Goal: Task Accomplishment & Management: Manage account settings

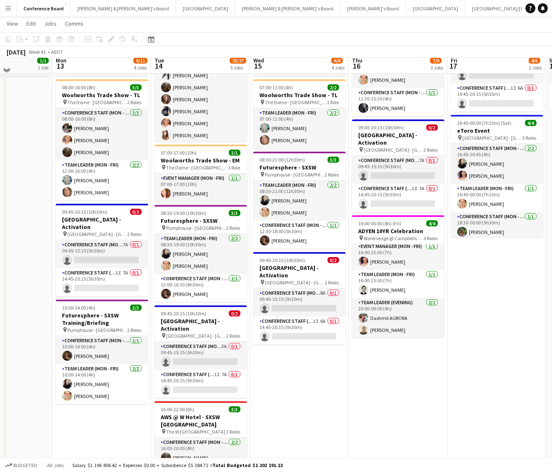
scroll to position [81, 0]
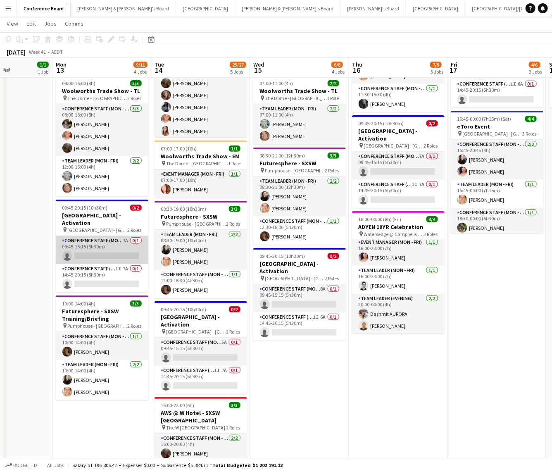
click at [116, 245] on app-card-role "Conference Staff (Mon - Fri) 7A 0/1 09:45-15:15 (5h30m) single-neutral-actions" at bounding box center [102, 250] width 93 height 28
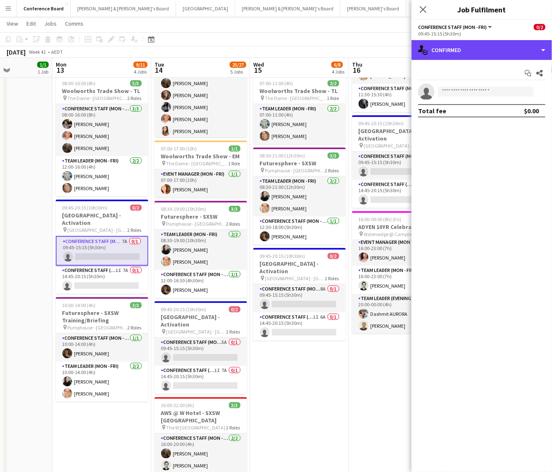
drag, startPoint x: 483, startPoint y: 52, endPoint x: 481, endPoint y: 60, distance: 7.3
click at [483, 52] on div "single-neutral-actions-check-2 Confirmed" at bounding box center [482, 50] width 141 height 20
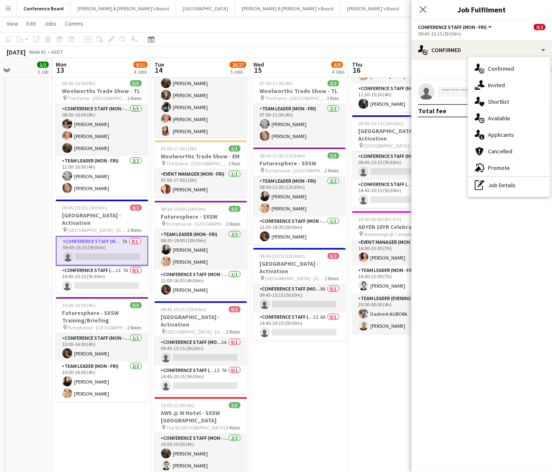
click at [499, 132] on span "Applicants" at bounding box center [501, 134] width 26 height 7
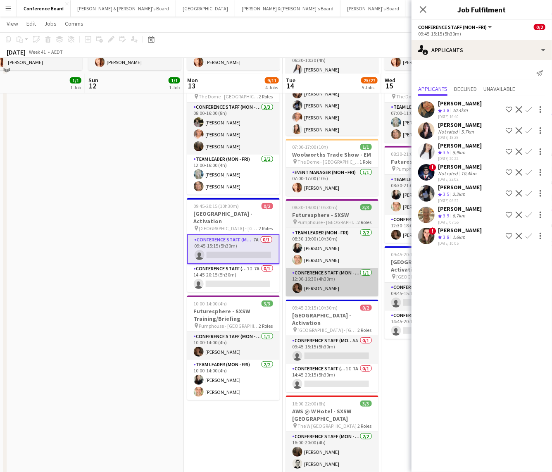
scroll to position [107, 0]
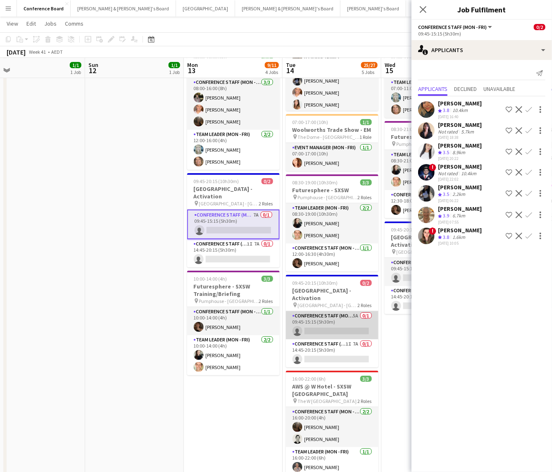
click at [350, 319] on app-card-role "Conference Staff (Mon - Fri) 5A 0/1 09:45-15:15 (5h30m) single-neutral-actions" at bounding box center [332, 325] width 93 height 28
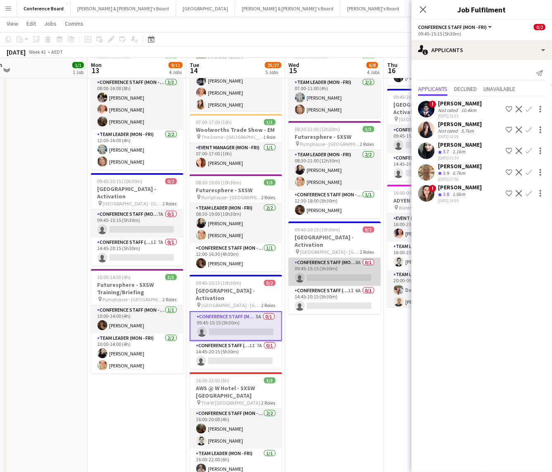
scroll to position [0, 310]
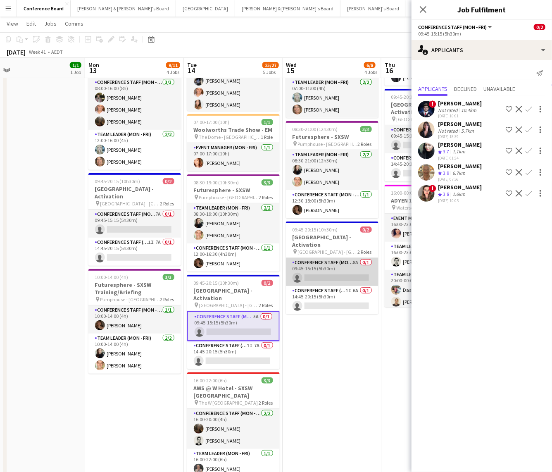
click at [350, 271] on app-card-role "Conference Staff (Mon - Fri) 8A 0/1 09:45-15:15 (5h30m) single-neutral-actions" at bounding box center [332, 272] width 93 height 28
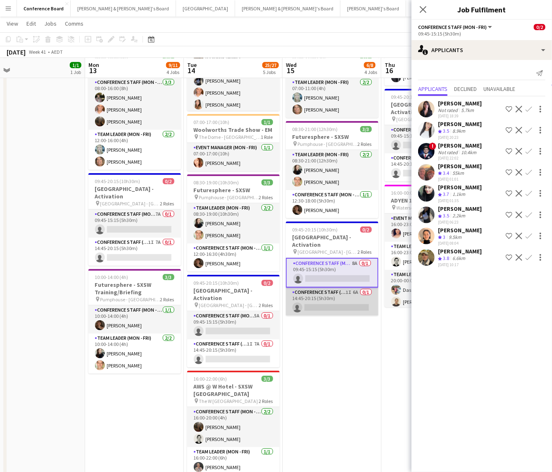
click at [345, 296] on app-card-role "Conference Staff (Mon - Fri) 1I 6A 0/1 14:45-20:15 (5h30m) single-neutral-actio…" at bounding box center [332, 302] width 93 height 28
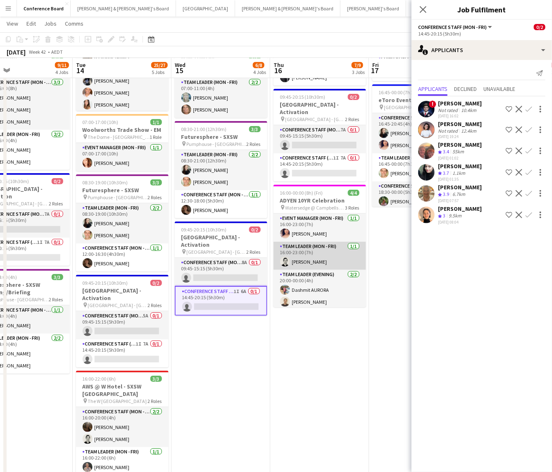
scroll to position [0, 325]
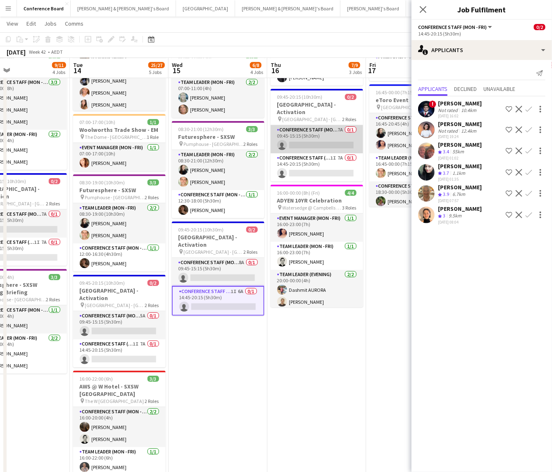
click at [335, 136] on app-card-role "Conference Staff (Mon - Fri) 7A 0/1 09:45-15:15 (5h30m) single-neutral-actions" at bounding box center [317, 139] width 93 height 28
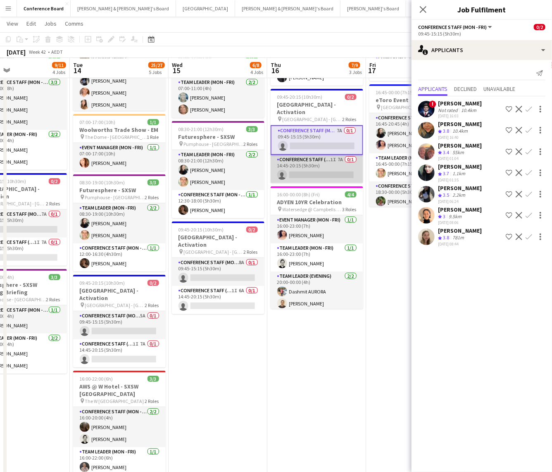
click at [334, 158] on app-card-role "Conference Staff (Mon - Fri) 1I 7A 0/1 14:45-20:15 (5h30m) single-neutral-actio…" at bounding box center [317, 169] width 93 height 28
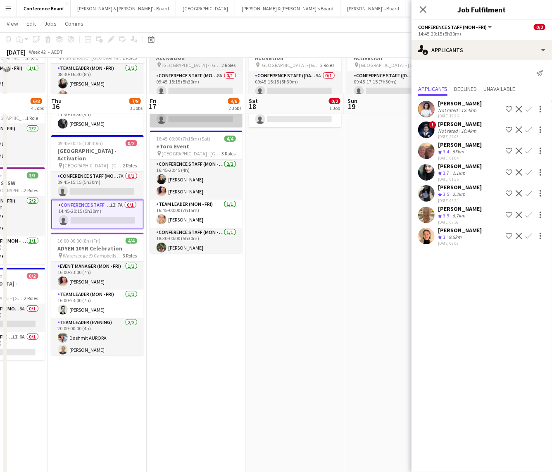
scroll to position [0, 0]
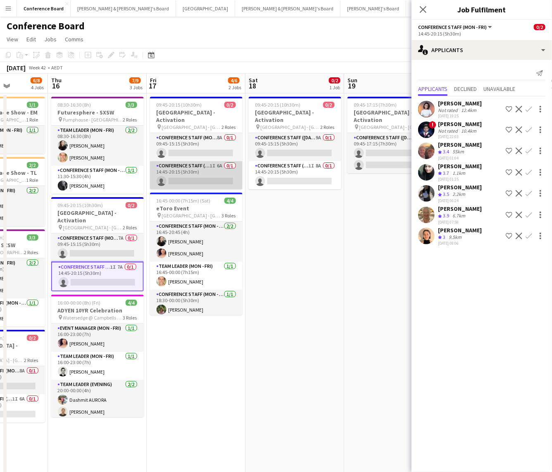
click at [208, 167] on app-card-role "Conference Staff (Mon - Fri) 1I 6A 0/1 14:45-20:15 (5h30m) single-neutral-actio…" at bounding box center [196, 175] width 93 height 28
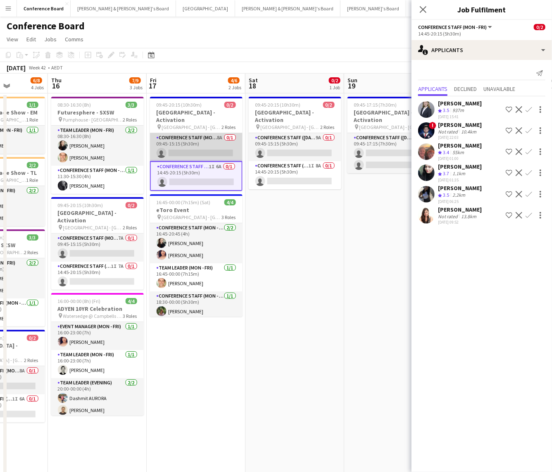
click at [205, 148] on app-card-role "Conference Staff (Mon - Fri) 8A 0/1 09:45-15:15 (5h30m) single-neutral-actions" at bounding box center [196, 147] width 93 height 28
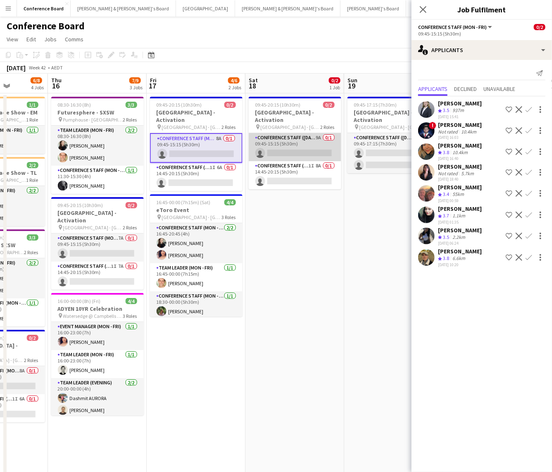
click at [305, 145] on app-card-role "Conference Staff ([DATE]) 9A 0/1 09:45-15:15 (5h30m) single-neutral-actions" at bounding box center [295, 147] width 93 height 28
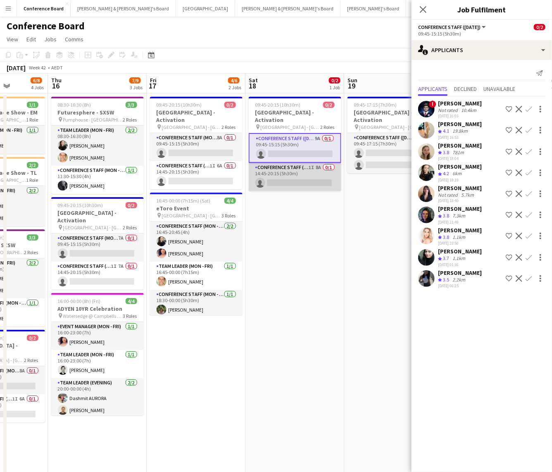
click at [310, 174] on app-card-role "Conference Staff ([DATE]) 1I 8A 0/1 14:45-20:15 (5h30m) single-neutral-actions" at bounding box center [295, 177] width 93 height 28
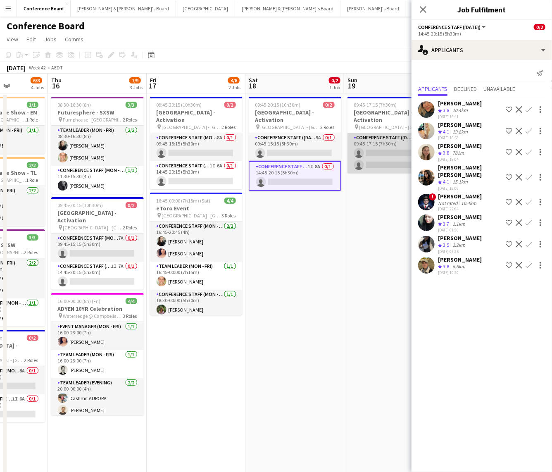
click at [395, 147] on app-card-role "Conference Staff ([DATE]) 14A 0/2 09:45-17:15 (7h30m) single-neutral-actions si…" at bounding box center [394, 153] width 93 height 40
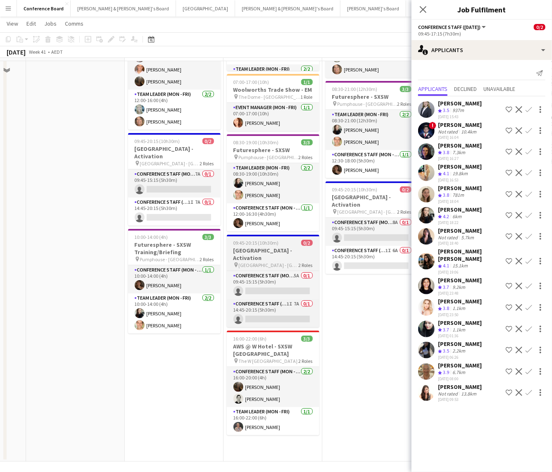
scroll to position [151, 0]
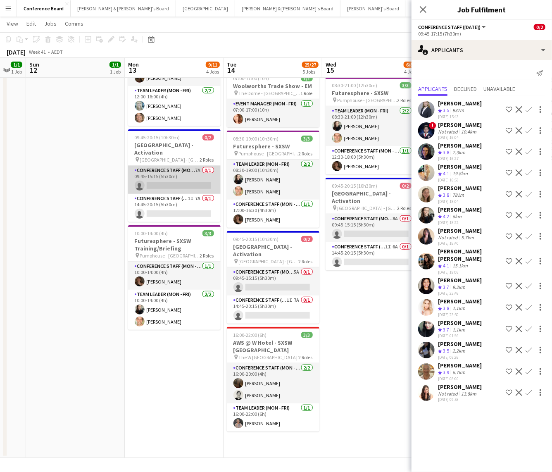
click at [190, 183] on app-card-role "Conference Staff (Mon - Fri) 7A 0/1 09:45-15:15 (5h30m) single-neutral-actions" at bounding box center [174, 180] width 93 height 28
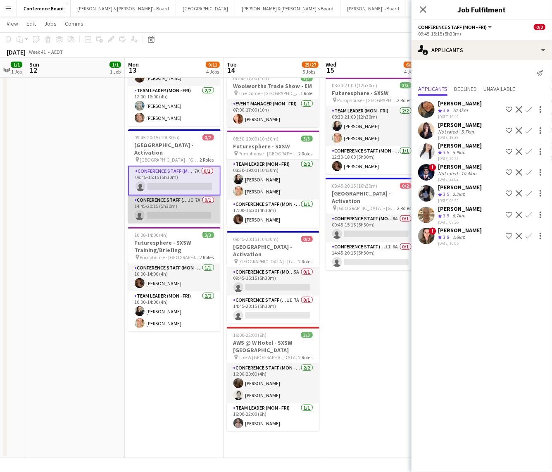
click at [190, 207] on app-card-role "Conference Staff (Mon - Fri) 1I 7A 0/1 14:45-20:15 (5h30m) single-neutral-actio…" at bounding box center [174, 209] width 93 height 28
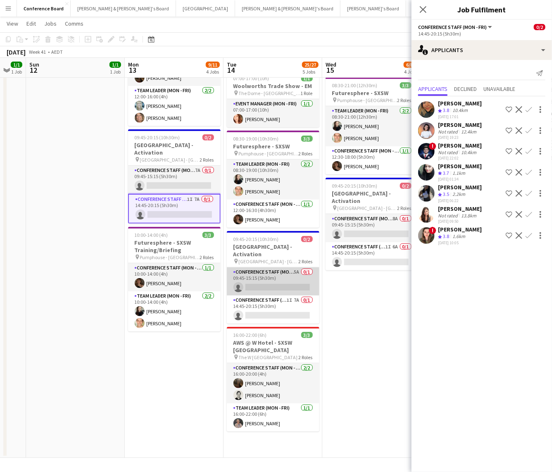
click at [286, 285] on app-card-role "Conference Staff (Mon - Fri) 5A 0/1 09:45-15:15 (5h30m) single-neutral-actions" at bounding box center [273, 281] width 93 height 28
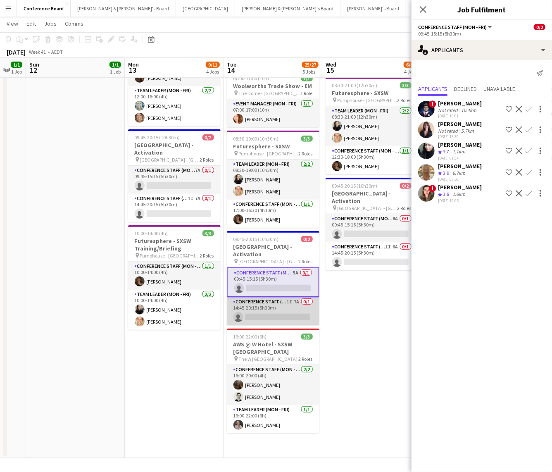
click at [287, 301] on app-card-role "Conference Staff (Mon - Fri) 1I 7A 0/1 14:45-20:15 (5h30m) single-neutral-actio…" at bounding box center [273, 311] width 93 height 28
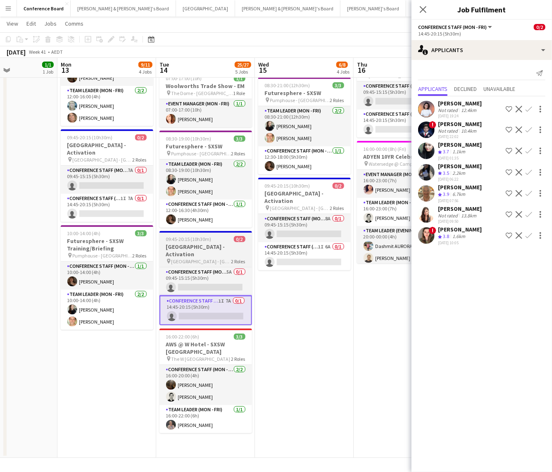
scroll to position [0, 241]
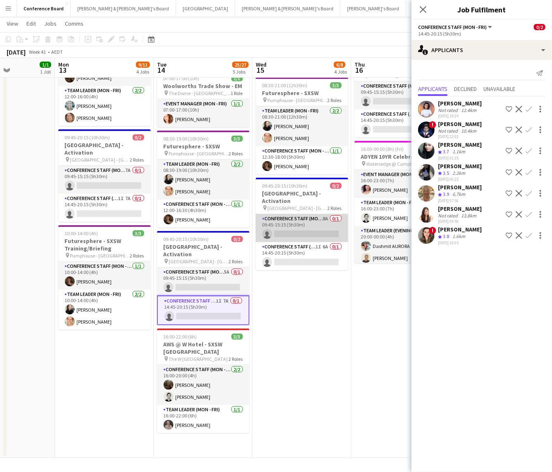
click at [315, 228] on app-card-role "Conference Staff (Mon - Fri) 8A 0/1 09:45-15:15 (5h30m) single-neutral-actions" at bounding box center [302, 228] width 93 height 28
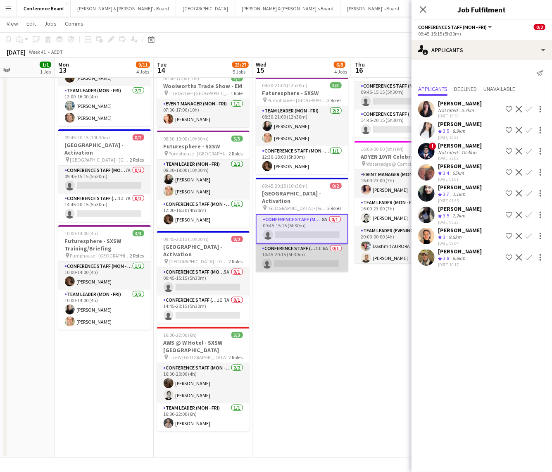
click at [312, 252] on app-card-role "Conference Staff (Mon - Fri) 1I 6A 0/1 14:45-20:15 (5h30m) single-neutral-actio…" at bounding box center [302, 258] width 93 height 28
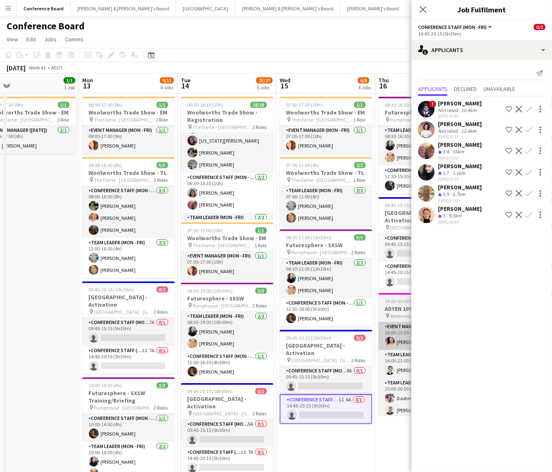
scroll to position [0, 215]
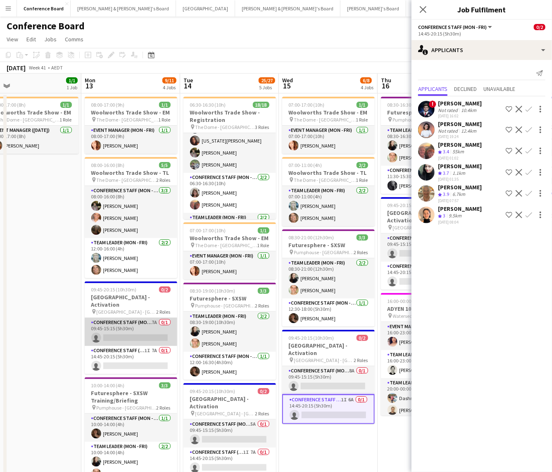
click at [151, 331] on app-card-role "Conference Staff (Mon - Fri) 7A 0/1 09:45-15:15 (5h30m) single-neutral-actions" at bounding box center [131, 332] width 93 height 28
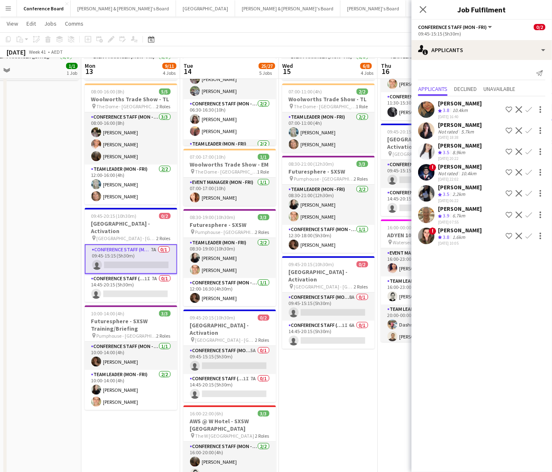
scroll to position [74, 0]
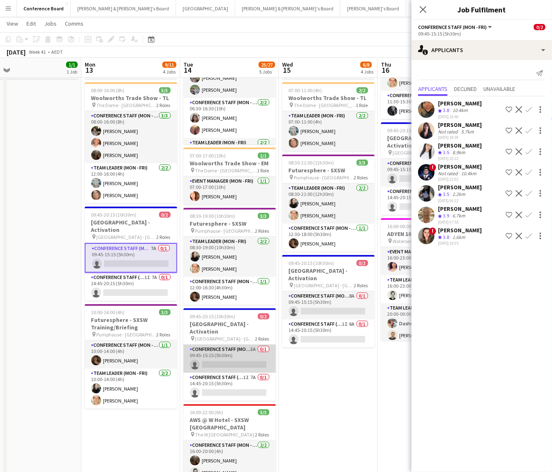
click at [233, 359] on app-card-role "Conference Staff (Mon - Fri) 5A 0/1 09:45-15:15 (5h30m) single-neutral-actions" at bounding box center [229, 359] width 93 height 28
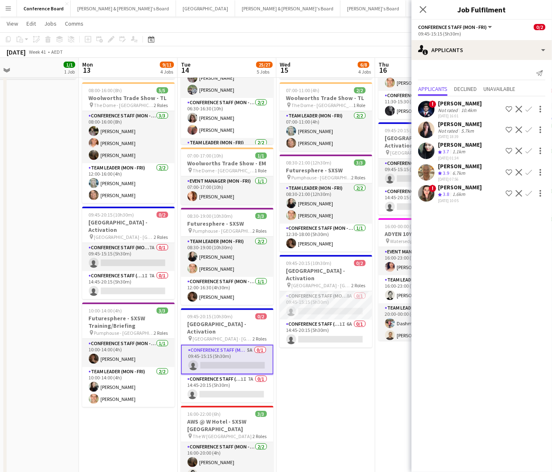
scroll to position [0, 219]
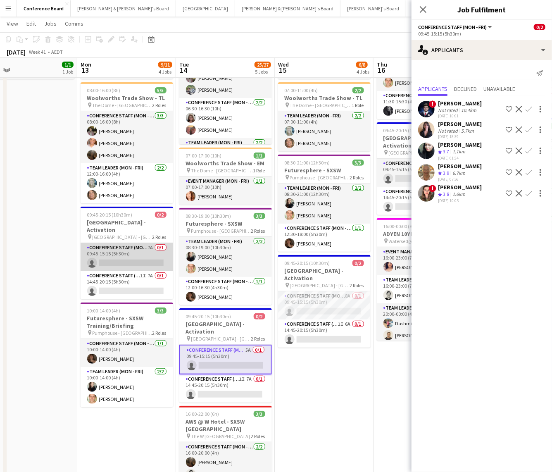
click at [131, 247] on app-card-role "Conference Staff (Mon - Fri) 7A 0/1 09:45-15:15 (5h30m) single-neutral-actions" at bounding box center [127, 257] width 93 height 28
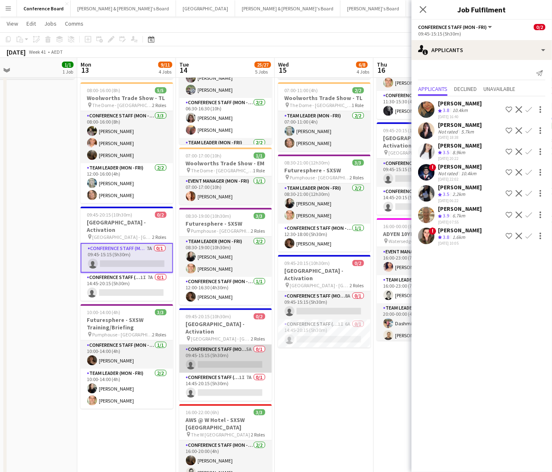
click at [234, 355] on app-card-role "Conference Staff (Mon - Fri) 5A 0/1 09:45-15:15 (5h30m) single-neutral-actions" at bounding box center [225, 359] width 93 height 28
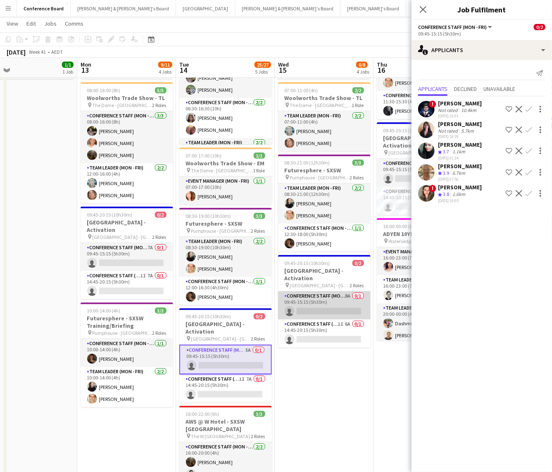
drag, startPoint x: 329, startPoint y: 299, endPoint x: 324, endPoint y: 300, distance: 4.7
click at [329, 299] on app-card-role "Conference Staff (Mon - Fri) 8A 0/1 09:45-15:15 (5h30m) single-neutral-actions" at bounding box center [324, 305] width 93 height 28
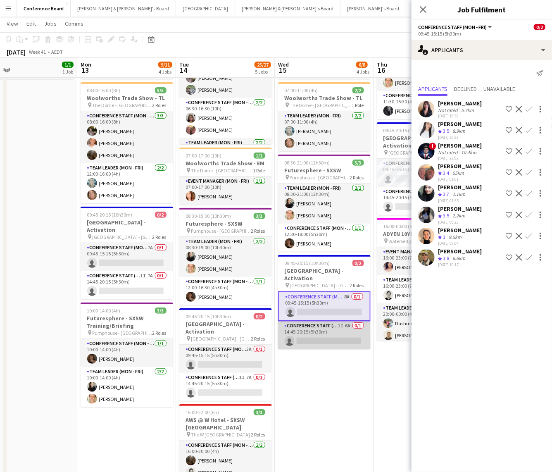
click at [329, 321] on app-card-role "Conference Staff (Mon - Fri) 1I 6A 0/1 14:45-20:15 (5h30m) single-neutral-actio…" at bounding box center [324, 335] width 93 height 28
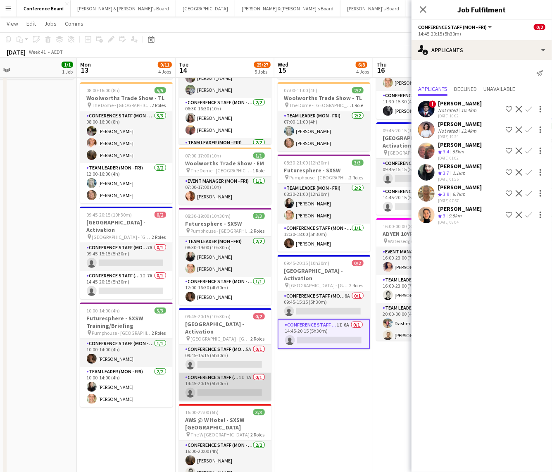
click at [228, 375] on app-card-role "Conference Staff (Mon - Fri) 1I 7A 0/1 14:45-20:15 (5h30m) single-neutral-actio…" at bounding box center [225, 387] width 93 height 28
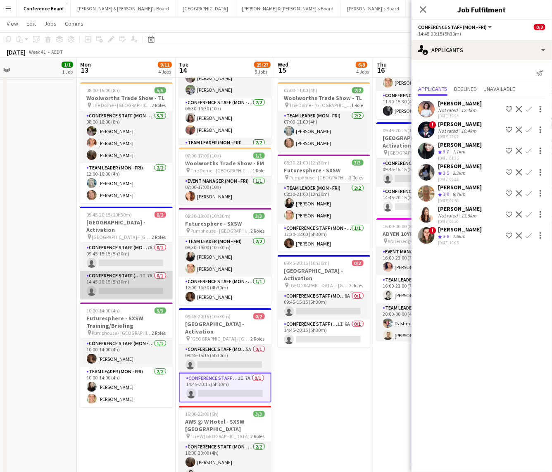
click at [122, 279] on app-card-role "Conference Staff (Mon - Fri) 1I 7A 0/1 14:45-20:15 (5h30m) single-neutral-actio…" at bounding box center [126, 285] width 93 height 28
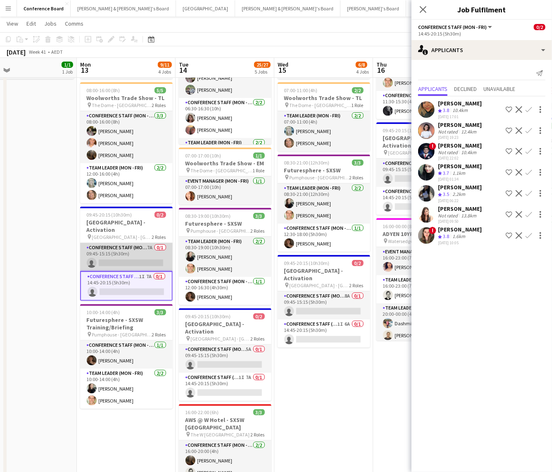
click at [123, 261] on app-card-role "Conference Staff (Mon - Fri) 7A 0/1 09:45-15:15 (5h30m) single-neutral-actions" at bounding box center [126, 257] width 93 height 28
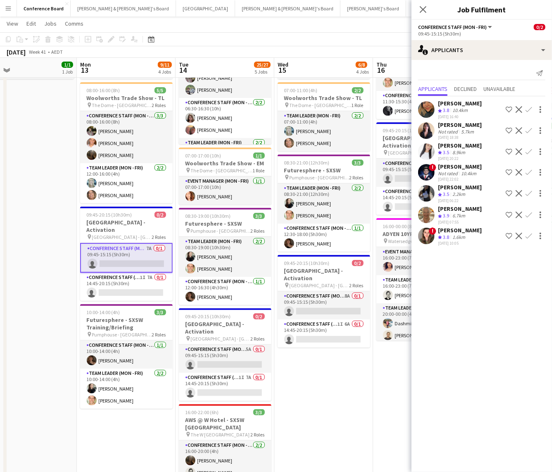
scroll to position [0, 244]
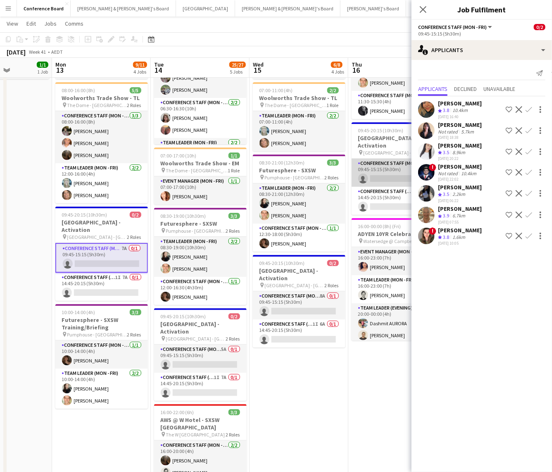
click at [380, 161] on app-card-role "Conference Staff (Mon - Fri) 7A 0/1 09:45-15:15 (5h30m) single-neutral-actions" at bounding box center [398, 173] width 93 height 28
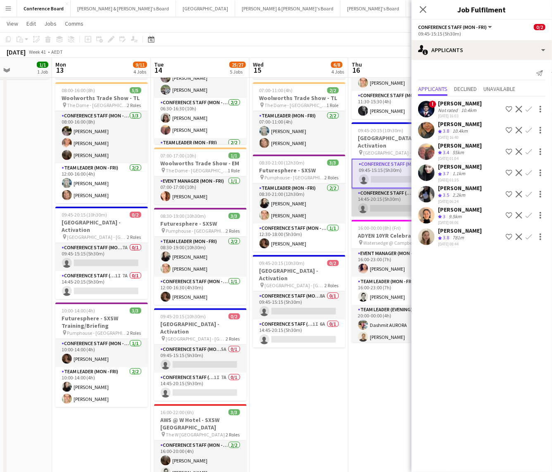
click at [390, 200] on app-card-role "Conference Staff (Mon - Fri) 1I 7A 0/1 14:45-20:15 (5h30m) single-neutral-actio…" at bounding box center [398, 202] width 93 height 28
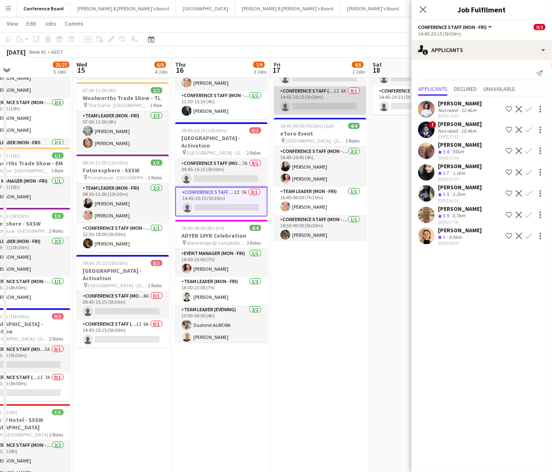
scroll to position [0, 325]
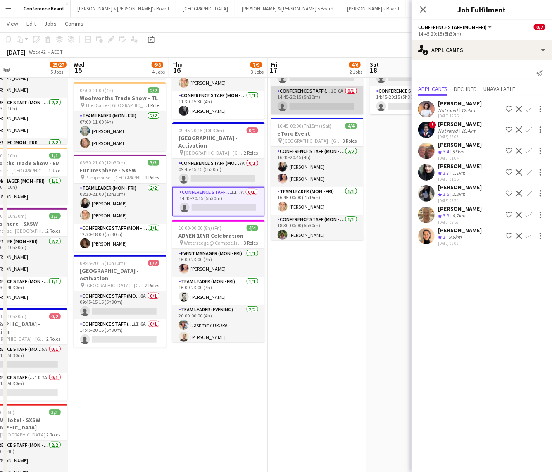
click at [313, 102] on app-card-role "Conference Staff (Mon - Fri) 1I 6A 0/1 14:45-20:15 (5h30m) single-neutral-actio…" at bounding box center [317, 100] width 93 height 28
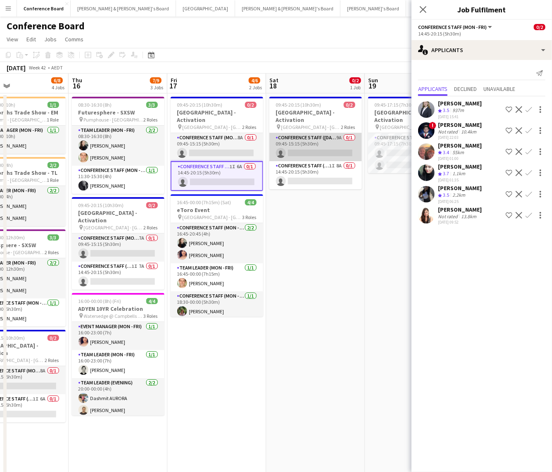
scroll to position [0, 331]
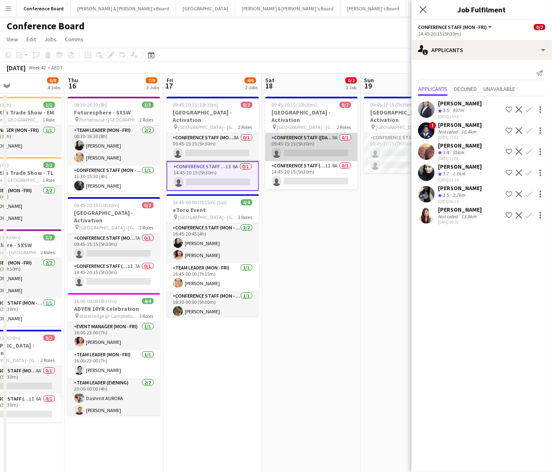
click at [338, 144] on app-card-role "Conference Staff ([DATE]) 9A 0/1 09:45-15:15 (5h30m) single-neutral-actions" at bounding box center [311, 147] width 93 height 28
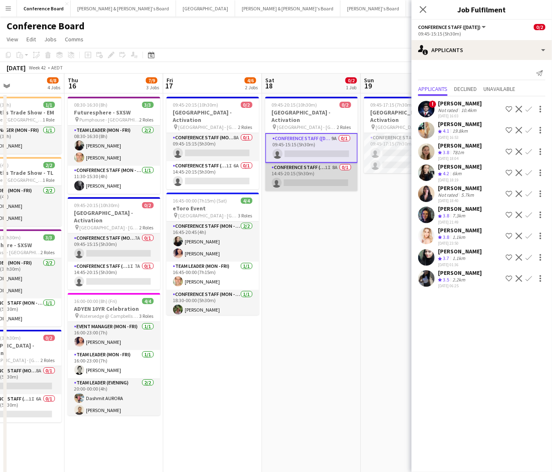
click at [326, 172] on app-card-role "Conference Staff ([DATE]) 1I 8A 0/1 14:45-20:15 (5h30m) single-neutral-actions" at bounding box center [311, 177] width 93 height 28
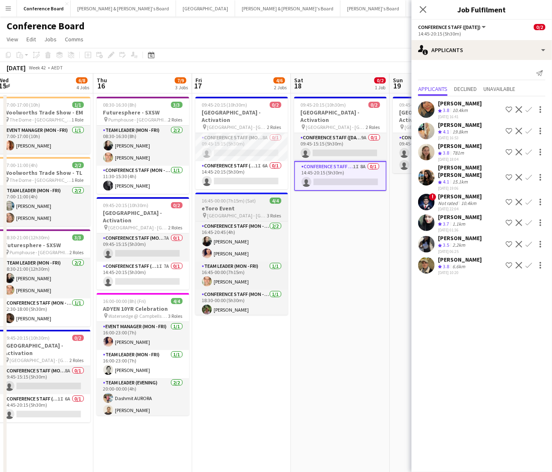
scroll to position [0, 304]
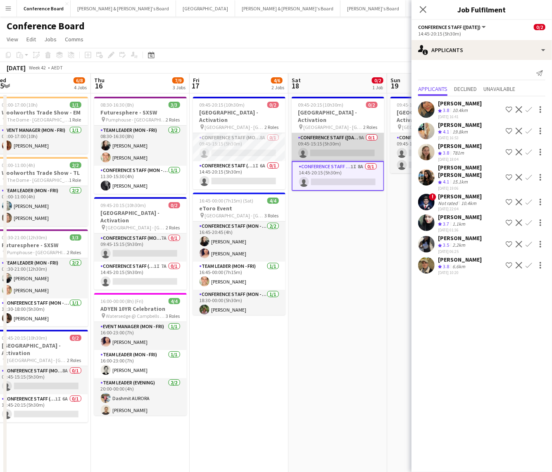
click at [350, 136] on app-card-role "Conference Staff ([DATE]) 9A 0/1 09:45-15:15 (5h30m) single-neutral-actions" at bounding box center [338, 147] width 93 height 28
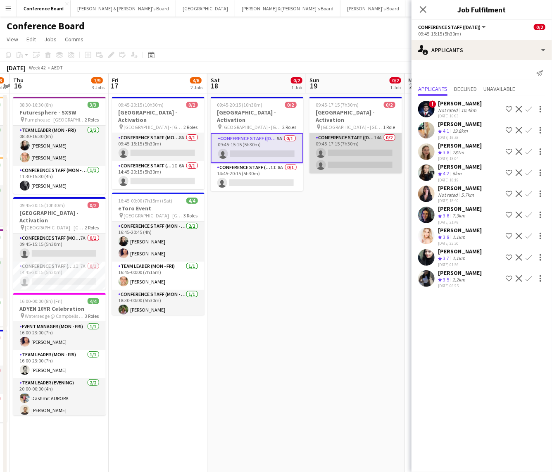
scroll to position [0, 287]
click at [353, 144] on app-card-role "Conference Staff ([DATE]) 14A 0/2 09:45-17:15 (7h30m) single-neutral-actions si…" at bounding box center [355, 153] width 93 height 40
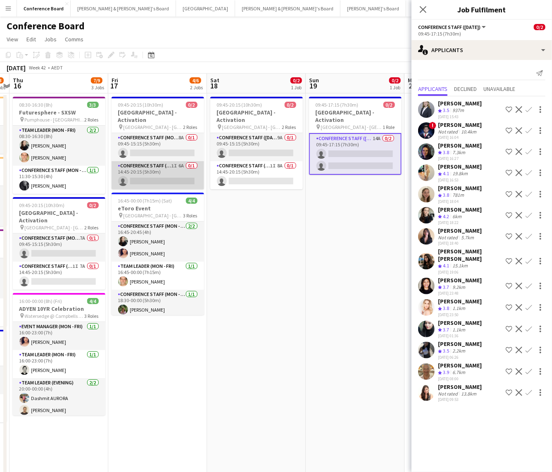
click at [149, 175] on app-card-role "Conference Staff (Mon - Fri) 1I 6A 0/1 14:45-20:15 (5h30m) single-neutral-actio…" at bounding box center [158, 175] width 93 height 28
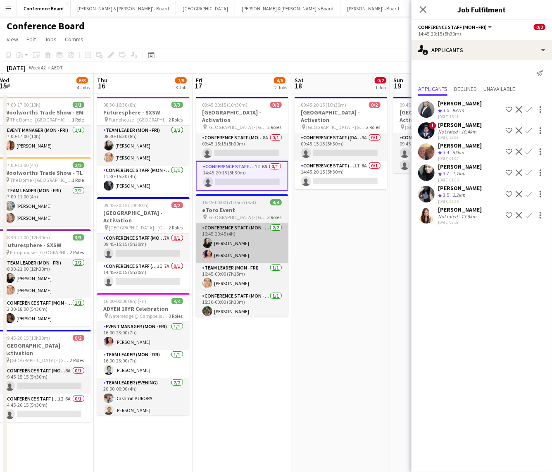
scroll to position [0, 201]
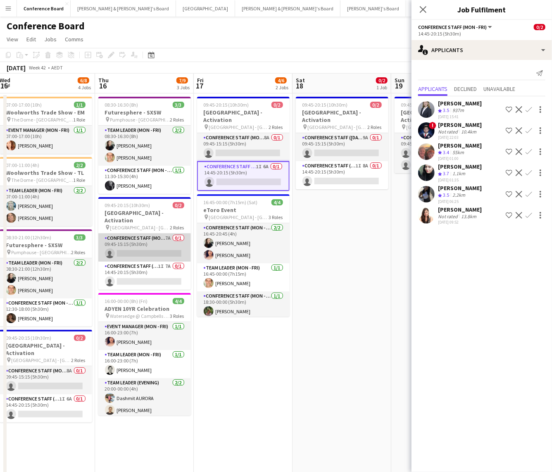
click at [147, 236] on app-card-role "Conference Staff (Mon - Fri) 7A 0/1 09:45-15:15 (5h30m) single-neutral-actions" at bounding box center [144, 247] width 93 height 28
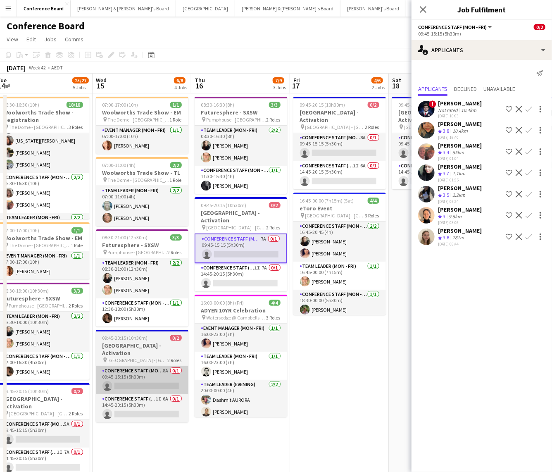
scroll to position [0, 202]
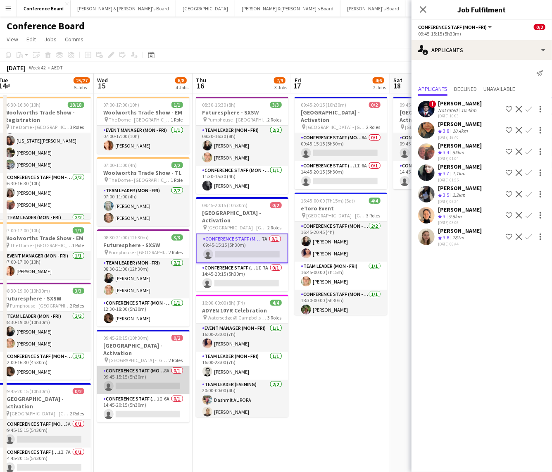
click at [133, 373] on app-card-role "Conference Staff (Mon - Fri) 8A 0/1 09:45-15:15 (5h30m) single-neutral-actions" at bounding box center [143, 380] width 93 height 28
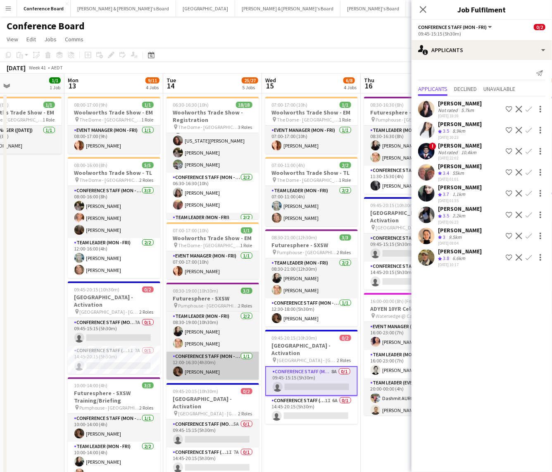
scroll to position [0, 230]
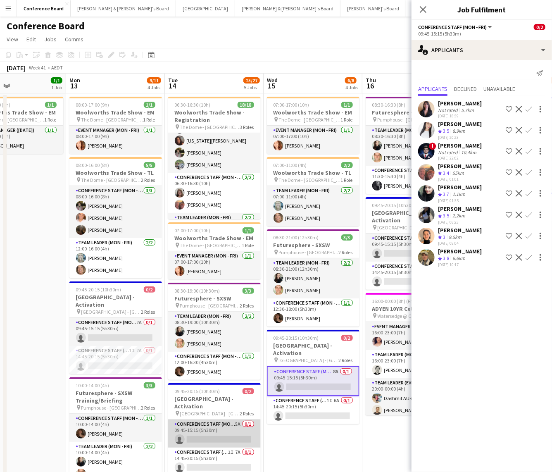
click at [202, 427] on app-card-role "Conference Staff (Mon - Fri) 5A 0/1 09:45-15:15 (5h30m) single-neutral-actions" at bounding box center [214, 433] width 93 height 28
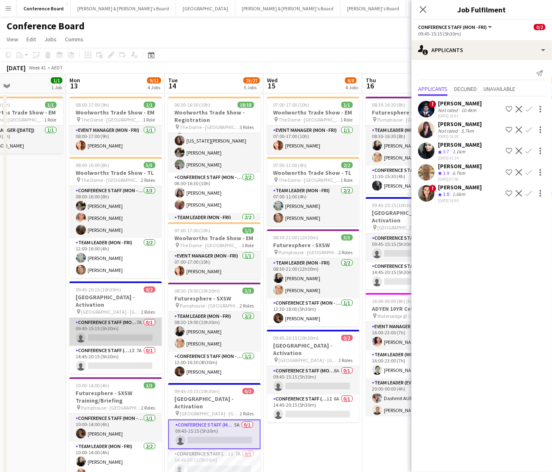
click at [123, 328] on app-card-role "Conference Staff (Mon - Fri) 7A 0/1 09:45-15:15 (5h30m) single-neutral-actions" at bounding box center [115, 332] width 93 height 28
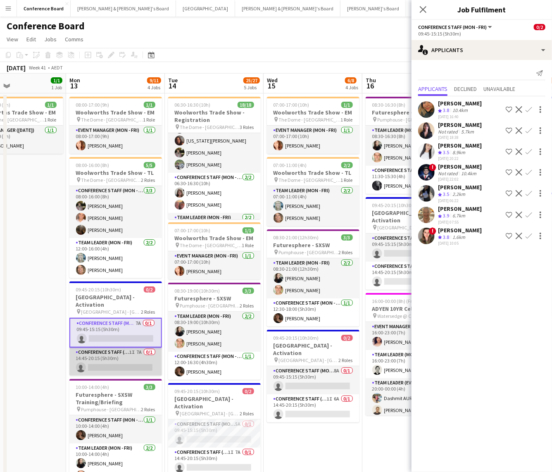
click at [121, 349] on app-card-role "Conference Staff (Mon - Fri) 1I 7A 0/1 14:45-20:15 (5h30m) single-neutral-actio…" at bounding box center [115, 362] width 93 height 28
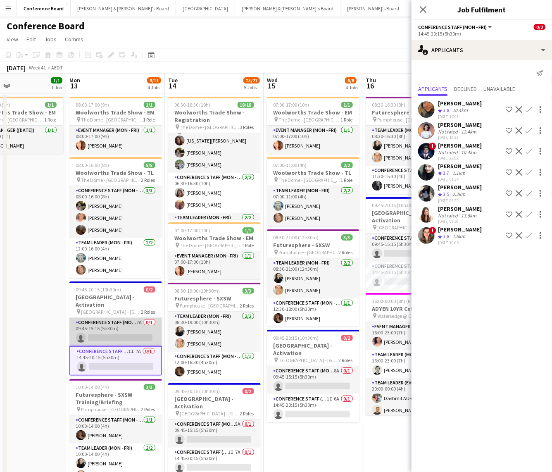
click at [112, 328] on app-card-role "Conference Staff (Mon - Fri) 7A 0/1 09:45-15:15 (5h30m) single-neutral-actions" at bounding box center [115, 332] width 93 height 28
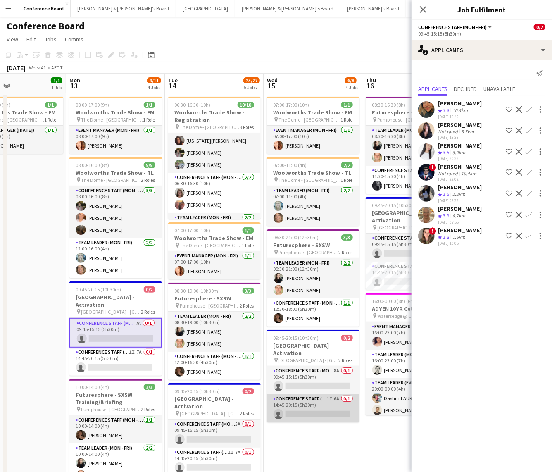
click at [312, 394] on app-card-role "Conference Staff (Mon - Fri) 1I 6A 0/1 14:45-20:15 (5h30m) single-neutral-actio…" at bounding box center [313, 408] width 93 height 28
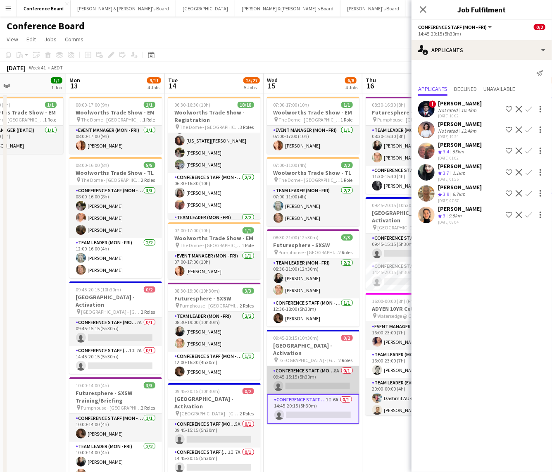
click at [297, 372] on app-card-role "Conference Staff (Mon - Fri) 8A 0/1 09:45-15:15 (5h30m) single-neutral-actions" at bounding box center [313, 380] width 93 height 28
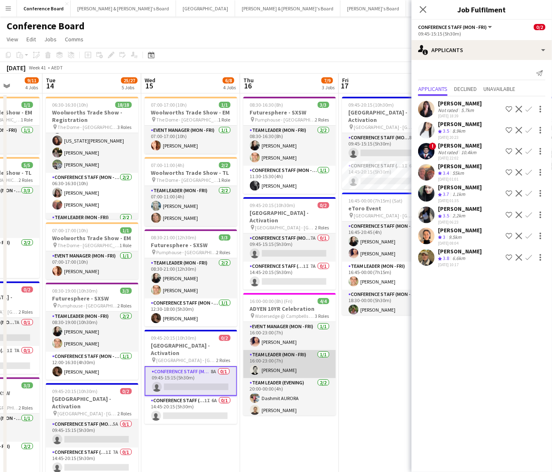
scroll to position [0, 357]
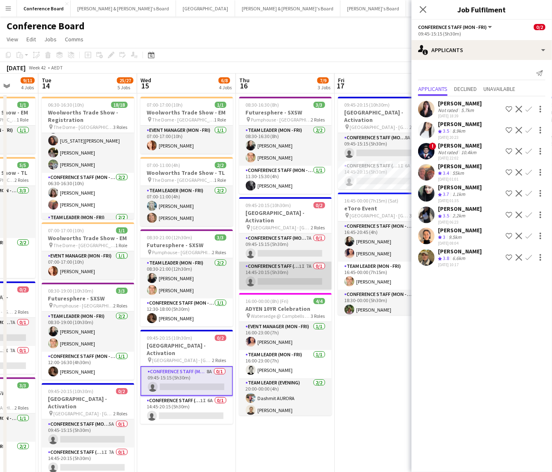
click at [283, 267] on app-card-role "Conference Staff (Mon - Fri) 1I 7A 0/1 14:45-20:15 (5h30m) single-neutral-actio…" at bounding box center [285, 276] width 93 height 28
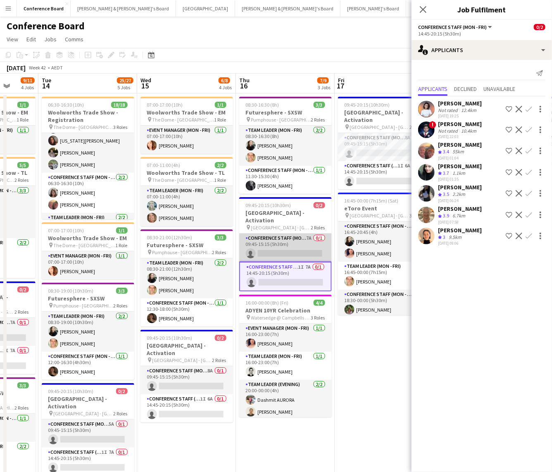
click at [289, 247] on app-card-role "Conference Staff (Mon - Fri) 7A 0/1 09:45-15:15 (5h30m) single-neutral-actions" at bounding box center [285, 247] width 93 height 28
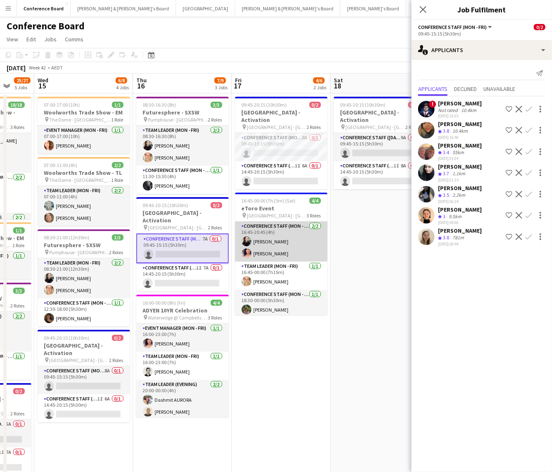
scroll to position [0, 369]
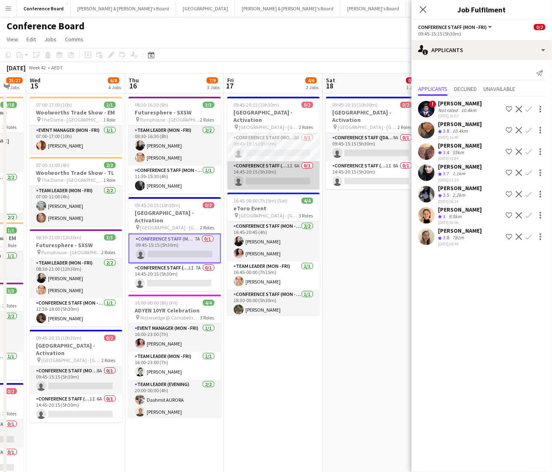
click at [277, 165] on app-card-role "Conference Staff (Mon - Fri) 1I 6A 0/1 14:45-20:15 (5h30m) single-neutral-actio…" at bounding box center [273, 175] width 93 height 28
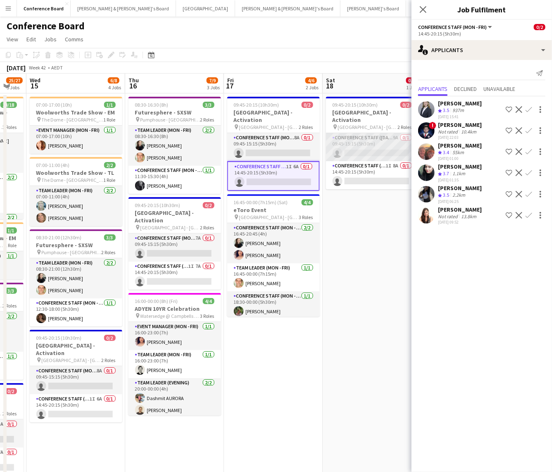
click at [354, 146] on app-card-role "Conference Staff ([DATE]) 9A 0/1 09:45-15:15 (5h30m) single-neutral-actions" at bounding box center [372, 147] width 93 height 28
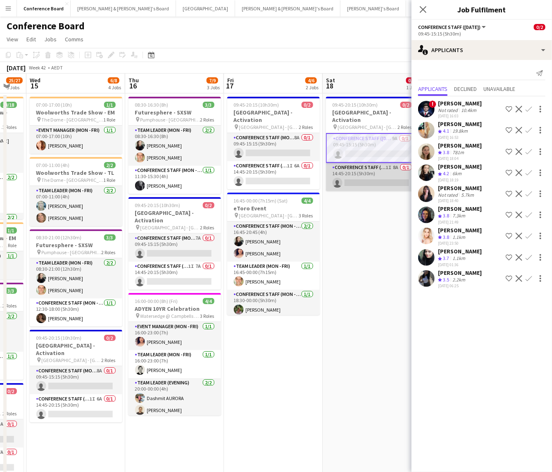
click at [354, 172] on app-card-role "Conference Staff ([DATE]) 1I 8A 0/1 14:45-20:15 (5h30m) single-neutral-actions" at bounding box center [372, 177] width 93 height 28
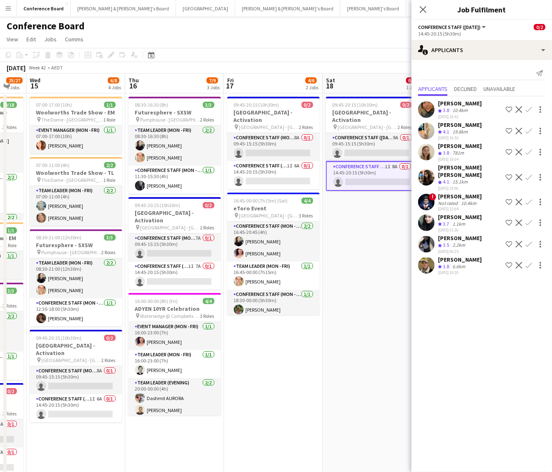
click at [428, 156] on app-user-avatar at bounding box center [426, 152] width 17 height 17
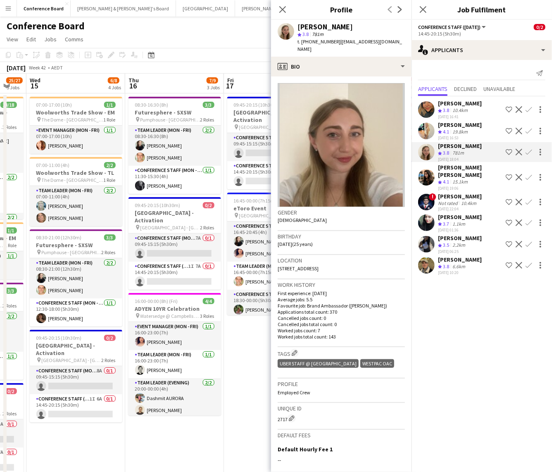
scroll to position [8, 0]
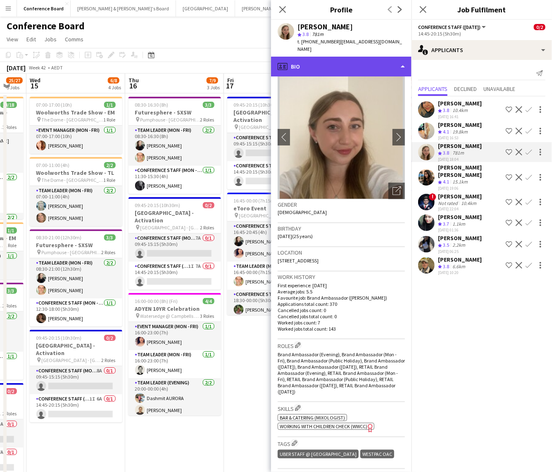
click at [381, 61] on div "profile Bio" at bounding box center [341, 67] width 141 height 20
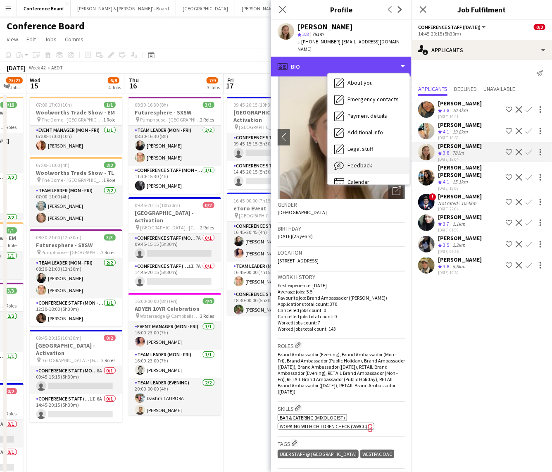
scroll to position [61, 0]
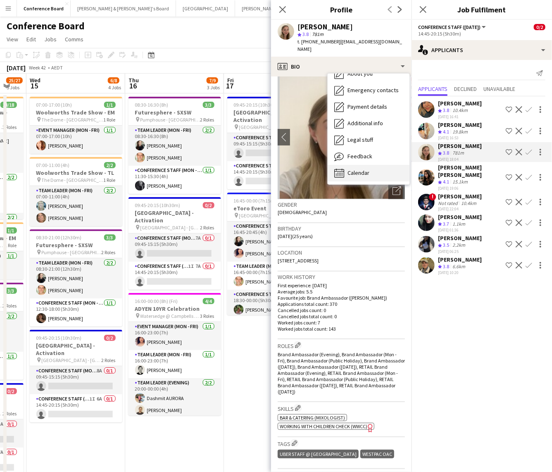
click at [349, 169] on span "Calendar" at bounding box center [359, 172] width 22 height 7
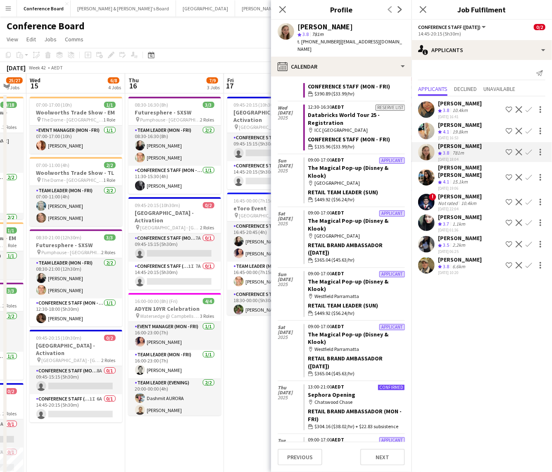
scroll to position [108, 0]
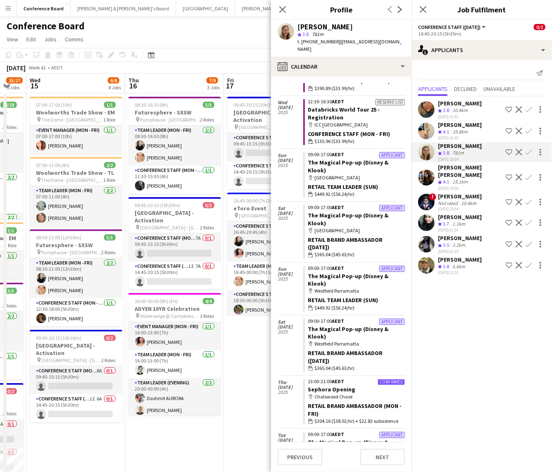
click at [427, 266] on app-user-avatar at bounding box center [426, 265] width 17 height 17
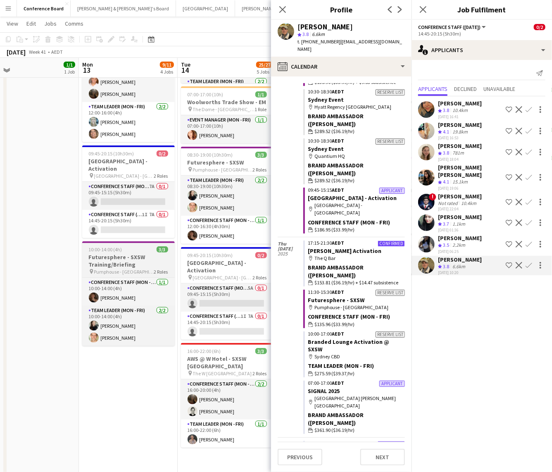
scroll to position [0, 215]
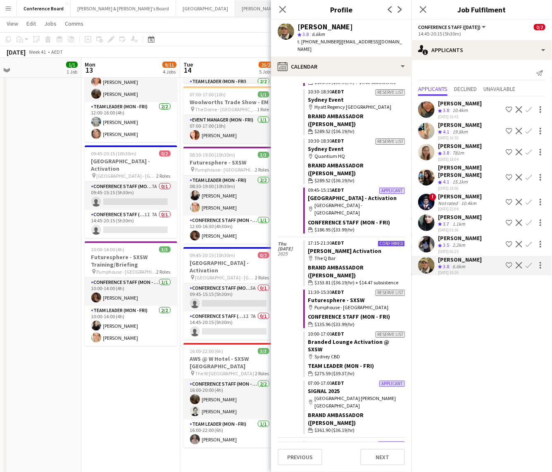
click at [235, 3] on button "[PERSON_NAME] & [PERSON_NAME]'s Board Close" at bounding box center [287, 8] width 105 height 16
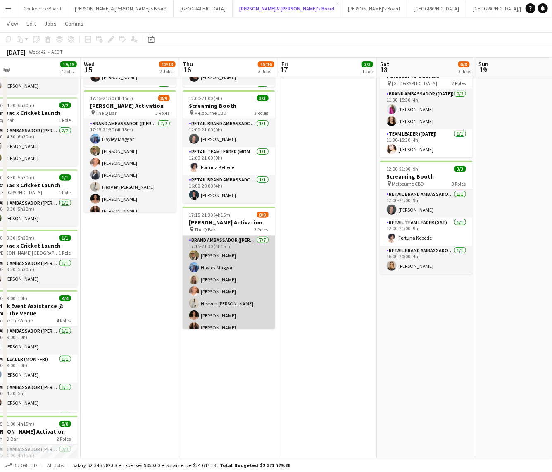
scroll to position [132, 0]
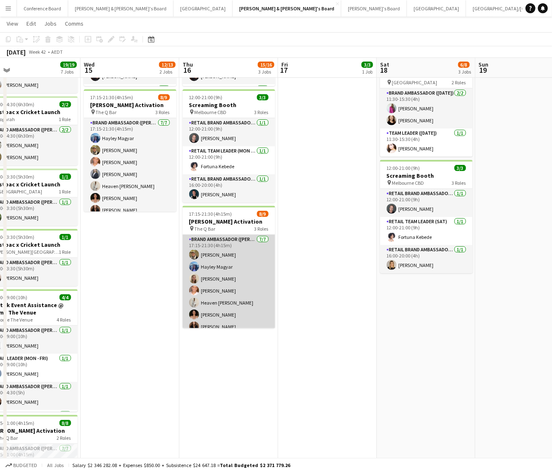
click at [228, 277] on app-card-role "Brand Ambassador ([PERSON_NAME]) [DATE] 17:15-21:30 (4h15m) [PERSON_NAME] [PERS…" at bounding box center [229, 285] width 93 height 100
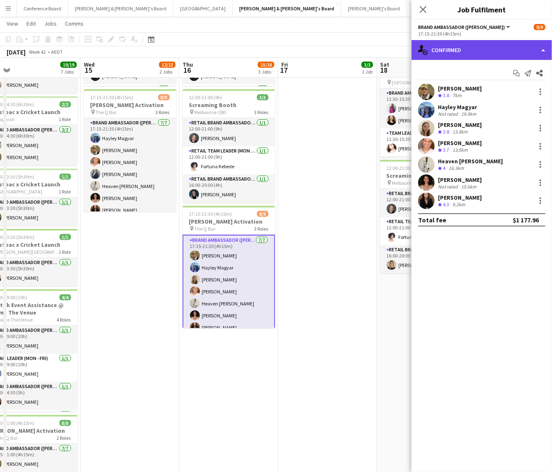
click at [500, 48] on div "single-neutral-actions-check-2 Confirmed" at bounding box center [482, 50] width 141 height 20
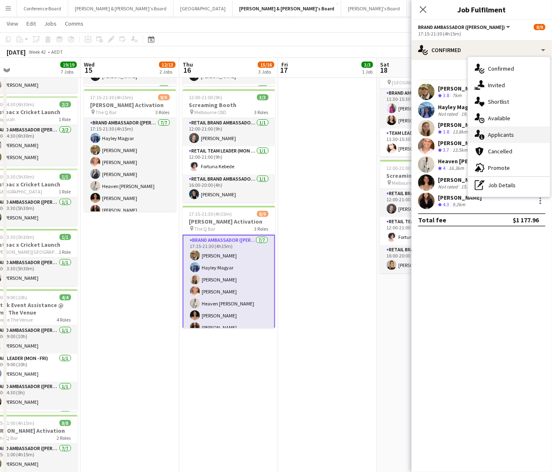
click at [507, 133] on span "Applicants" at bounding box center [501, 134] width 26 height 7
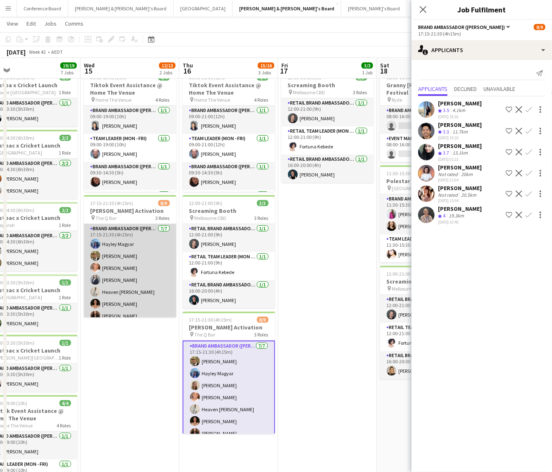
scroll to position [24, 0]
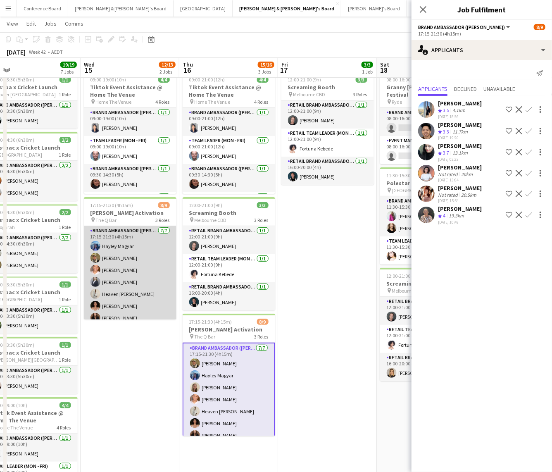
click at [127, 287] on app-card-role "Brand Ambassador ([PERSON_NAME]) [DATE] 17:15-21:30 (4h15m) Hayley [PERSON_NAME…" at bounding box center [130, 276] width 93 height 100
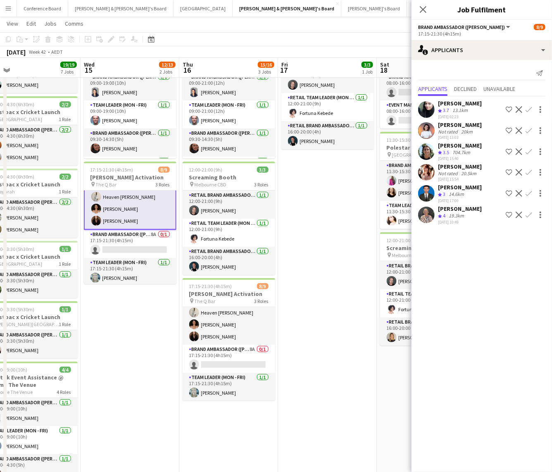
scroll to position [64, 0]
click at [295, 270] on app-date-cell "12:00-21:00 (9h) 3/3 Screaming Booth pin Melbourne CBD 3 Roles RETAIL Brand Amb…" at bounding box center [327, 350] width 99 height 634
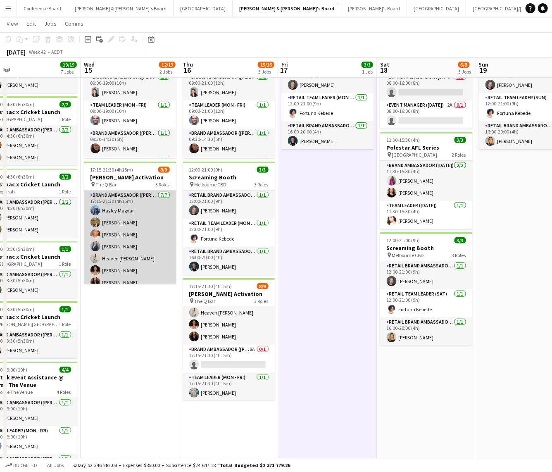
scroll to position [0, 0]
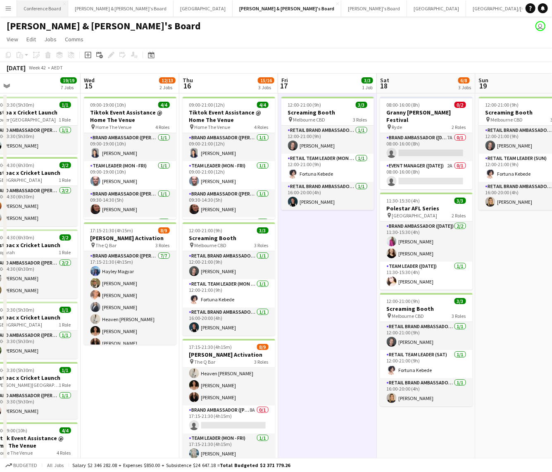
click at [49, 7] on button "Conference Board Close" at bounding box center [42, 8] width 51 height 16
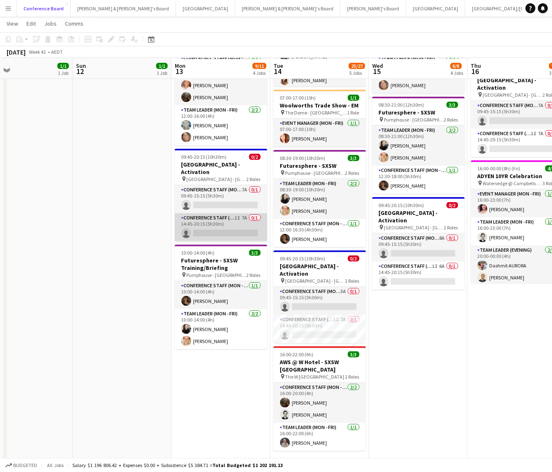
scroll to position [133, 0]
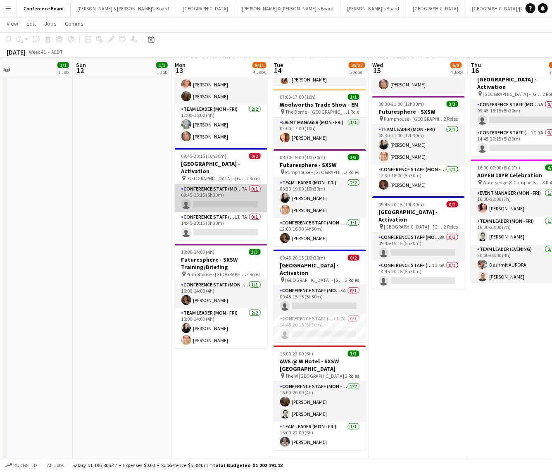
click at [219, 195] on app-card-role "Conference Staff (Mon - Fri) 7A 0/1 09:45-15:15 (5h30m) single-neutral-actions" at bounding box center [221, 198] width 93 height 28
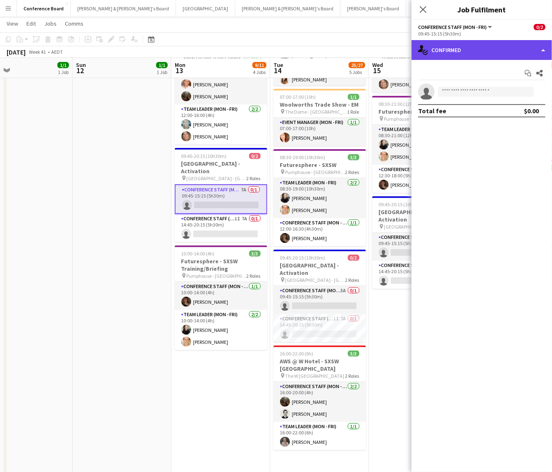
click at [496, 48] on div "single-neutral-actions-check-2 Confirmed" at bounding box center [482, 50] width 141 height 20
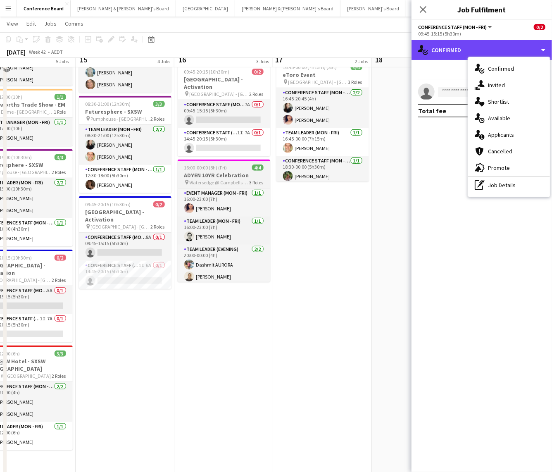
scroll to position [0, 0]
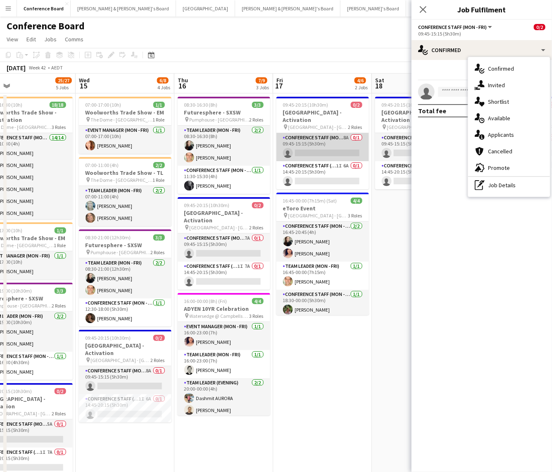
click at [322, 142] on app-card-role "Conference Staff (Mon - Fri) 8A 0/1 09:45-15:15 (5h30m) single-neutral-actions" at bounding box center [322, 147] width 93 height 28
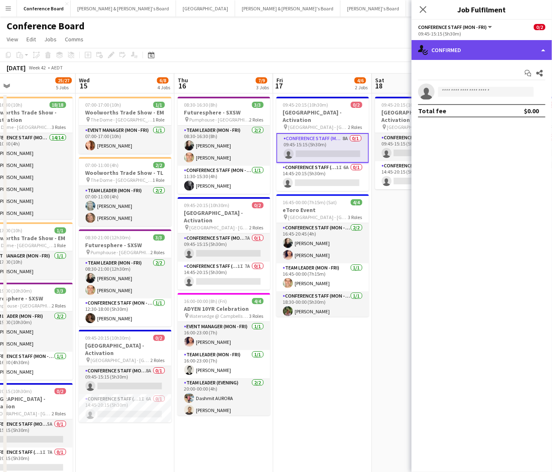
click at [481, 52] on div "single-neutral-actions-check-2 Confirmed" at bounding box center [482, 50] width 141 height 20
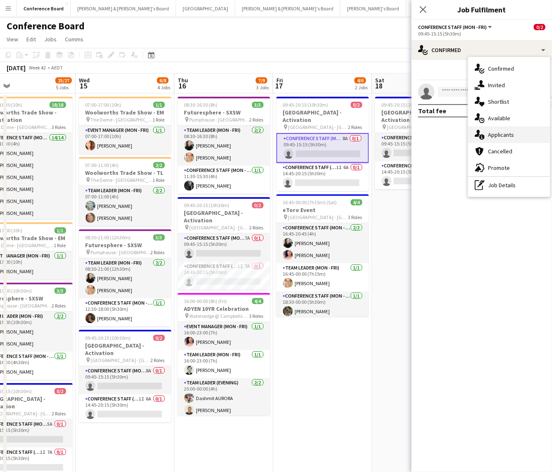
click at [504, 135] on span "Applicants" at bounding box center [501, 134] width 26 height 7
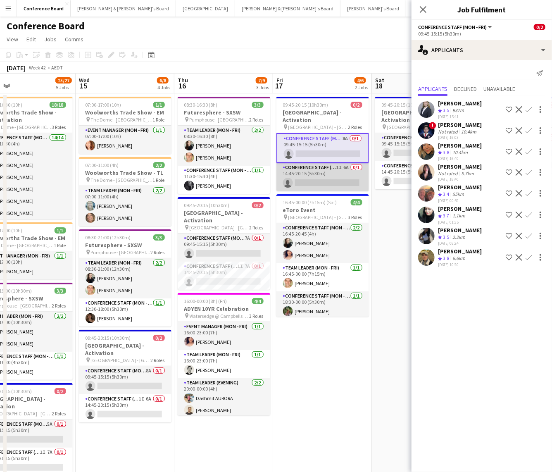
scroll to position [0, 319]
click at [320, 176] on app-card-role "Conference Staff (Mon - Fri) 1I 6A 0/1 14:45-20:15 (5h30m) single-neutral-actio…" at bounding box center [323, 177] width 93 height 28
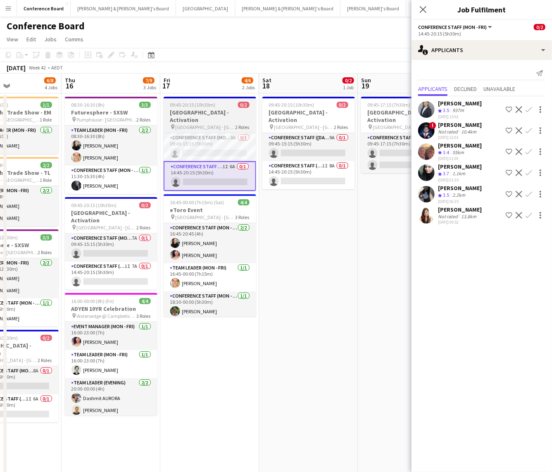
scroll to position [0, 334]
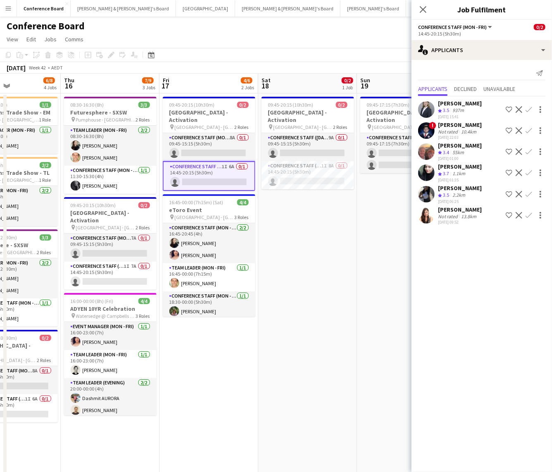
click at [226, 163] on app-card-role "Conference Staff (Mon - Fri) 1I 6A 0/1 14:45-20:15 (5h30m) single-neutral-actio…" at bounding box center [209, 176] width 93 height 30
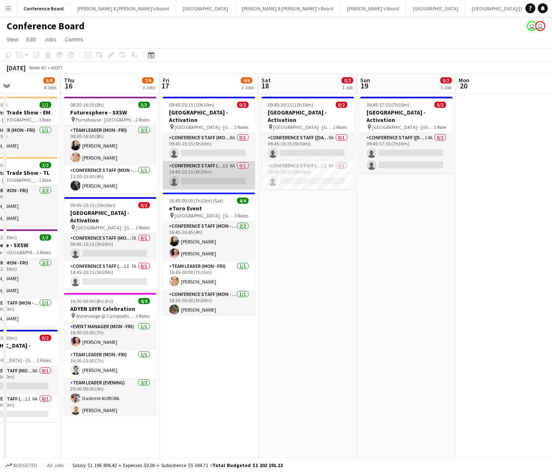
click at [223, 164] on app-card-role "Conference Staff (Mon - Fri) 1I 6A 0/1 14:45-20:15 (5h30m) single-neutral-actio…" at bounding box center [209, 175] width 93 height 28
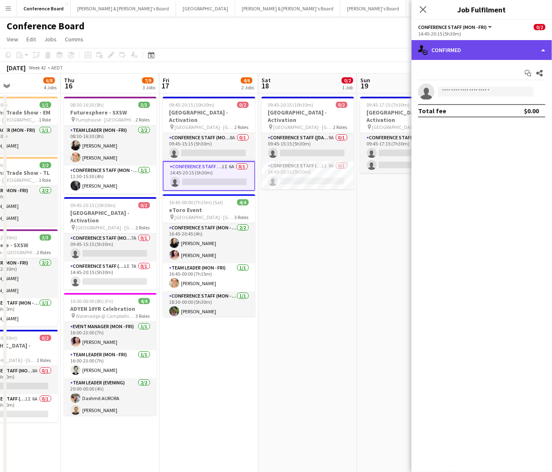
click at [466, 46] on div "single-neutral-actions-check-2 Confirmed" at bounding box center [482, 50] width 141 height 20
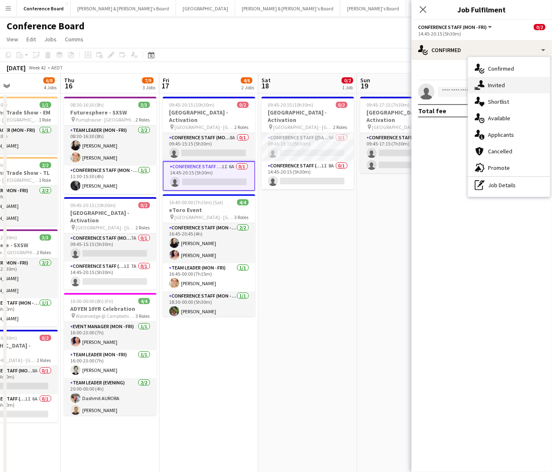
click at [484, 84] on icon "single-neutral-actions-share-1" at bounding box center [480, 85] width 10 height 10
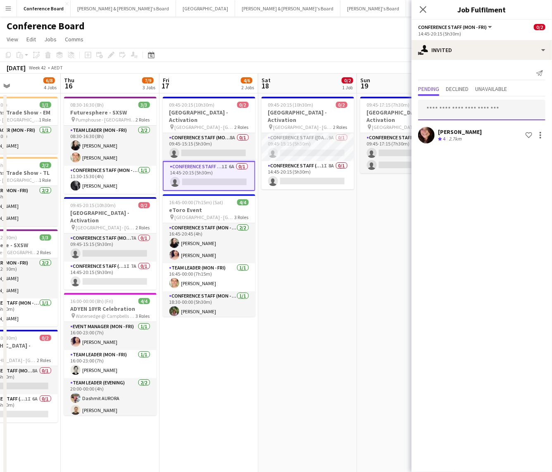
click at [436, 111] on input "text" at bounding box center [481, 110] width 127 height 21
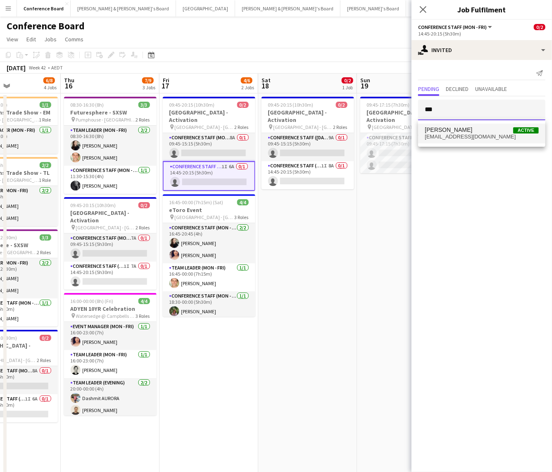
scroll to position [0, 0]
type input "***"
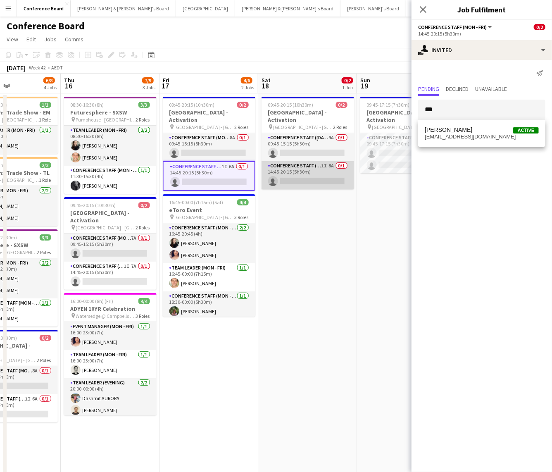
click at [298, 161] on app-card-role "Conference Staff ([DATE]) 1I 8A 0/1 14:45-20:15 (5h30m) single-neutral-actions" at bounding box center [308, 175] width 93 height 28
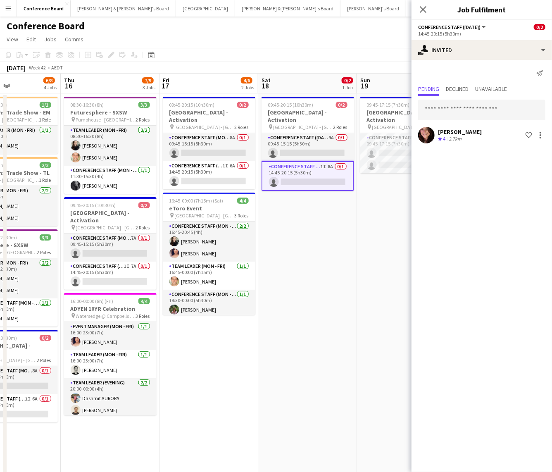
click at [322, 200] on app-date-cell "09:45-20:15 (10h30m) 0/2 [GEOGRAPHIC_DATA] - Activation pin [GEOGRAPHIC_DATA] -…" at bounding box center [307, 351] width 99 height 517
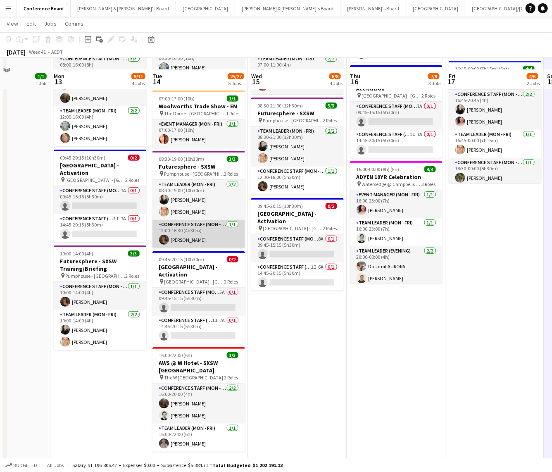
scroll to position [151, 0]
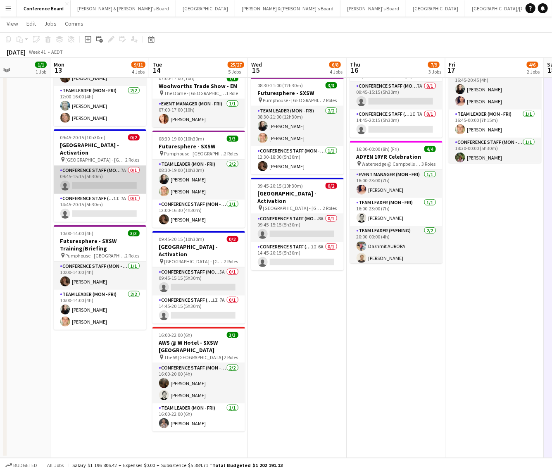
click at [122, 171] on app-card-role "Conference Staff (Mon - Fri) 7A 0/1 09:45-15:15 (5h30m) single-neutral-actions" at bounding box center [100, 180] width 93 height 28
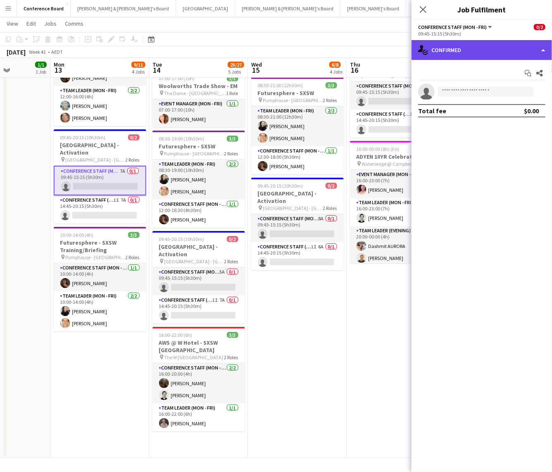
click at [502, 47] on div "single-neutral-actions-check-2 Confirmed" at bounding box center [482, 50] width 141 height 20
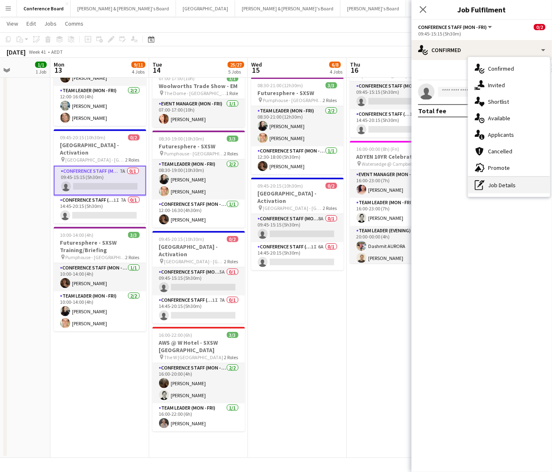
click at [501, 184] on div "pen-write Job Details" at bounding box center [509, 185] width 82 height 17
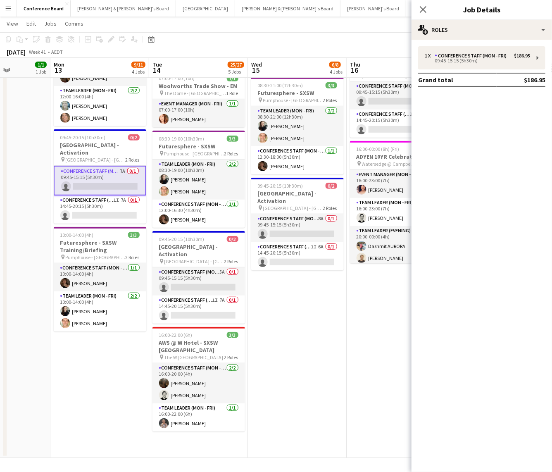
click at [86, 172] on app-card-role "Conference Staff (Mon - Fri) 7A 0/1 09:45-15:15 (5h30m) single-neutral-actions" at bounding box center [100, 181] width 93 height 30
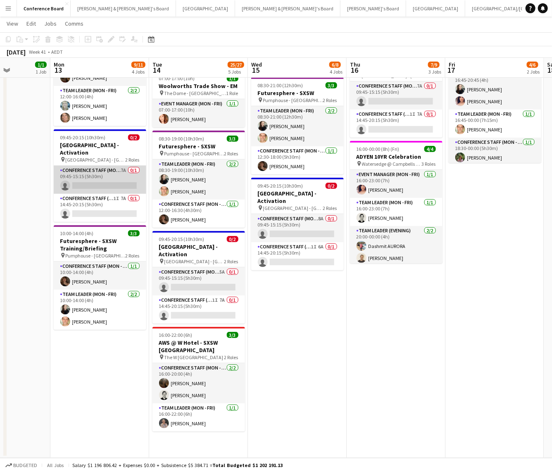
drag, startPoint x: 101, startPoint y: 170, endPoint x: 120, endPoint y: 160, distance: 21.1
click at [101, 170] on app-card-role "Conference Staff (Mon - Fri) 7A 0/1 09:45-15:15 (5h30m) single-neutral-actions" at bounding box center [100, 180] width 93 height 28
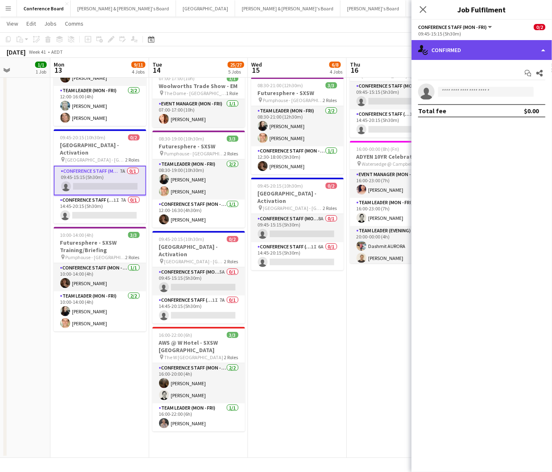
click at [506, 52] on div "single-neutral-actions-check-2 Confirmed" at bounding box center [482, 50] width 141 height 20
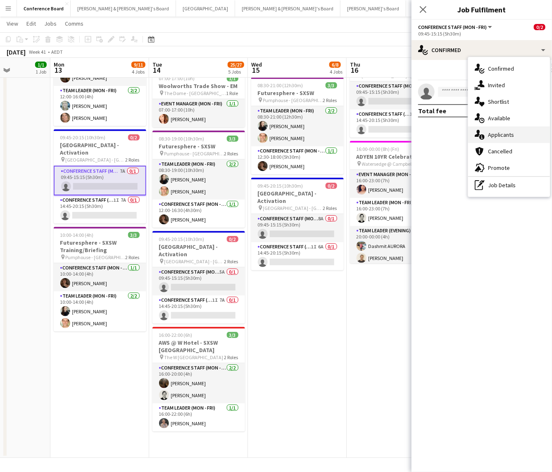
click at [512, 128] on div "single-neutral-actions-information Applicants" at bounding box center [509, 134] width 82 height 17
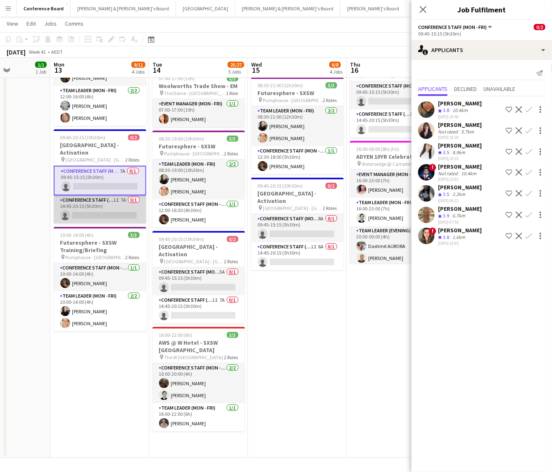
click at [115, 201] on app-card-role "Conference Staff (Mon - Fri) 1I 7A 0/1 14:45-20:15 (5h30m) single-neutral-actio…" at bounding box center [100, 209] width 93 height 28
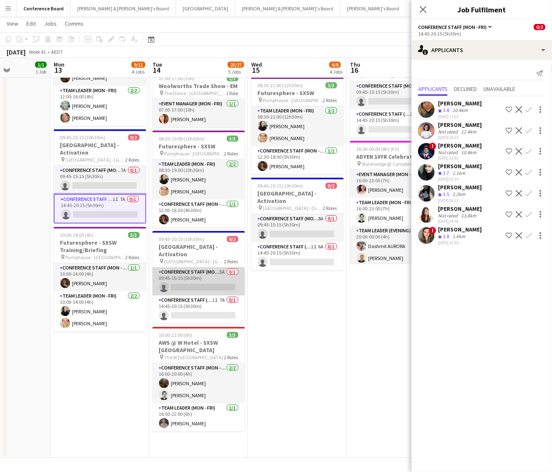
click at [212, 274] on app-card-role "Conference Staff (Mon - Fri) 5A 0/1 09:45-15:15 (5h30m) single-neutral-actions" at bounding box center [198, 281] width 93 height 28
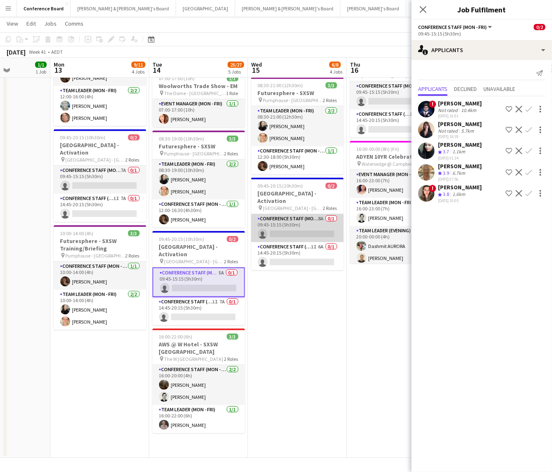
click at [305, 226] on app-card-role "Conference Staff (Mon - Fri) 8A 0/1 09:45-15:15 (5h30m) single-neutral-actions" at bounding box center [297, 228] width 93 height 28
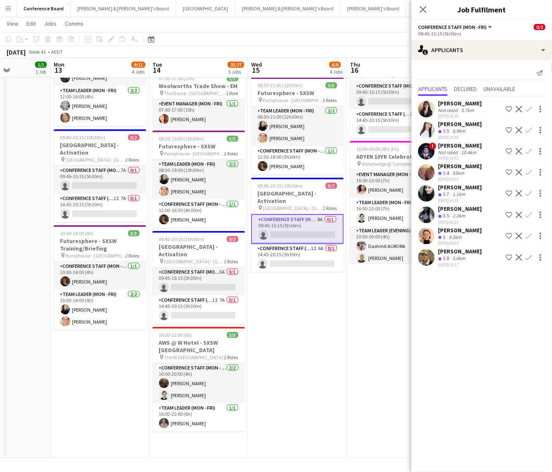
click at [291, 222] on app-card-role "Conference Staff (Mon - Fri) 8A 0/1 09:45-15:15 (5h30m) single-neutral-actions" at bounding box center [297, 229] width 93 height 30
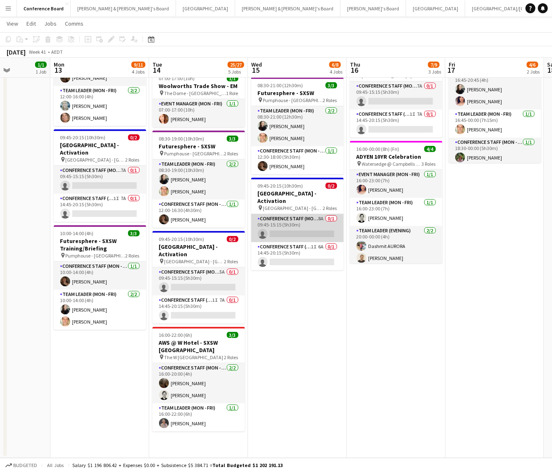
click at [299, 214] on app-card-role "Conference Staff (Mon - Fri) 8A 0/1 09:45-15:15 (5h30m) single-neutral-actions" at bounding box center [297, 228] width 93 height 28
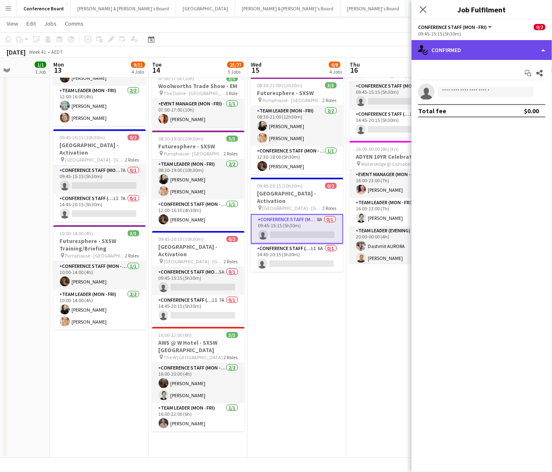
click at [489, 50] on div "single-neutral-actions-check-2 Confirmed" at bounding box center [482, 50] width 141 height 20
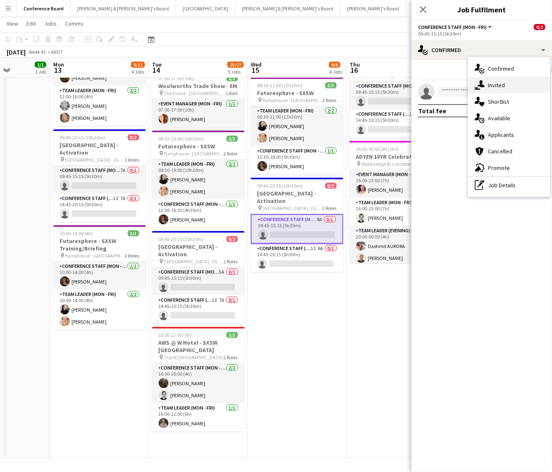
click at [495, 86] on span "Invited" at bounding box center [496, 84] width 17 height 7
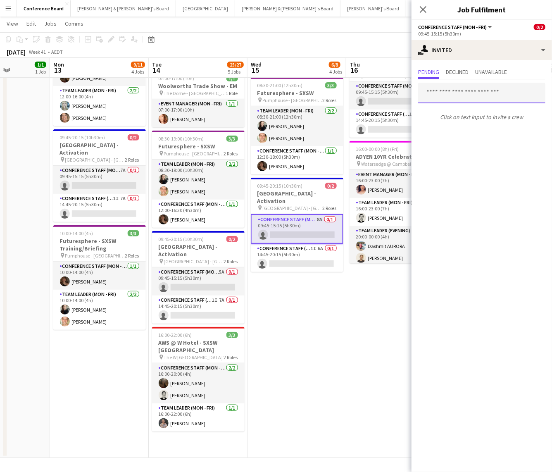
click at [440, 91] on input "text" at bounding box center [481, 93] width 127 height 21
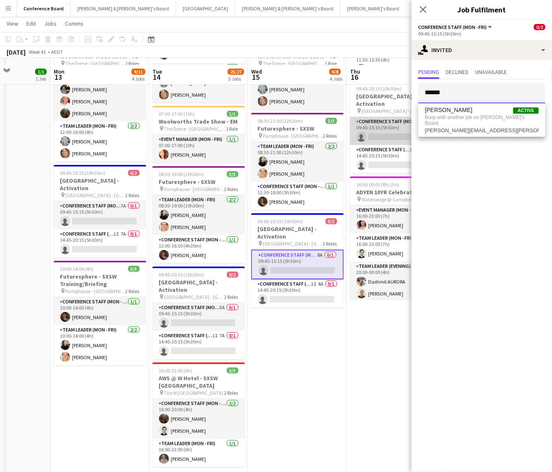
scroll to position [112, 0]
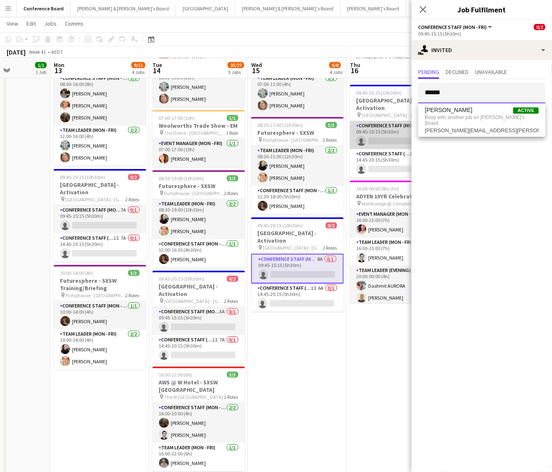
type input "******"
click at [386, 132] on app-card-role "Conference Staff (Mon - Fri) 7A 0/1 09:45-15:15 (5h30m) single-neutral-actions" at bounding box center [396, 135] width 93 height 28
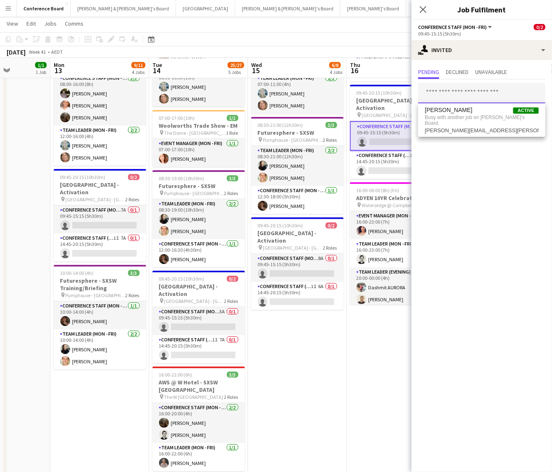
click at [434, 93] on input "text" at bounding box center [481, 93] width 127 height 21
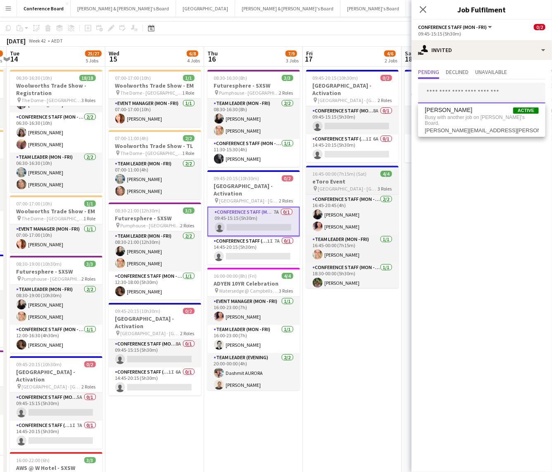
scroll to position [0, 0]
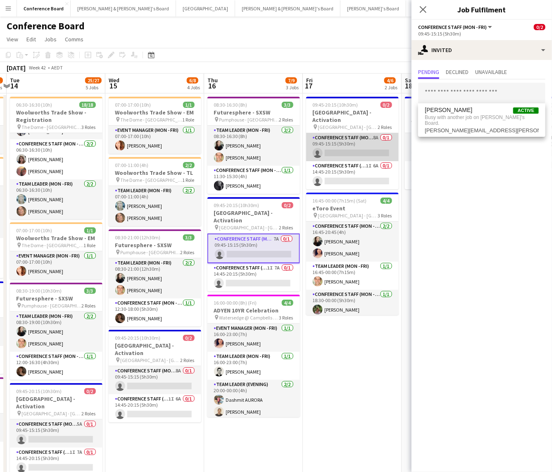
click at [356, 143] on app-card-role "Conference Staff (Mon - Fri) 8A 0/1 09:45-15:15 (5h30m) single-neutral-actions" at bounding box center [352, 147] width 93 height 28
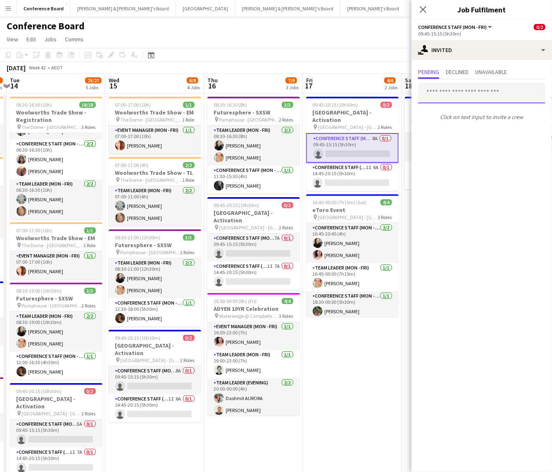
click at [437, 94] on input "text" at bounding box center [481, 93] width 127 height 21
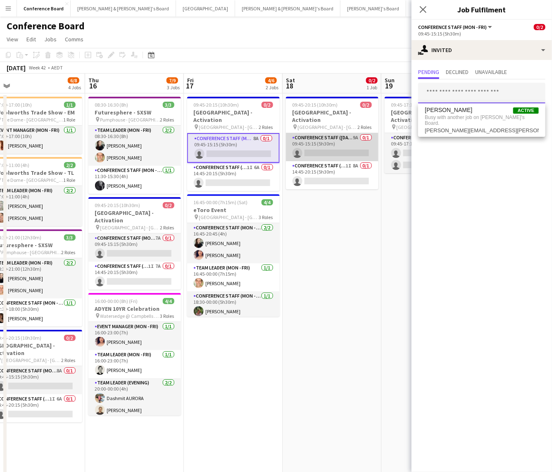
scroll to position [0, 312]
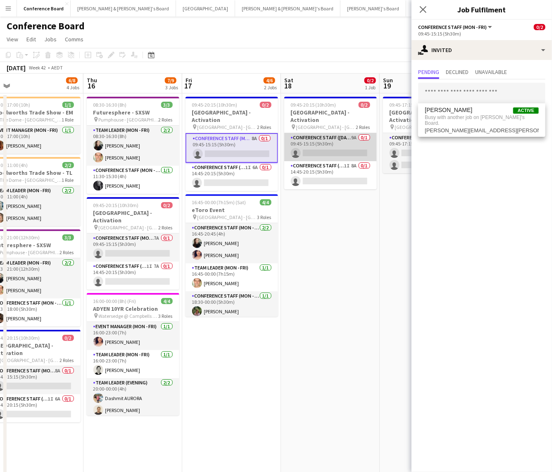
click at [342, 143] on app-card-role "Conference Staff ([DATE]) 9A 0/1 09:45-15:15 (5h30m) single-neutral-actions" at bounding box center [330, 147] width 93 height 28
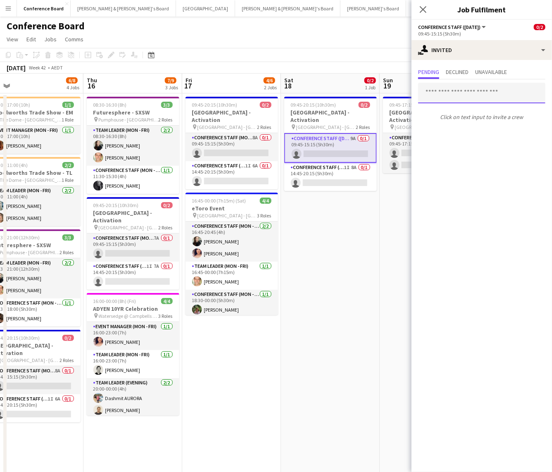
click at [430, 97] on input "text" at bounding box center [481, 93] width 127 height 21
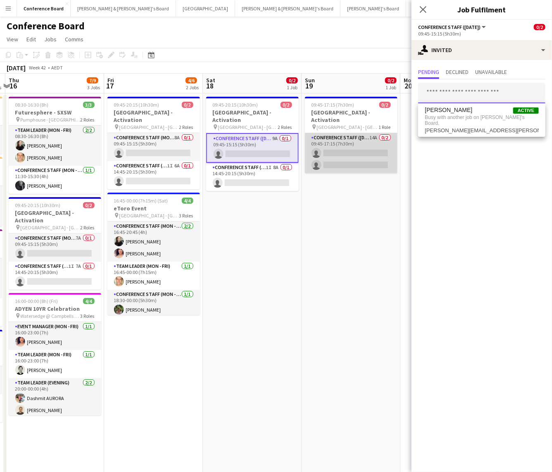
scroll to position [0, 292]
click at [360, 146] on app-card-role "Conference Staff ([DATE]) 14A 0/2 09:45-17:15 (7h30m) single-neutral-actions si…" at bounding box center [350, 153] width 93 height 40
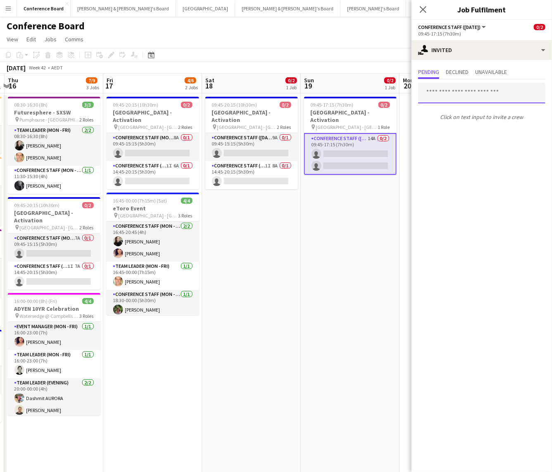
click at [444, 99] on input "text" at bounding box center [481, 93] width 127 height 21
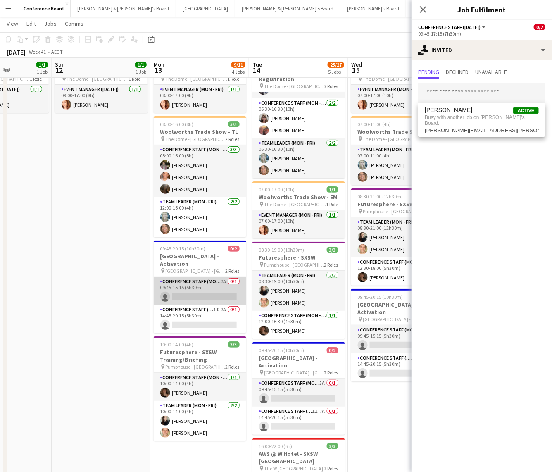
scroll to position [0, 344]
click at [202, 287] on app-card-role "Conference Staff (Mon - Fri) 7A 0/1 09:45-15:15 (5h30m) single-neutral-actions" at bounding box center [199, 291] width 93 height 28
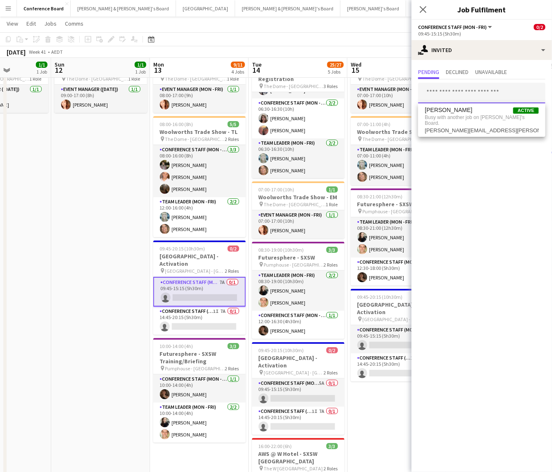
click at [423, 96] on input "text" at bounding box center [481, 93] width 127 height 21
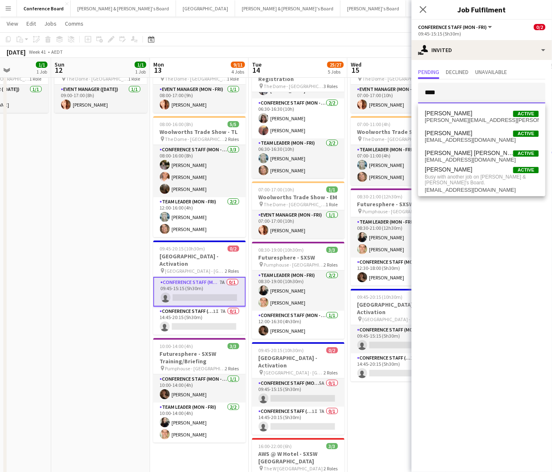
type input "****"
click at [372, 426] on app-date-cell "07:00-17:00 (10h) 1/1 Woolworths Trade Show - EM pin The Dome - [GEOGRAPHIC_DAT…" at bounding box center [397, 310] width 99 height 517
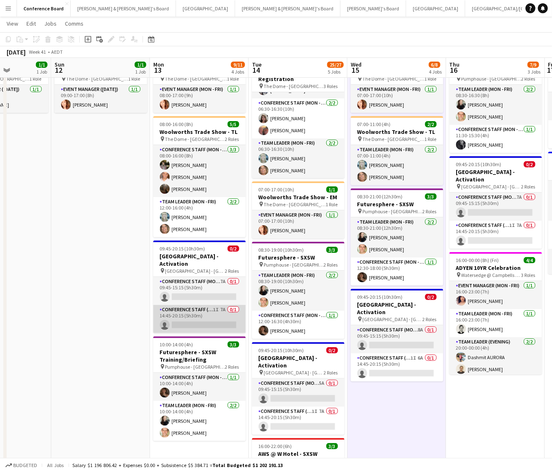
click at [195, 310] on app-card-role "Conference Staff (Mon - Fri) 1I 7A 0/1 14:45-20:15 (5h30m) single-neutral-actio…" at bounding box center [199, 319] width 93 height 28
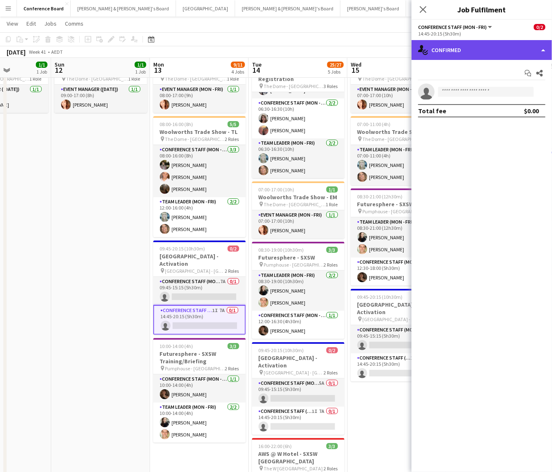
click at [507, 48] on div "single-neutral-actions-check-2 Confirmed" at bounding box center [482, 50] width 141 height 20
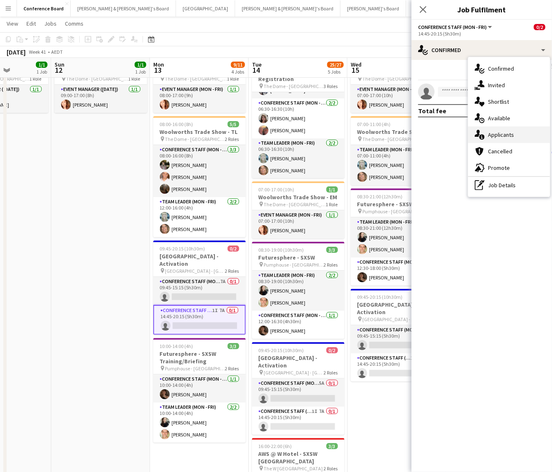
click at [505, 133] on span "Applicants" at bounding box center [501, 134] width 26 height 7
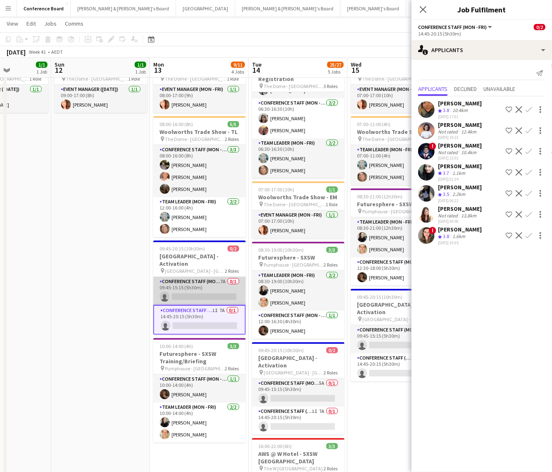
click at [197, 286] on app-card-role "Conference Staff (Mon - Fri) 7A 0/1 09:45-15:15 (5h30m) single-neutral-actions" at bounding box center [199, 291] width 93 height 28
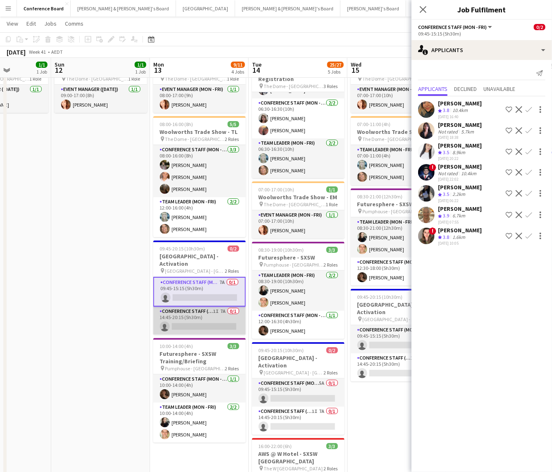
click at [213, 315] on app-card-role "Conference Staff (Mon - Fri) 1I 7A 0/1 14:45-20:15 (5h30m) single-neutral-actio…" at bounding box center [199, 321] width 93 height 28
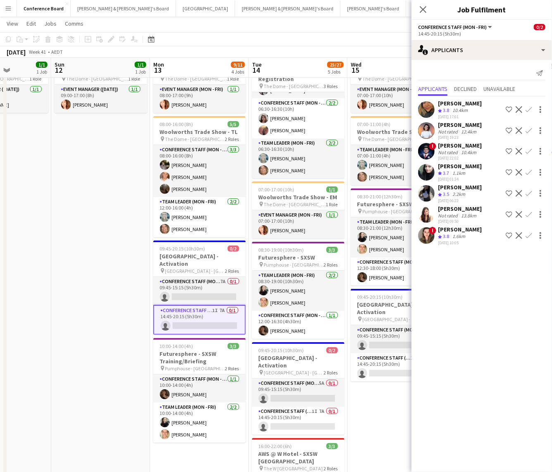
click at [425, 198] on app-user-avatar at bounding box center [426, 193] width 17 height 17
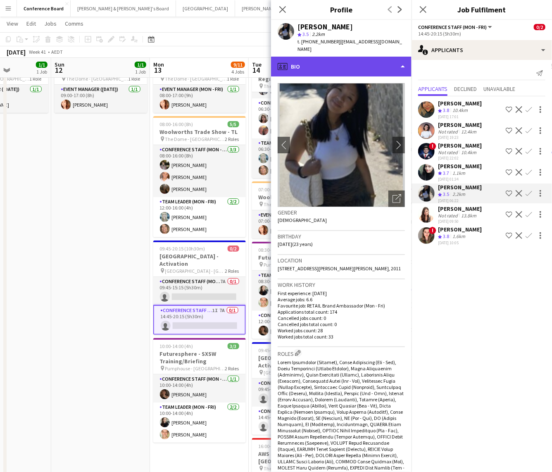
click at [396, 62] on div "profile Bio" at bounding box center [341, 67] width 141 height 20
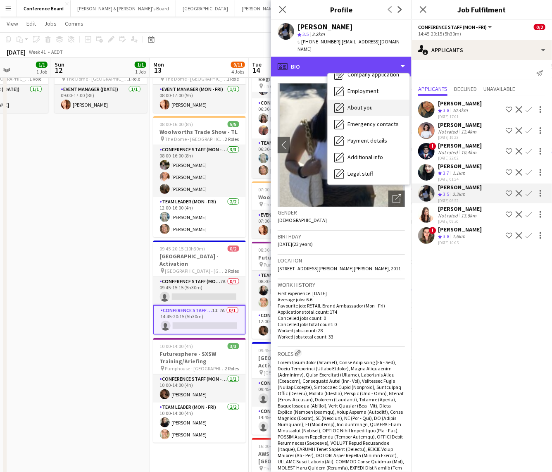
scroll to position [61, 0]
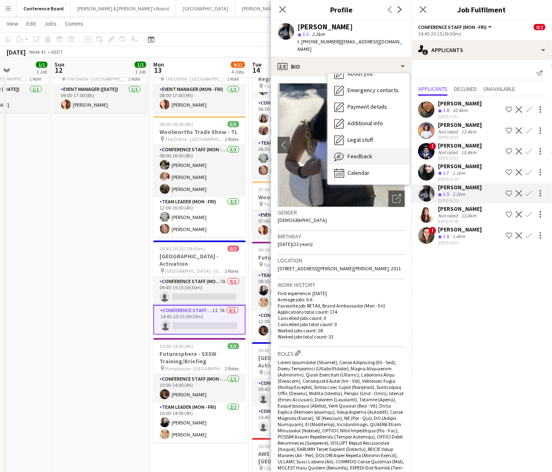
click at [376, 148] on div "Feedback Feedback" at bounding box center [369, 156] width 82 height 17
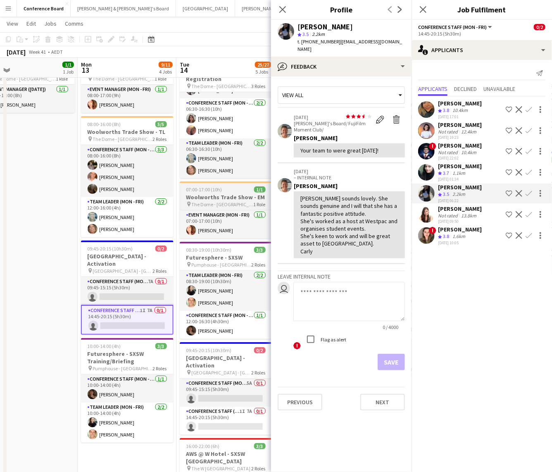
scroll to position [0, 318]
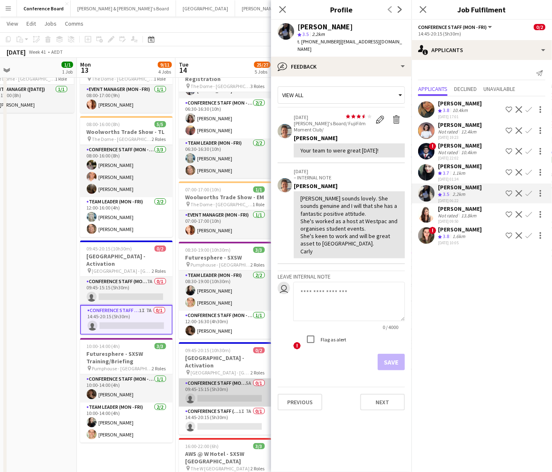
click at [228, 386] on app-card-role "Conference Staff (Mon - Fri) 5A 0/1 09:45-15:15 (5h30m) single-neutral-actions" at bounding box center [225, 393] width 93 height 28
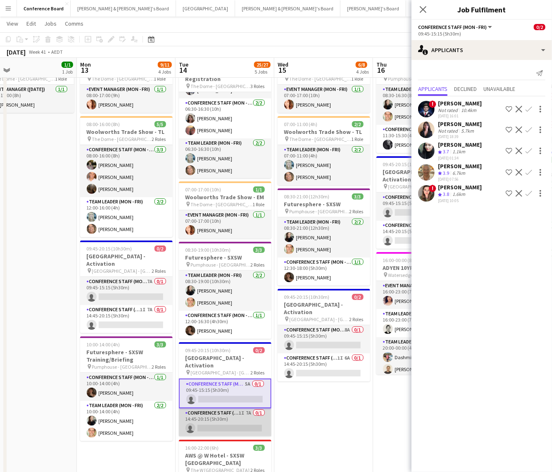
click at [229, 414] on app-card-role "Conference Staff (Mon - Fri) 1I 7A 0/1 14:45-20:15 (5h30m) single-neutral-actio…" at bounding box center [225, 422] width 93 height 28
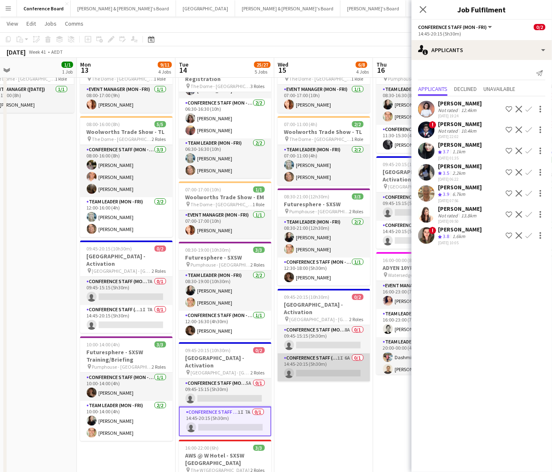
click at [312, 360] on app-card-role "Conference Staff (Mon - Fri) 1I 6A 0/1 14:45-20:15 (5h30m) single-neutral-actio…" at bounding box center [324, 367] width 93 height 28
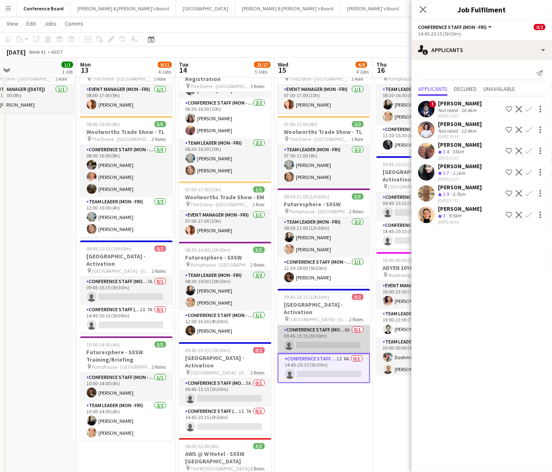
click at [322, 338] on app-card-role "Conference Staff (Mon - Fri) 8A 0/1 09:45-15:15 (5h30m) single-neutral-actions" at bounding box center [324, 339] width 93 height 28
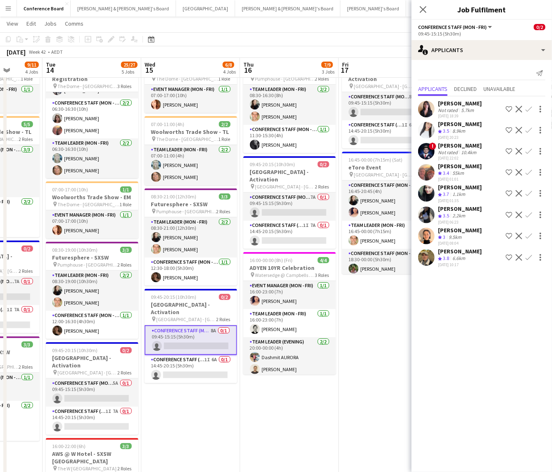
scroll to position [0, 354]
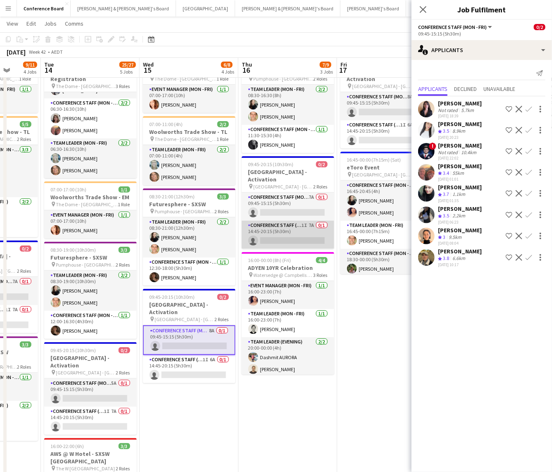
click at [310, 226] on app-card-role "Conference Staff (Mon - Fri) 1I 7A 0/1 14:45-20:15 (5h30m) single-neutral-actio…" at bounding box center [288, 235] width 93 height 28
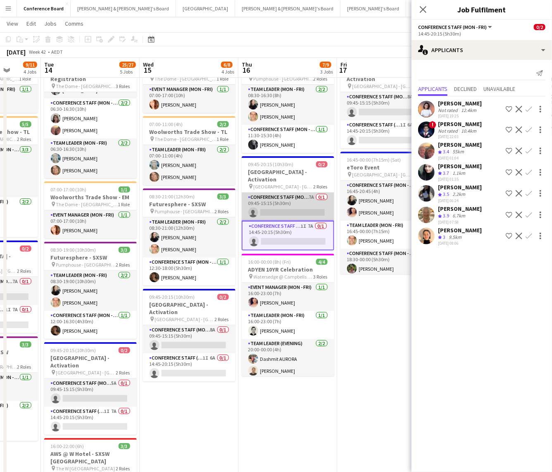
click at [282, 201] on app-card-role "Conference Staff (Mon - Fri) 7A 0/1 09:45-15:15 (5h30m) single-neutral-actions" at bounding box center [288, 207] width 93 height 28
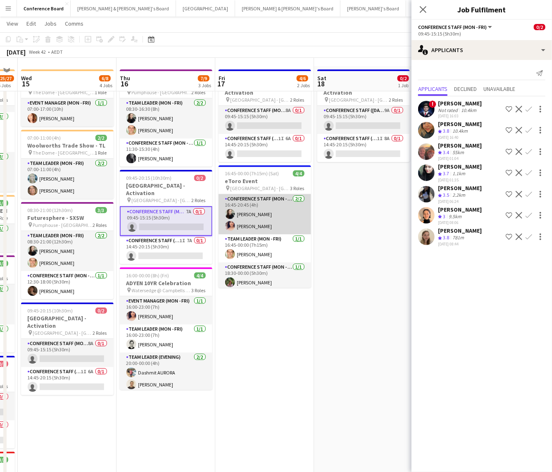
scroll to position [0, 0]
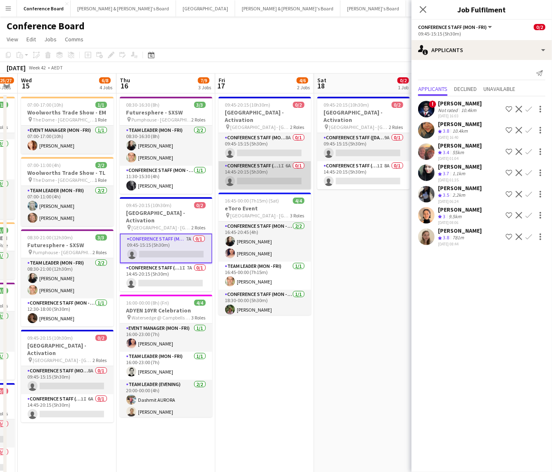
click at [275, 170] on app-card-role "Conference Staff (Mon - Fri) 1I 6A 0/1 14:45-20:15 (5h30m) single-neutral-actio…" at bounding box center [265, 175] width 93 height 28
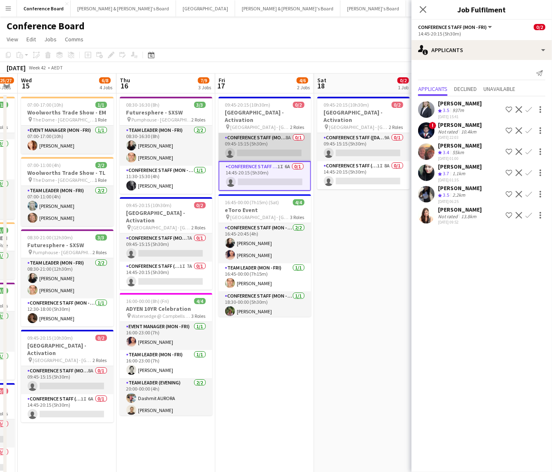
click at [264, 141] on app-card-role "Conference Staff (Mon - Fri) 8A 0/1 09:45-15:15 (5h30m) single-neutral-actions" at bounding box center [265, 147] width 93 height 28
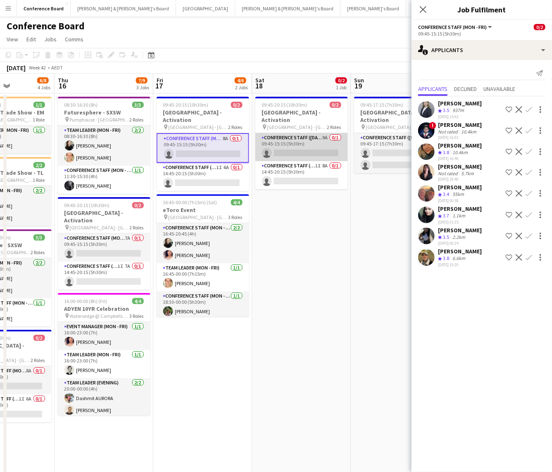
scroll to position [0, 354]
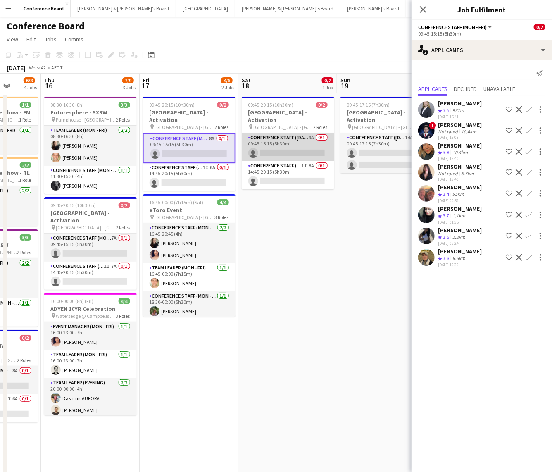
click at [309, 143] on app-card-role "Conference Staff ([DATE]) 9A 0/1 09:45-15:15 (5h30m) single-neutral-actions" at bounding box center [288, 147] width 93 height 28
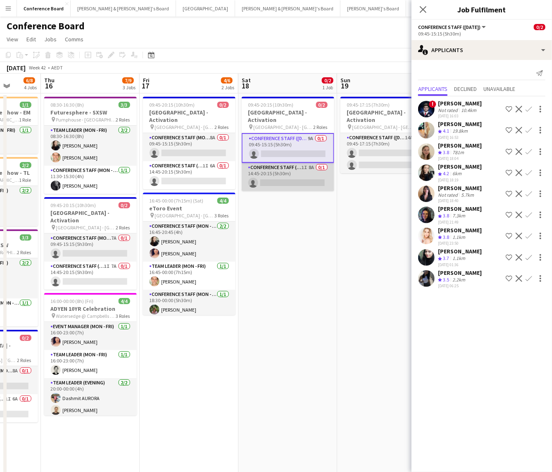
click at [298, 171] on app-card-role "Conference Staff ([DATE]) 1I 8A 0/1 14:45-20:15 (5h30m) single-neutral-actions" at bounding box center [288, 177] width 93 height 28
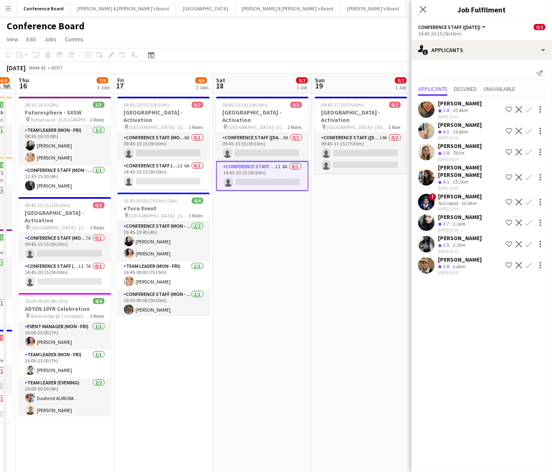
scroll to position [0, 285]
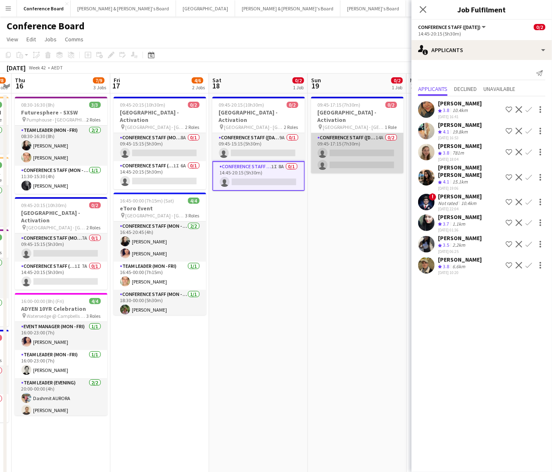
click at [347, 148] on app-card-role "Conference Staff ([DATE]) 14A 0/2 09:45-17:15 (7h30m) single-neutral-actions si…" at bounding box center [357, 153] width 93 height 40
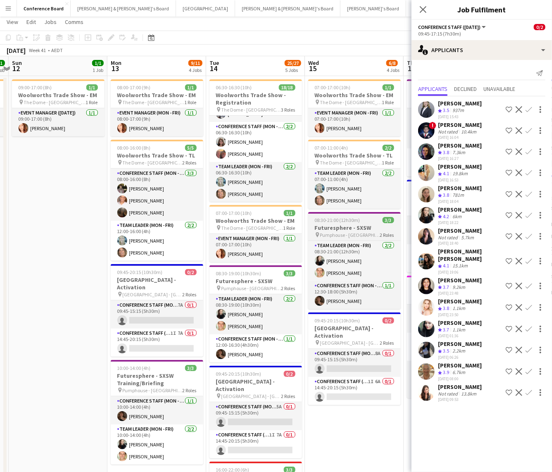
scroll to position [0, 288]
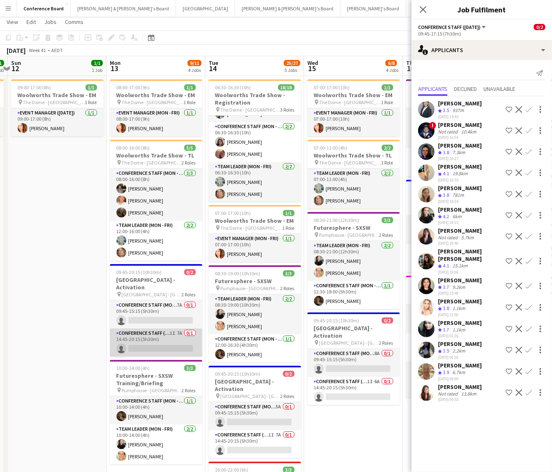
drag, startPoint x: 190, startPoint y: 335, endPoint x: 185, endPoint y: 336, distance: 5.0
click at [190, 335] on app-card-role "Conference Staff (Mon - Fri) 1I 7A 0/1 14:45-20:15 (5h30m) single-neutral-actio…" at bounding box center [156, 343] width 93 height 28
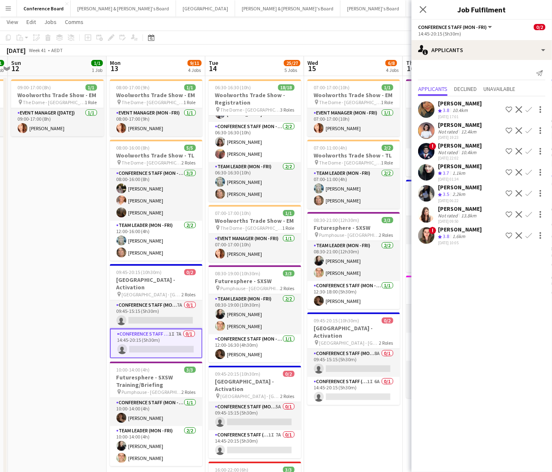
click at [424, 201] on app-user-avatar at bounding box center [426, 193] width 17 height 17
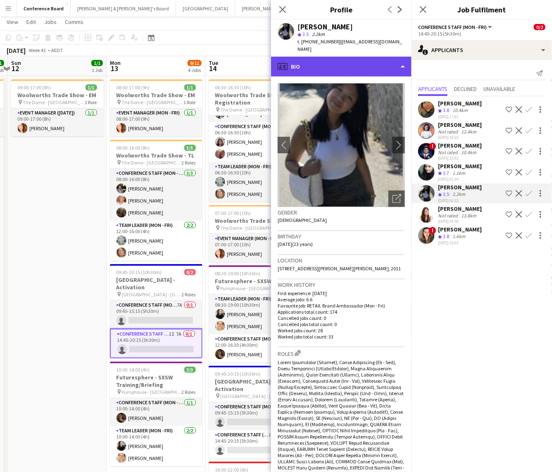
click at [389, 62] on div "profile Bio" at bounding box center [341, 67] width 141 height 20
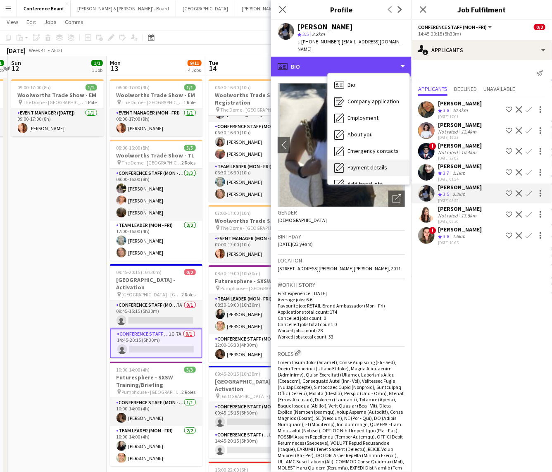
scroll to position [61, 0]
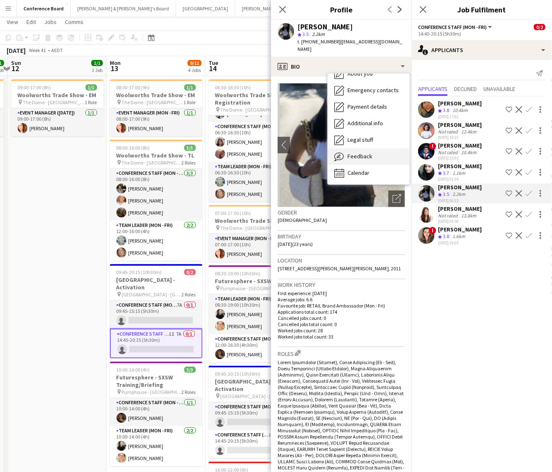
click at [362, 152] on span "Feedback" at bounding box center [360, 155] width 25 height 7
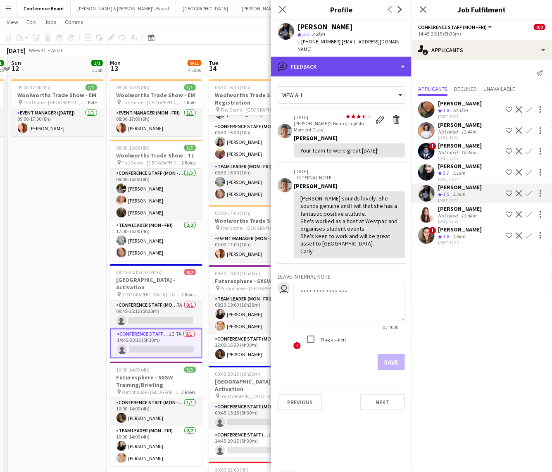
click at [401, 57] on div "bubble-pencil Feedback" at bounding box center [341, 67] width 141 height 20
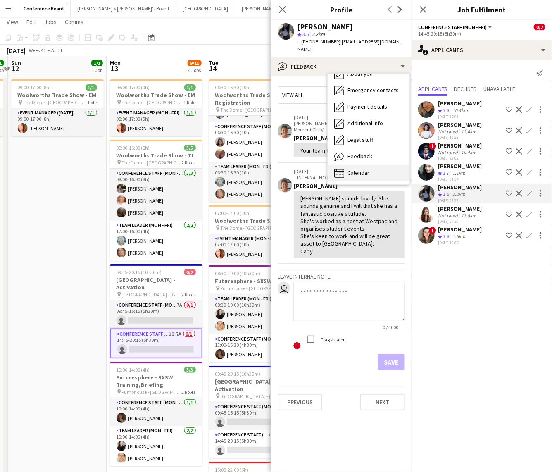
click at [372, 172] on div "Calendar Calendar" at bounding box center [369, 173] width 82 height 17
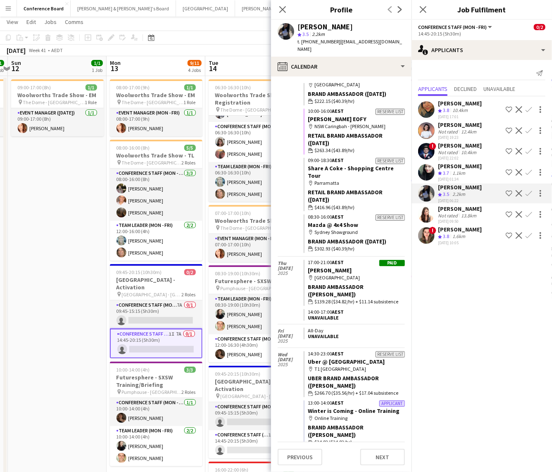
scroll to position [5123, 0]
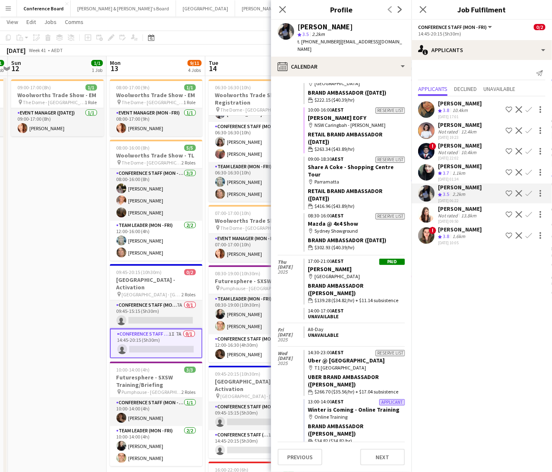
click at [529, 197] on app-icon "Confirm" at bounding box center [529, 193] width 7 height 7
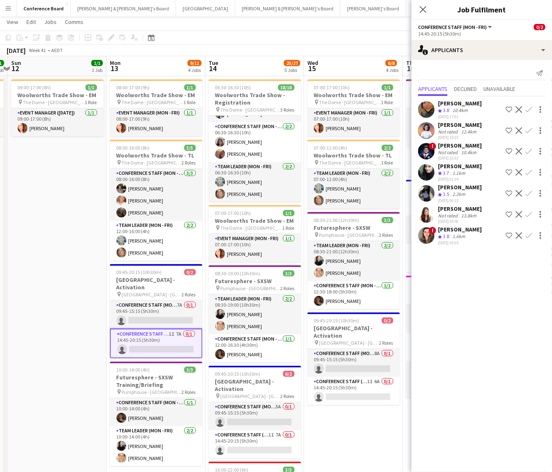
click at [529, 197] on app-icon "Confirm" at bounding box center [529, 193] width 7 height 7
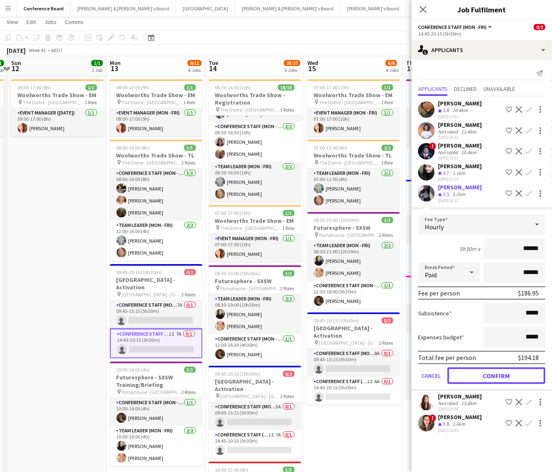
click at [485, 380] on button "Confirm" at bounding box center [497, 375] width 98 height 17
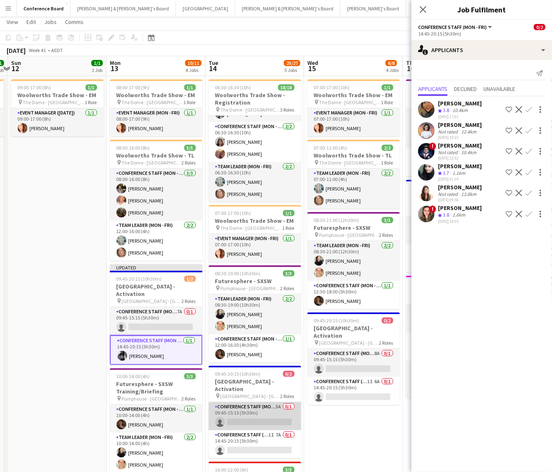
click at [262, 411] on app-card-role "Conference Staff (Mon - Fri) 5A 0/1 09:45-15:15 (5h30m) single-neutral-actions" at bounding box center [255, 416] width 93 height 28
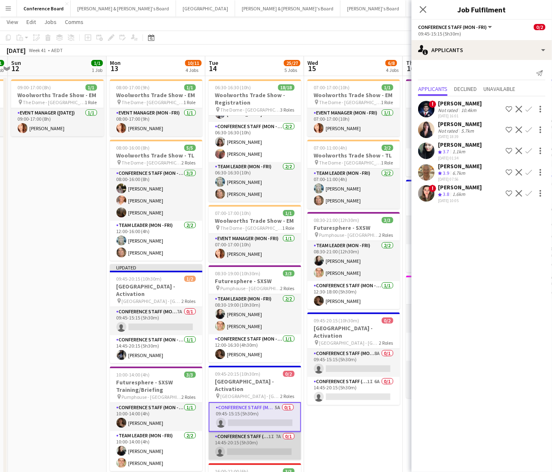
click at [265, 434] on app-card-role "Conference Staff (Mon - Fri) 1I 7A 0/1 14:45-20:15 (5h30m) single-neutral-actio…" at bounding box center [255, 446] width 93 height 28
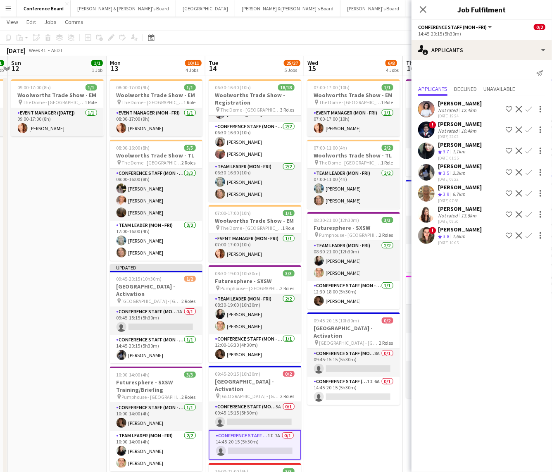
click at [528, 170] on app-icon "Confirm" at bounding box center [529, 172] width 7 height 7
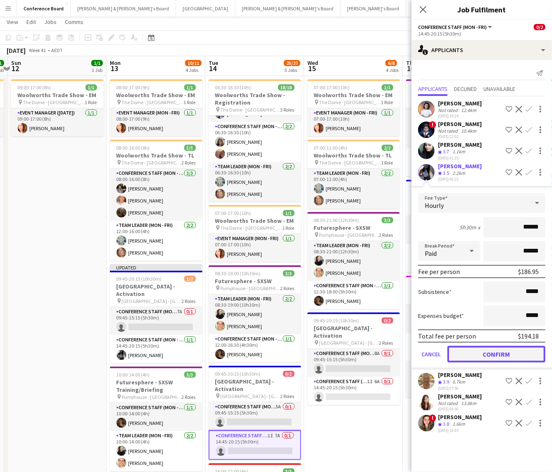
click at [489, 352] on button "Confirm" at bounding box center [497, 354] width 98 height 17
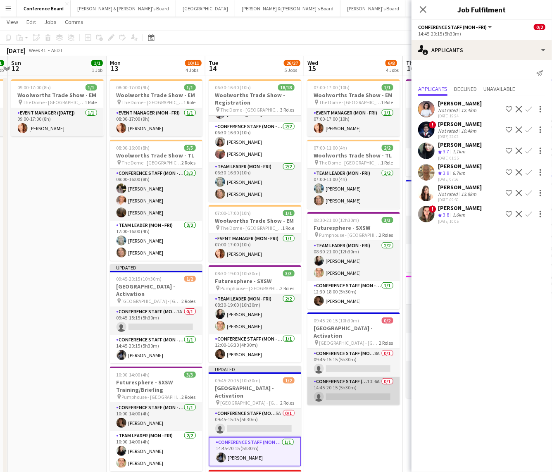
click at [358, 387] on app-card-role "Conference Staff (Mon - Fri) 1I 6A 0/1 14:45-20:15 (5h30m) single-neutral-actio…" at bounding box center [353, 391] width 93 height 28
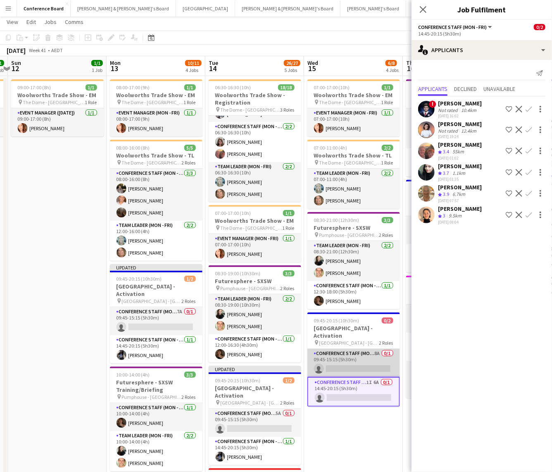
click at [358, 367] on app-card-role "Conference Staff (Mon - Fri) 8A 0/1 09:45-15:15 (5h30m) single-neutral-actions" at bounding box center [353, 363] width 93 height 28
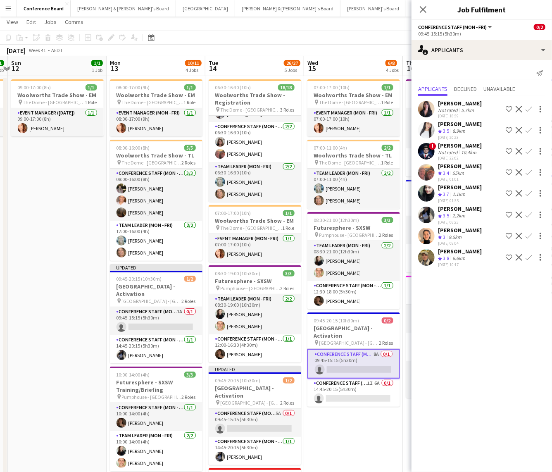
click at [527, 212] on app-icon "Confirm" at bounding box center [529, 215] width 7 height 7
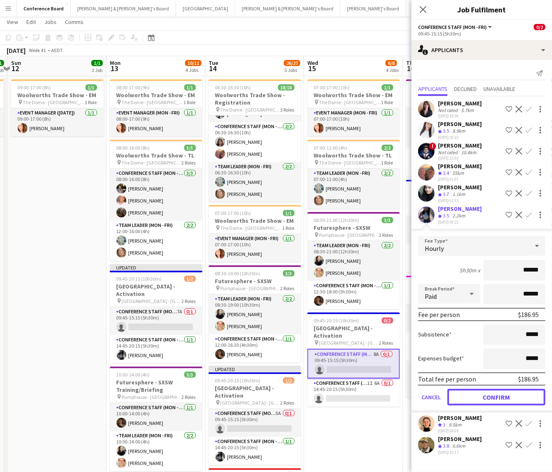
drag, startPoint x: 488, startPoint y: 392, endPoint x: 477, endPoint y: 391, distance: 10.5
click at [488, 392] on button "Confirm" at bounding box center [497, 397] width 98 height 17
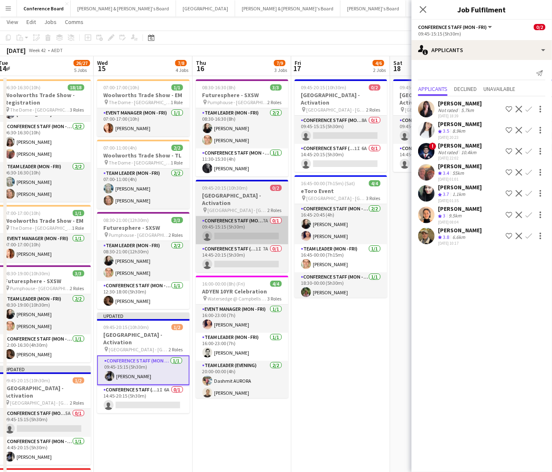
scroll to position [0, 302]
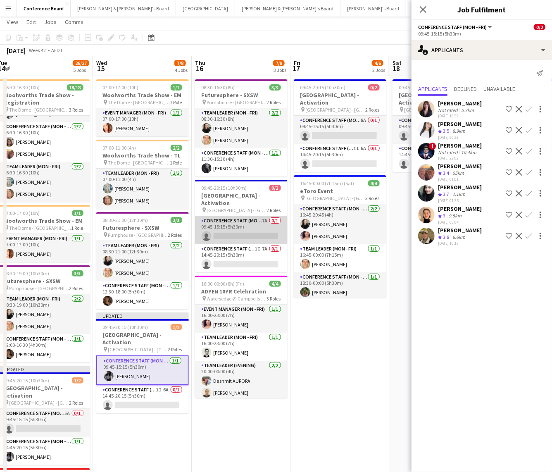
click at [263, 223] on app-card-role "Conference Staff (Mon - Fri) 7A 0/1 09:45-15:15 (5h30m) single-neutral-actions" at bounding box center [241, 230] width 93 height 28
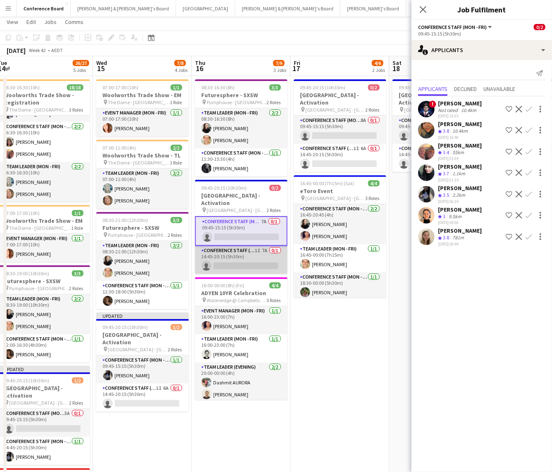
click at [257, 250] on app-card-role "Conference Staff (Mon - Fri) 1I 7A 0/1 14:45-20:15 (5h30m) single-neutral-actio…" at bounding box center [241, 260] width 93 height 28
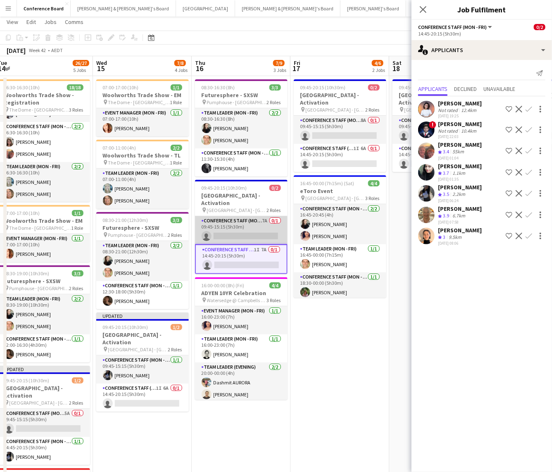
click at [255, 225] on app-card-role "Conference Staff (Mon - Fri) 7A 0/1 09:45-15:15 (5h30m) single-neutral-actions" at bounding box center [241, 230] width 93 height 28
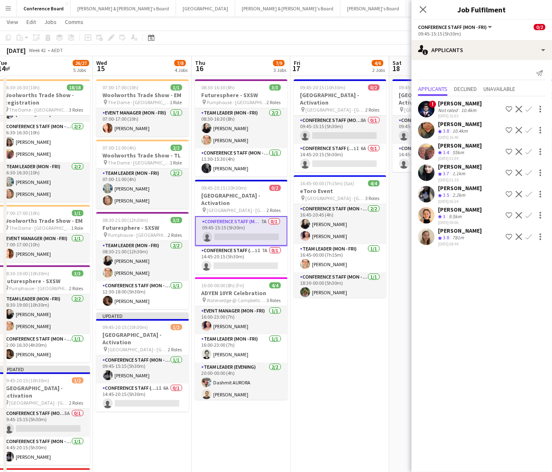
click at [527, 198] on app-icon "Confirm" at bounding box center [529, 194] width 7 height 7
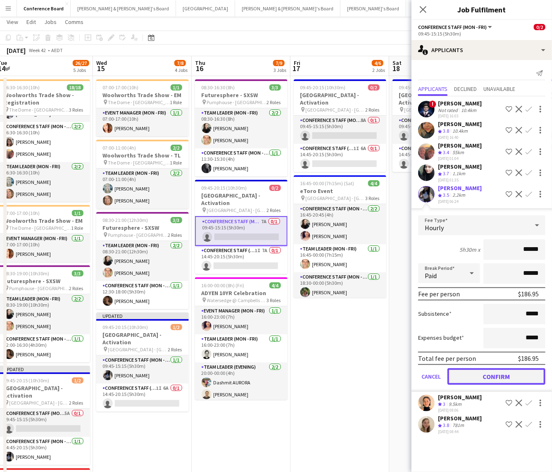
click at [483, 376] on button "Confirm" at bounding box center [497, 376] width 98 height 17
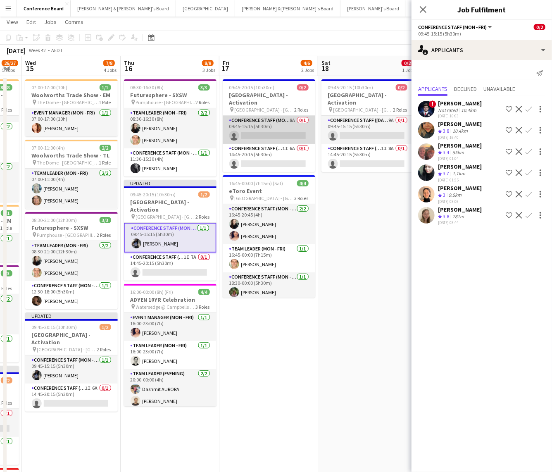
scroll to position [0, 277]
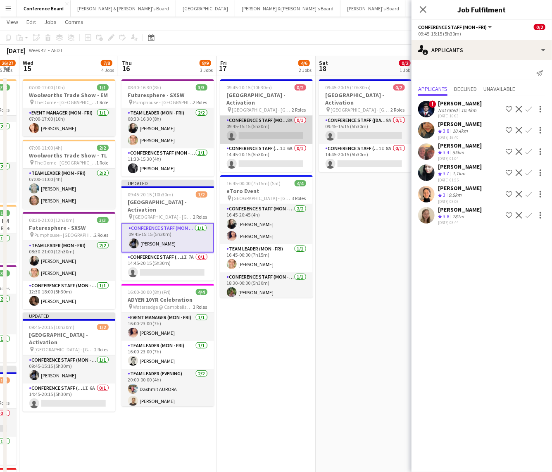
click at [282, 124] on app-card-role "Conference Staff (Mon - Fri) 8A 0/1 09:45-15:15 (5h30m) single-neutral-actions" at bounding box center [266, 130] width 93 height 28
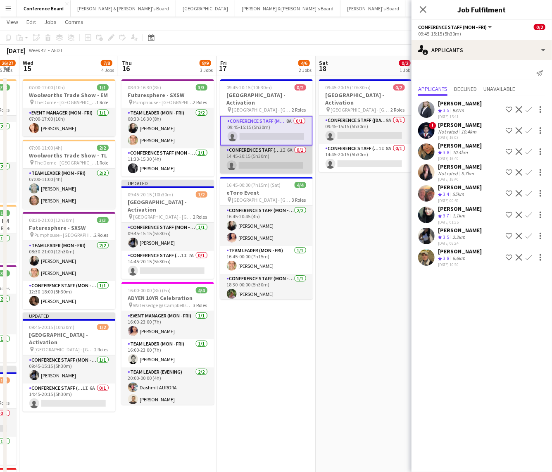
click at [283, 155] on app-card-role "Conference Staff (Mon - Fri) 1I 6A 0/1 14:45-20:15 (5h30m) single-neutral-actio…" at bounding box center [266, 159] width 93 height 28
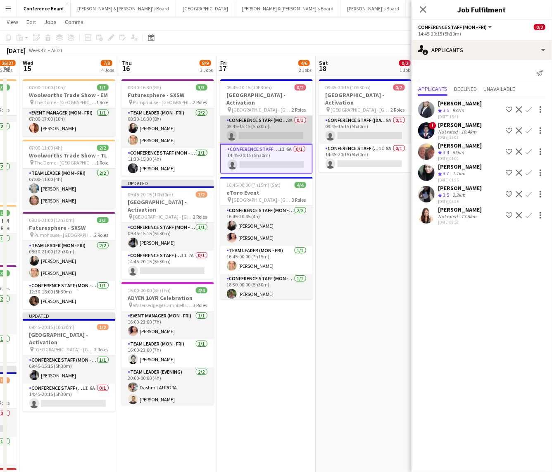
click at [272, 119] on app-card-role "Conference Staff (Mon - Fri) 8A 0/1 09:45-15:15 (5h30m) single-neutral-actions" at bounding box center [266, 130] width 93 height 28
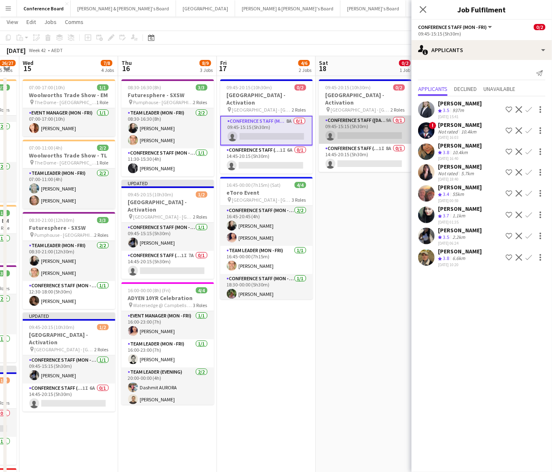
click at [343, 125] on app-card-role "Conference Staff ([DATE]) 9A 0/1 09:45-15:15 (5h30m) single-neutral-actions" at bounding box center [365, 130] width 93 height 28
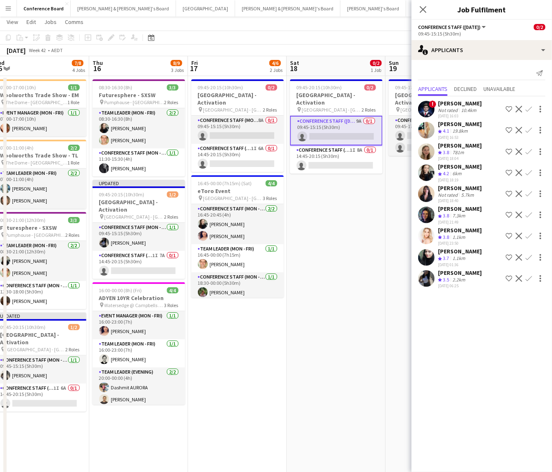
scroll to position [0, 309]
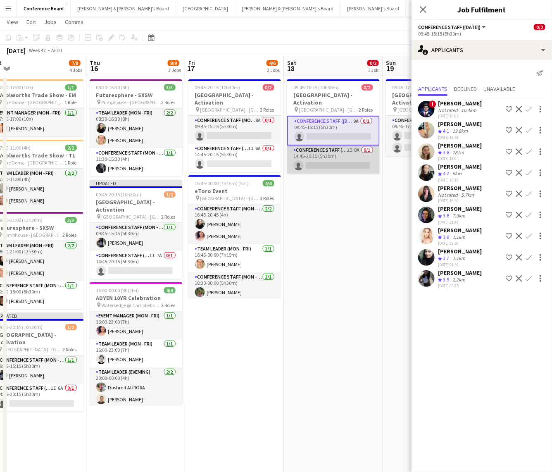
click at [338, 153] on app-card-role "Conference Staff ([DATE]) 1I 8A 0/1 14:45-20:15 (5h30m) single-neutral-actions" at bounding box center [333, 159] width 93 height 28
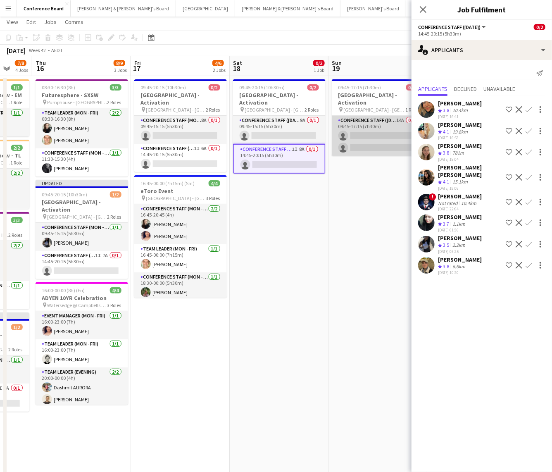
scroll to position [0, 364]
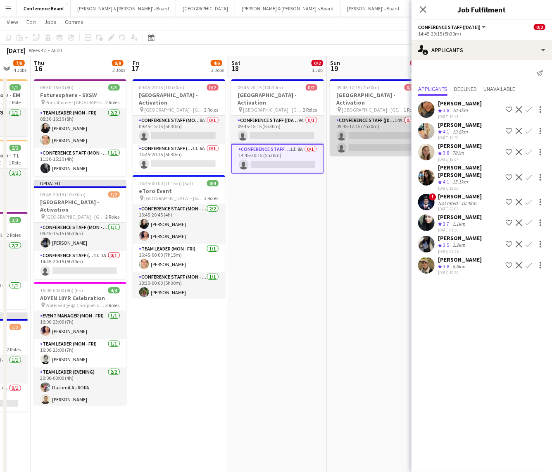
click at [367, 130] on app-card-role "Conference Staff ([DATE]) 14A 0/2 09:45-17:15 (7h30m) single-neutral-actions si…" at bounding box center [376, 136] width 93 height 40
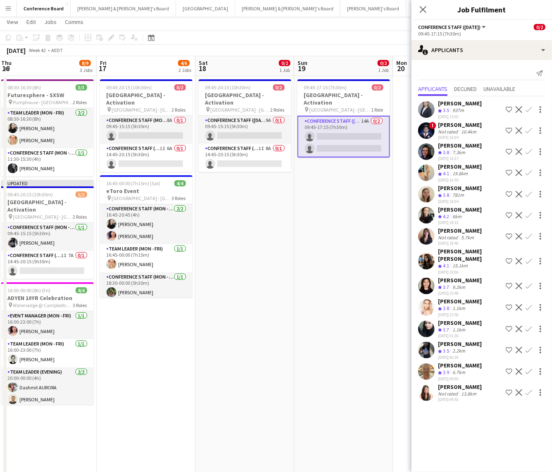
scroll to position [0, 300]
click at [529, 347] on app-icon "Confirm" at bounding box center [529, 350] width 7 height 7
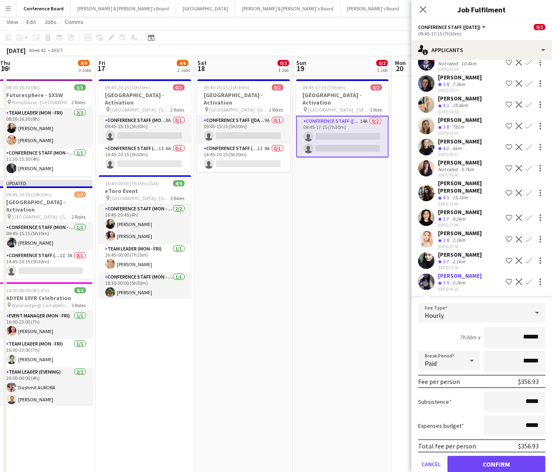
scroll to position [120, 0]
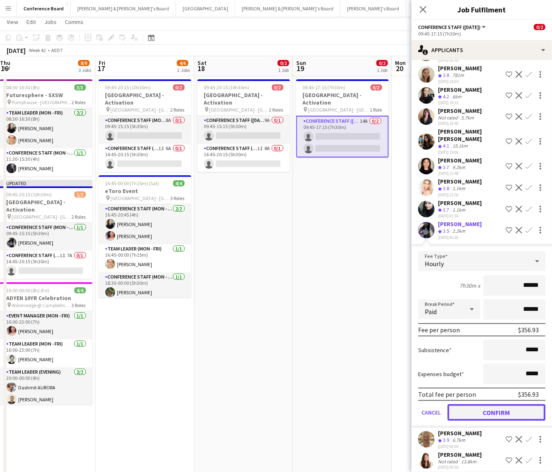
click at [486, 407] on button "Confirm" at bounding box center [497, 412] width 98 height 17
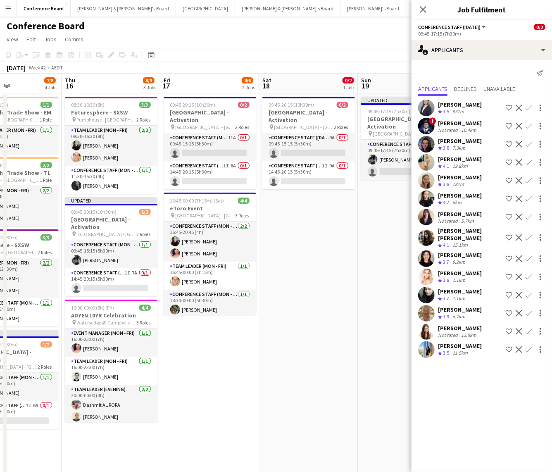
scroll to position [0, 232]
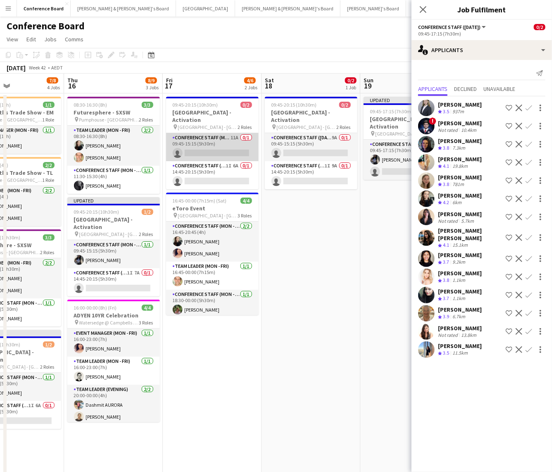
click at [219, 142] on app-card-role "Conference Staff (Mon - Fri) 11A 0/1 09:45-15:15 (5h30m) single-neutral-actions" at bounding box center [212, 147] width 93 height 28
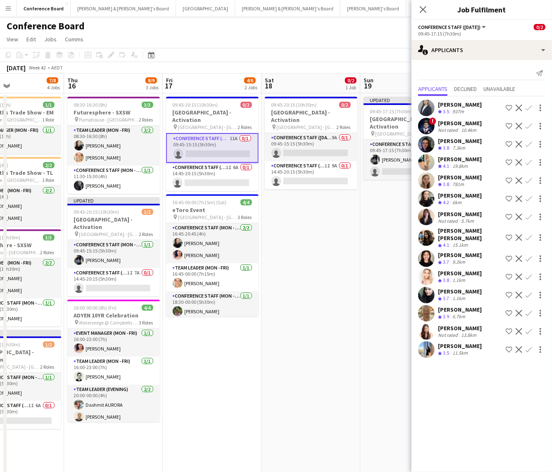
click at [527, 313] on app-icon "Confirm" at bounding box center [529, 313] width 7 height 7
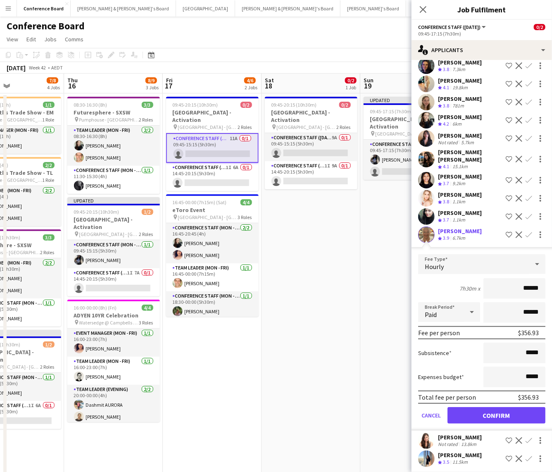
scroll to position [80, 0]
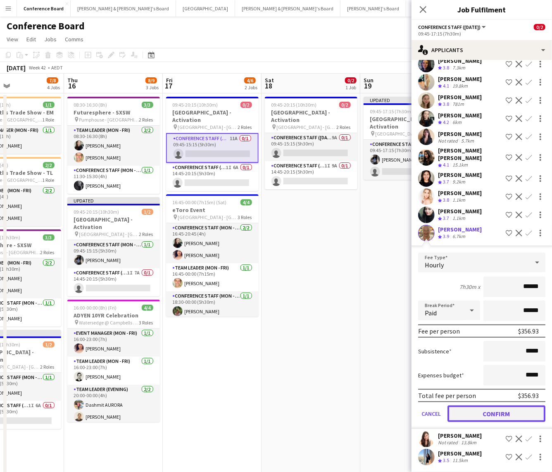
click at [481, 414] on button "Confirm" at bounding box center [497, 413] width 98 height 17
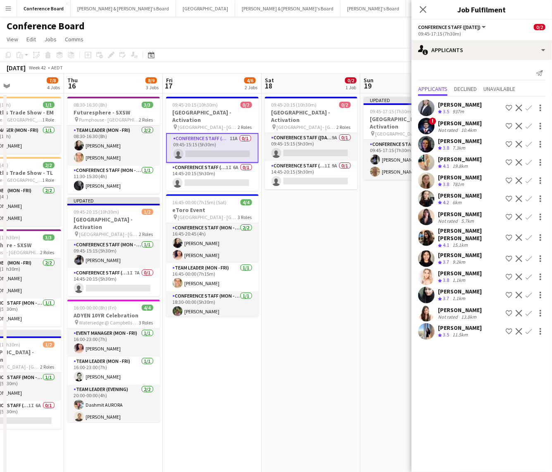
scroll to position [0, 0]
click at [112, 278] on app-card-role "Conference Staff (Mon - Fri) 1I 7A 0/1 14:45-20:15 (5h30m) single-neutral-actio…" at bounding box center [113, 282] width 93 height 28
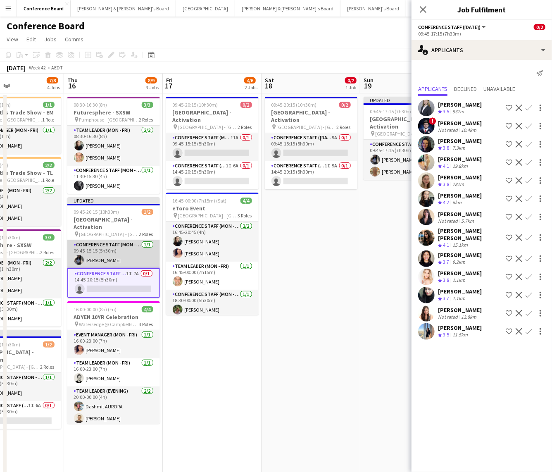
click at [112, 248] on app-card-role "Conference Staff (Mon - Fri) [DATE] 09:45-15:15 (5h30m) [PERSON_NAME]" at bounding box center [113, 254] width 93 height 28
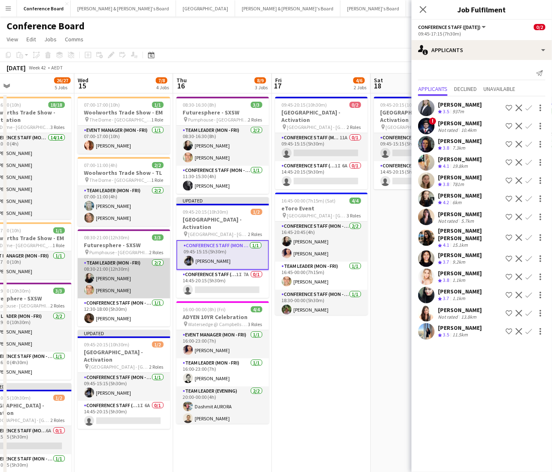
scroll to position [0, 222]
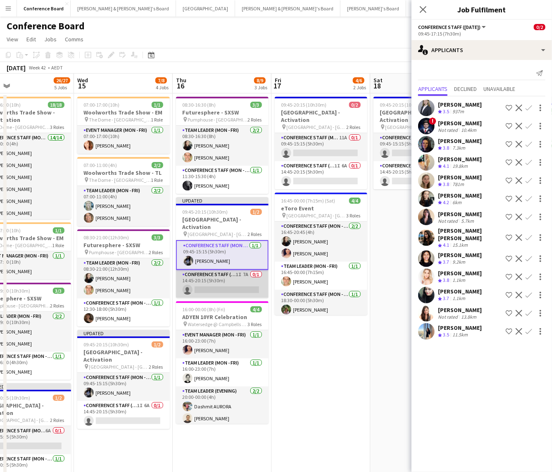
click at [235, 275] on app-card-role "Conference Staff (Mon - Fri) 1I 7A 0/1 14:45-20:15 (5h30m) single-neutral-actio…" at bounding box center [222, 284] width 93 height 28
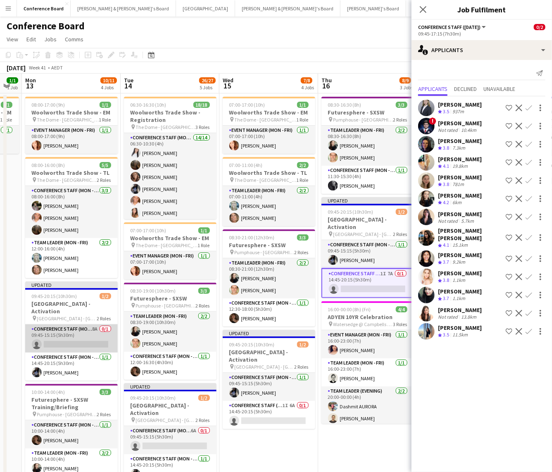
scroll to position [0, 174]
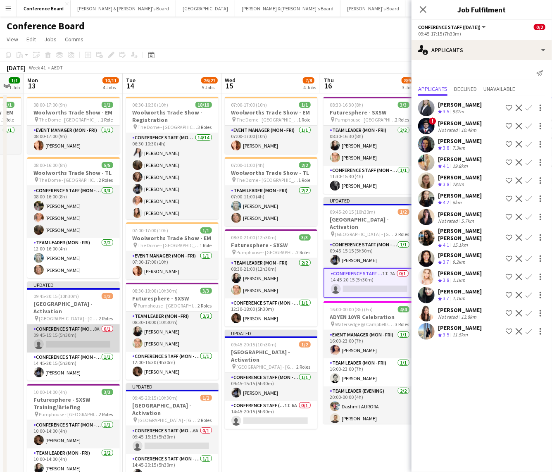
click at [88, 333] on app-card-role "Conference Staff (Mon - Fri) 8A 0/1 09:45-15:15 (5h30m) single-neutral-actions" at bounding box center [73, 338] width 93 height 28
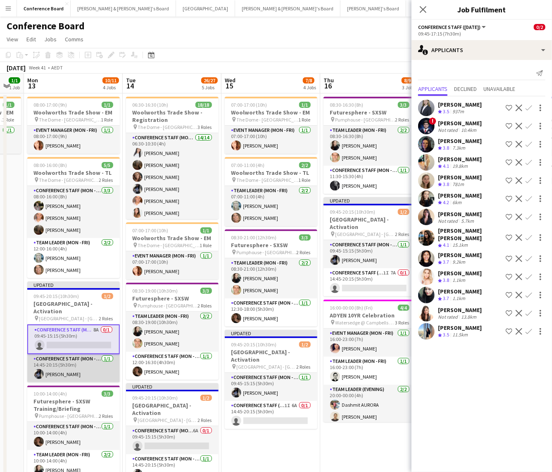
click at [90, 364] on app-card-role "Conference Staff (Mon - Fri) [DATE] 14:45-20:15 (5h30m) [PERSON_NAME]" at bounding box center [73, 368] width 93 height 28
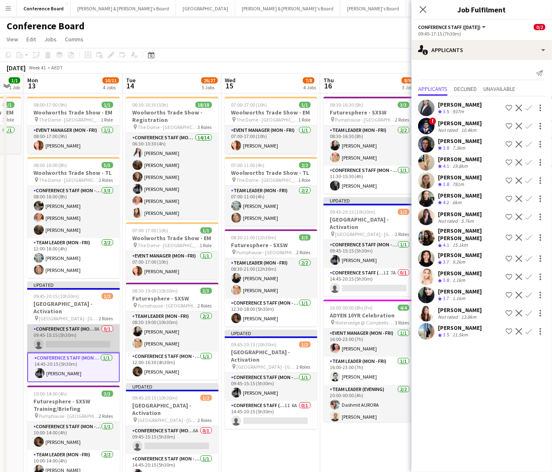
click at [76, 336] on app-card-role "Conference Staff (Mon - Fri) 8A 0/1 09:45-15:15 (5h30m) single-neutral-actions" at bounding box center [73, 338] width 93 height 28
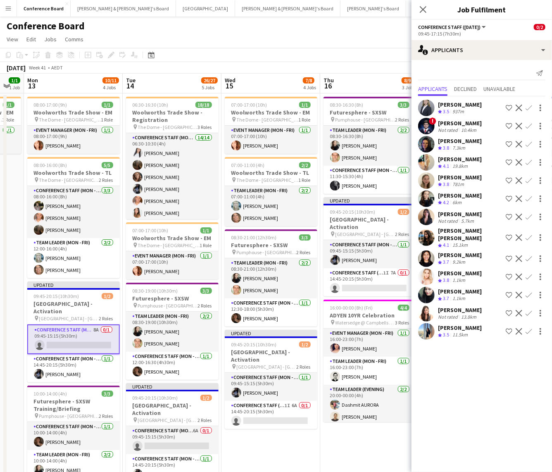
click at [75, 337] on app-card-role "Conference Staff (Mon - Fri) 8A 0/1 09:45-15:15 (5h30m) single-neutral-actions" at bounding box center [73, 339] width 93 height 30
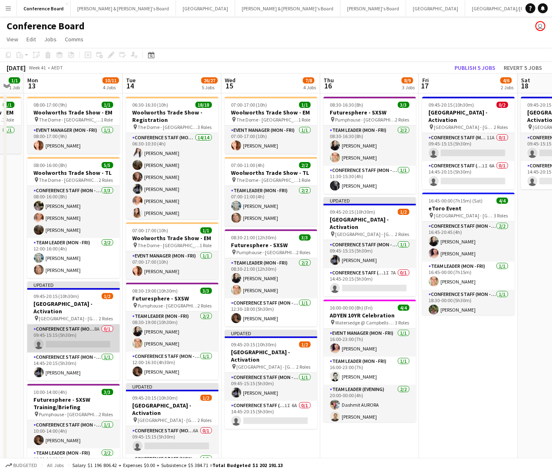
click at [75, 336] on app-card-role "Conference Staff (Mon - Fri) 8A 0/1 09:45-15:15 (5h30m) single-neutral-actions" at bounding box center [73, 338] width 93 height 28
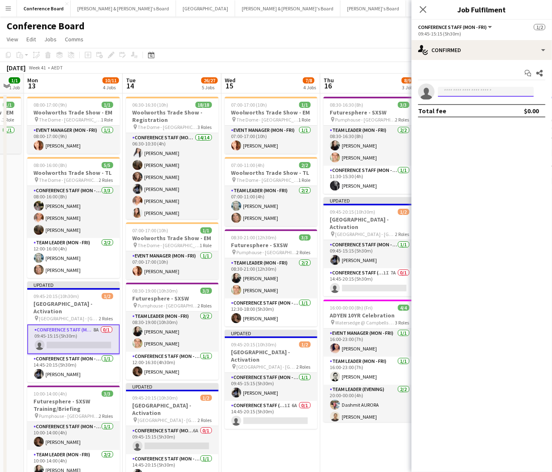
click at [465, 88] on input at bounding box center [486, 92] width 96 height 10
type input "****"
click at [469, 108] on span "[EMAIL_ADDRESS][DOMAIN_NAME]" at bounding box center [486, 110] width 83 height 7
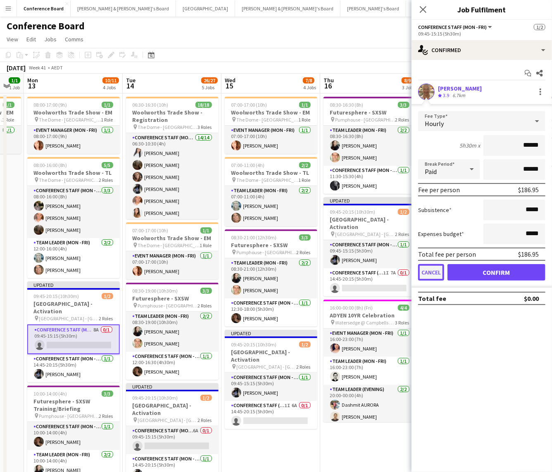
click at [432, 271] on button "Cancel" at bounding box center [431, 272] width 26 height 17
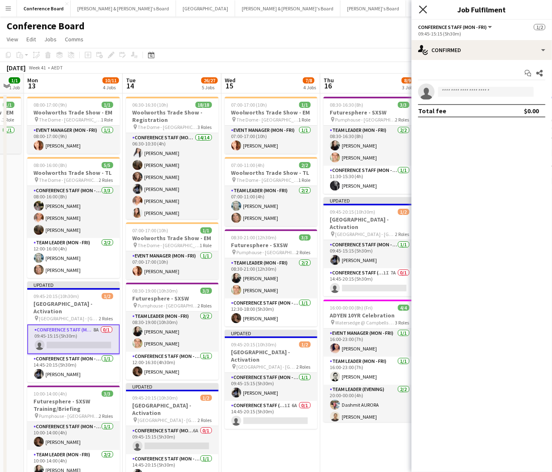
click at [423, 11] on icon "Close pop-in" at bounding box center [423, 9] width 8 height 8
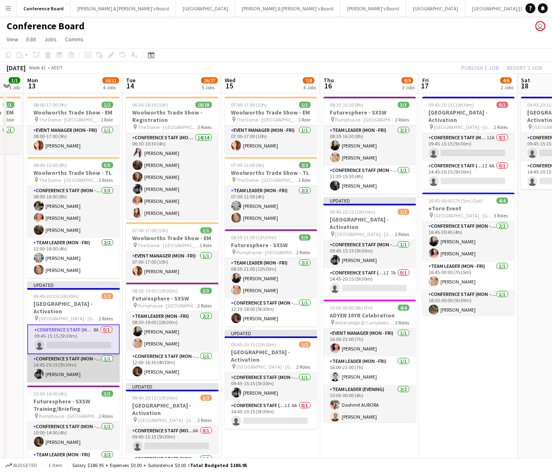
click at [79, 362] on app-card-role "Conference Staff (Mon - Fri) [DATE] 14:45-20:15 (5h30m) [PERSON_NAME]" at bounding box center [73, 368] width 93 height 28
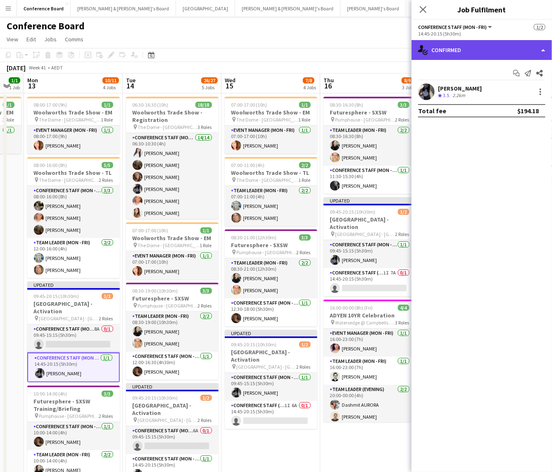
click at [504, 52] on div "single-neutral-actions-check-2 Confirmed" at bounding box center [482, 50] width 141 height 20
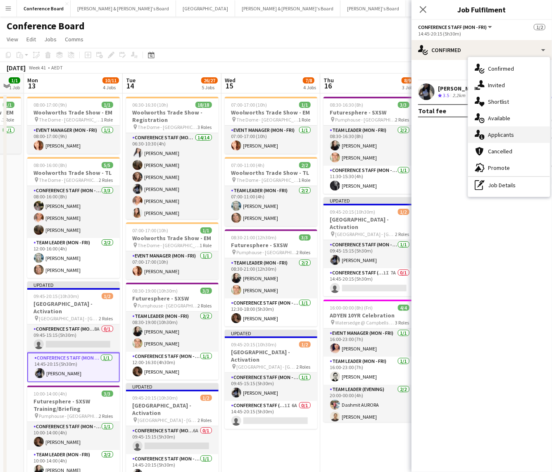
click at [501, 130] on div "single-neutral-actions-information Applicants" at bounding box center [509, 134] width 82 height 17
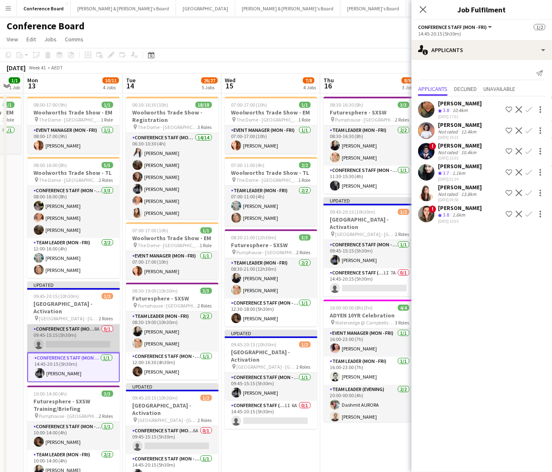
click at [76, 335] on app-card-role "Conference Staff (Mon - Fri) 8A 0/1 09:45-15:15 (5h30m) single-neutral-actions" at bounding box center [73, 338] width 93 height 28
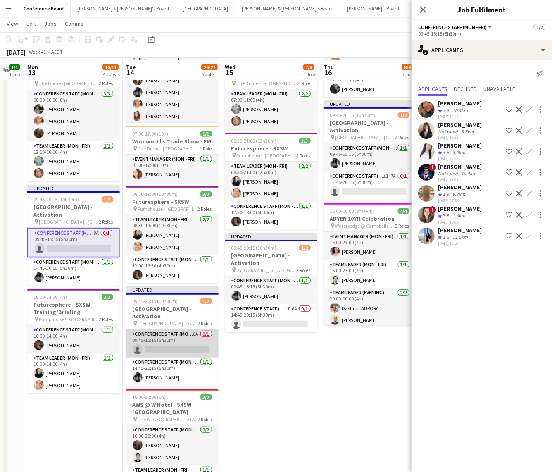
scroll to position [100, 0]
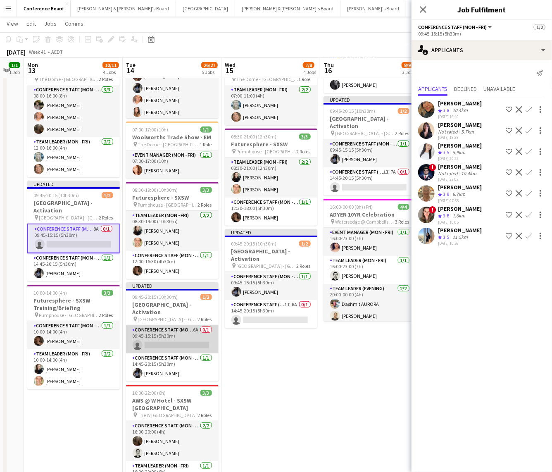
click at [190, 336] on app-card-role "Conference Staff (Mon - Fri) 6A 0/1 09:45-15:15 (5h30m) single-neutral-actions" at bounding box center [172, 339] width 93 height 28
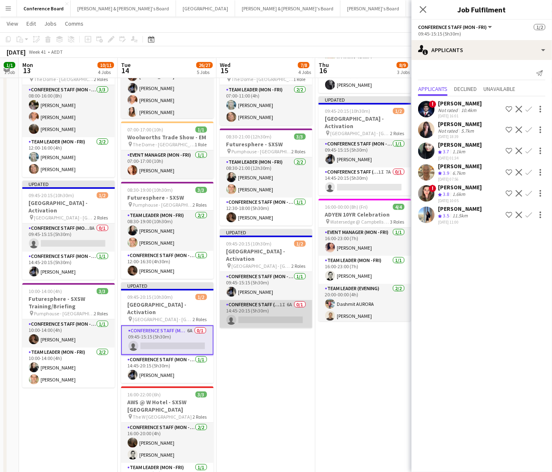
scroll to position [0, 179]
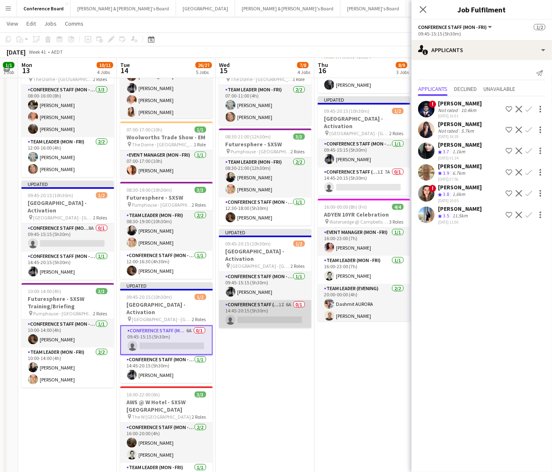
click at [273, 310] on app-card-role "Conference Staff (Mon - Fri) 1I 6A 0/1 14:45-20:15 (5h30m) single-neutral-actio…" at bounding box center [265, 314] width 93 height 28
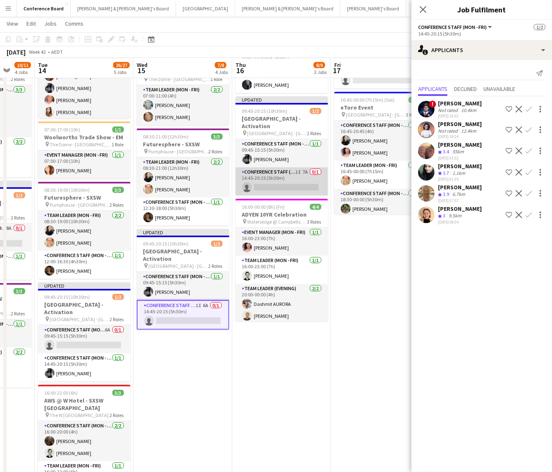
click at [284, 177] on app-card-role "Conference Staff (Mon - Fri) 1I 7A 0/1 14:45-20:15 (5h30m) single-neutral-actio…" at bounding box center [282, 181] width 93 height 28
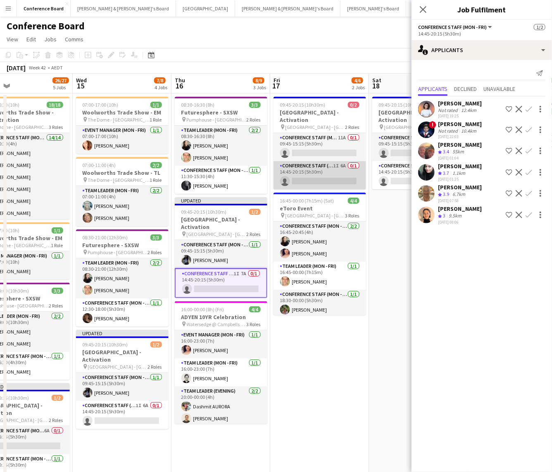
scroll to position [0, 326]
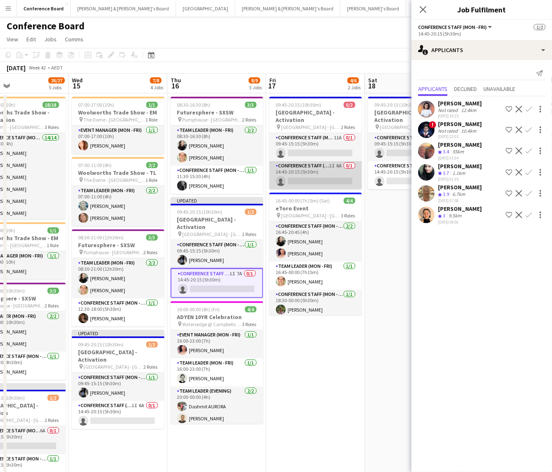
click at [327, 168] on app-card-role "Conference Staff (Mon - Fri) 1I 6A 0/1 14:45-20:15 (5h30m) single-neutral-actio…" at bounding box center [315, 175] width 93 height 28
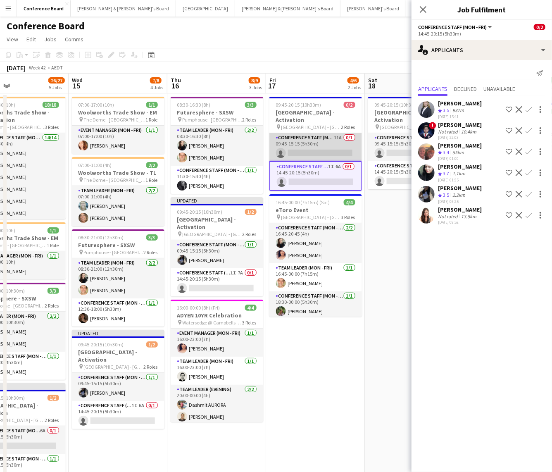
click at [338, 148] on app-card-role "Conference Staff (Mon - Fri) 11A 0/1 09:45-15:15 (5h30m) single-neutral-actions" at bounding box center [315, 147] width 93 height 28
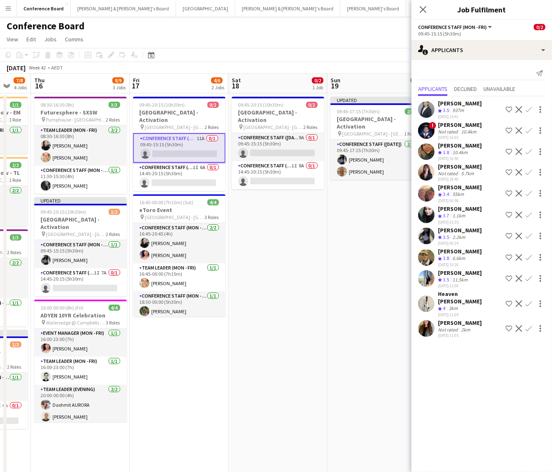
scroll to position [0, 367]
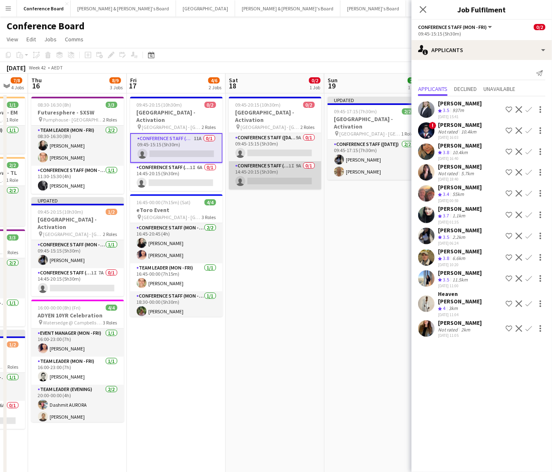
click at [290, 171] on app-card-role "Conference Staff ([DATE]) 1I 9A 0/1 14:45-20:15 (5h30m) single-neutral-actions" at bounding box center [275, 175] width 93 height 28
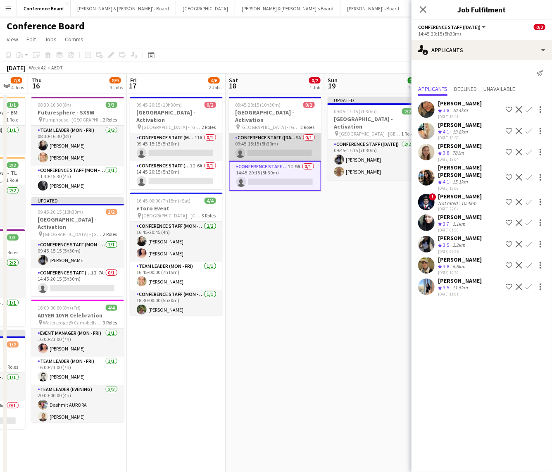
click at [283, 145] on app-card-role "Conference Staff ([DATE]) 9A 0/1 09:45-15:15 (5h30m) single-neutral-actions" at bounding box center [275, 147] width 93 height 28
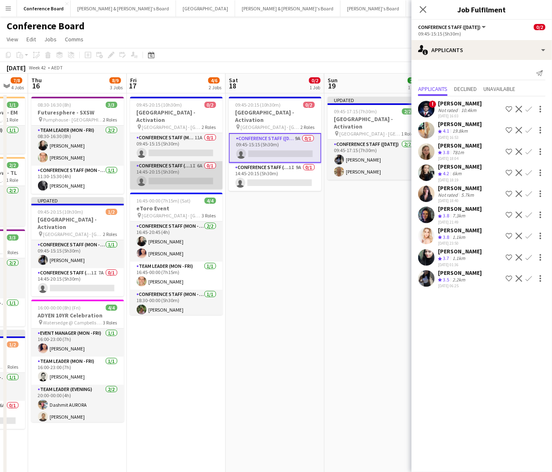
click at [181, 174] on app-card-role "Conference Staff (Mon - Fri) 1I 6A 0/1 14:45-20:15 (5h30m) single-neutral-actio…" at bounding box center [176, 175] width 93 height 28
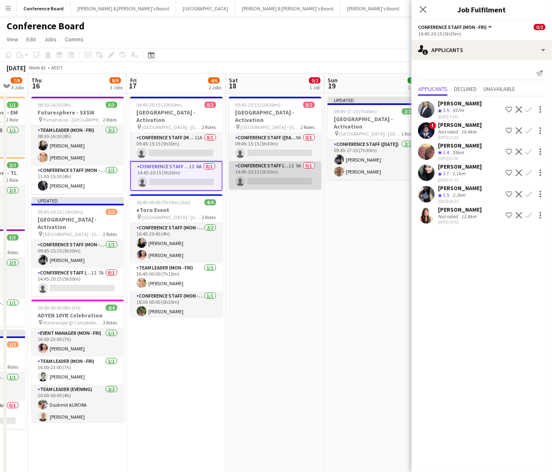
click at [291, 168] on app-card-role "Conference Staff ([DATE]) 1I 9A 0/1 14:45-20:15 (5h30m) single-neutral-actions" at bounding box center [275, 175] width 93 height 28
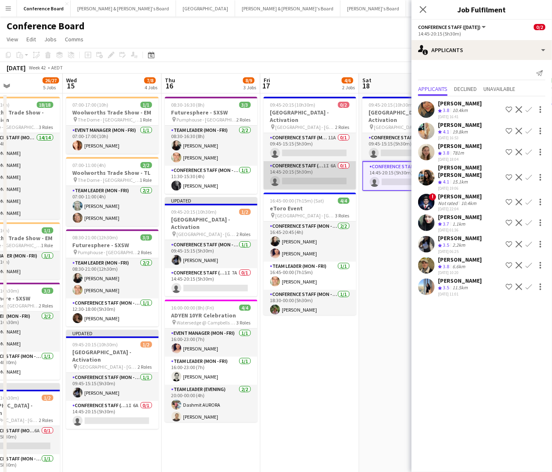
scroll to position [0, 252]
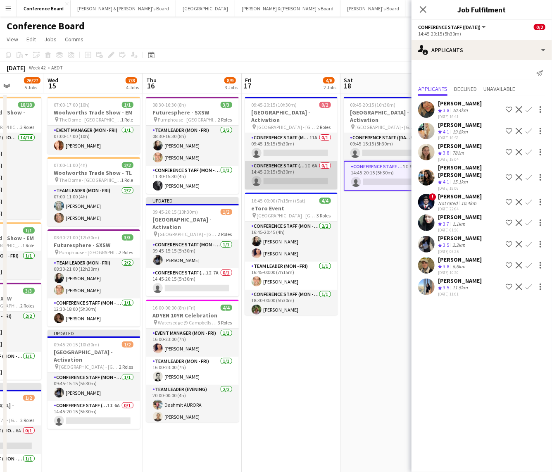
click at [297, 171] on app-card-role "Conference Staff (Mon - Fri) 1I 6A 0/1 14:45-20:15 (5h30m) single-neutral-actio…" at bounding box center [291, 175] width 93 height 28
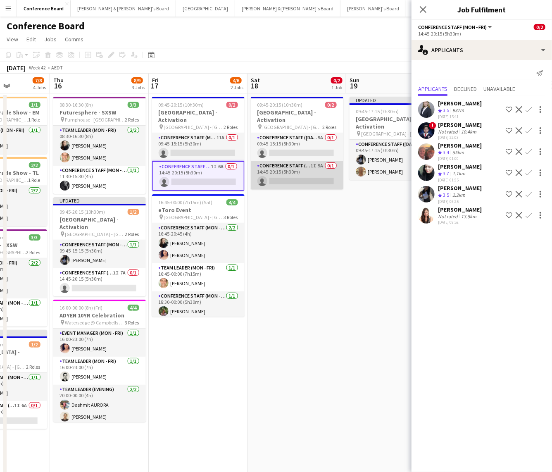
scroll to position [0, 348]
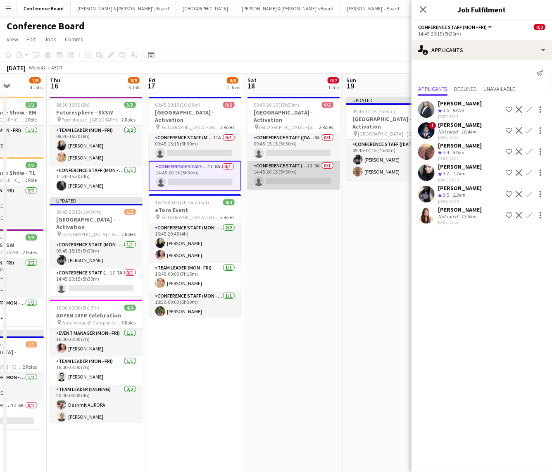
click at [307, 168] on app-card-role "Conference Staff ([DATE]) 1I 9A 0/1 14:45-20:15 (5h30m) single-neutral-actions" at bounding box center [294, 175] width 93 height 28
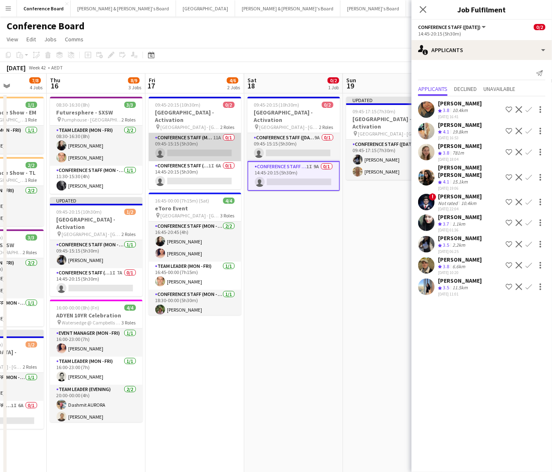
click at [214, 141] on app-card-role "Conference Staff (Mon - Fri) 11A 0/1 09:45-15:15 (5h30m) single-neutral-actions" at bounding box center [195, 147] width 93 height 28
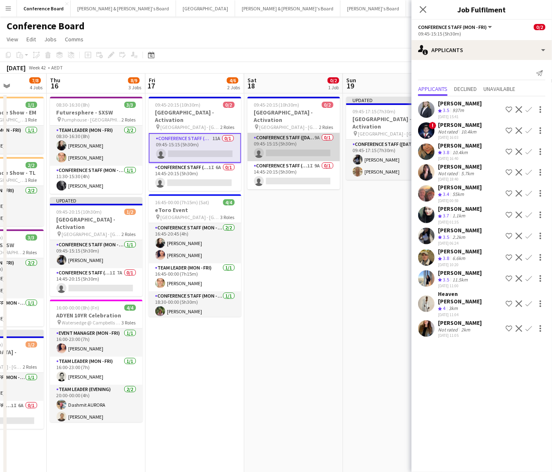
click at [301, 140] on app-card-role "Conference Staff ([DATE]) 9A 0/1 09:45-15:15 (5h30m) single-neutral-actions" at bounding box center [294, 147] width 93 height 28
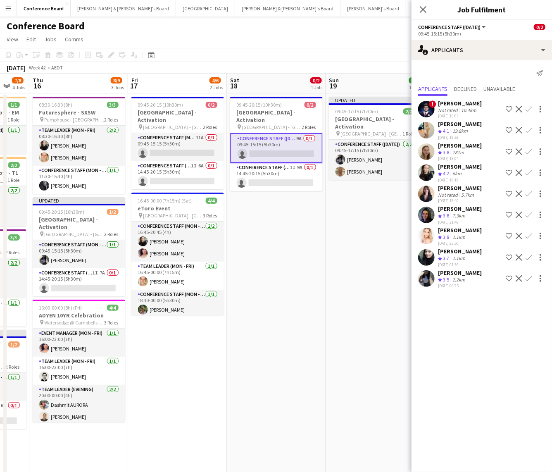
scroll to position [0, 355]
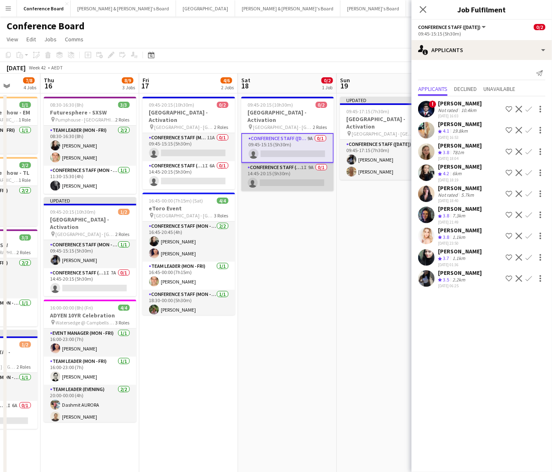
click at [286, 174] on app-card-role "Conference Staff ([DATE]) 1I 9A 0/1 14:45-20:15 (5h30m) single-neutral-actions" at bounding box center [287, 177] width 93 height 28
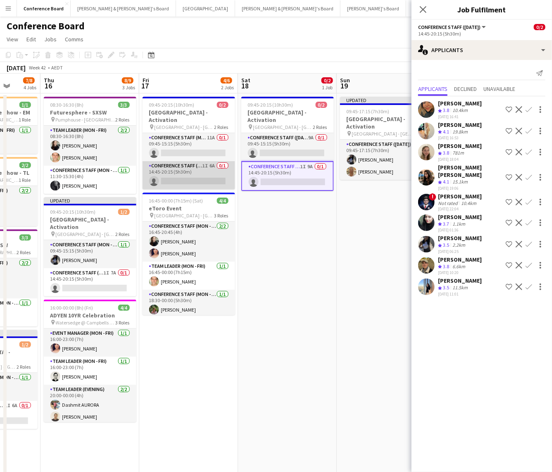
click at [188, 172] on app-card-role "Conference Staff (Mon - Fri) 1I 6A 0/1 14:45-20:15 (5h30m) single-neutral-actio…" at bounding box center [189, 175] width 93 height 28
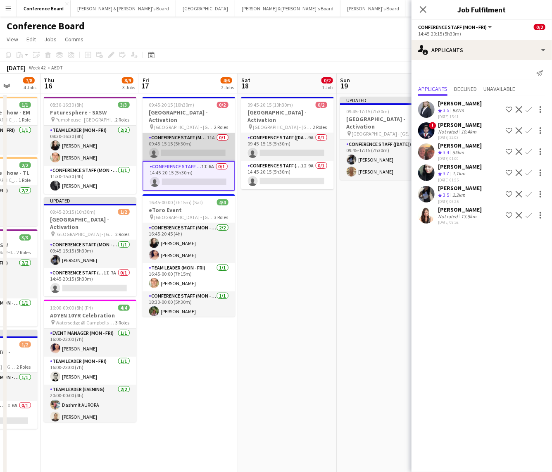
click at [187, 143] on app-card-role "Conference Staff (Mon - Fri) 11A 0/1 09:45-15:15 (5h30m) single-neutral-actions" at bounding box center [189, 147] width 93 height 28
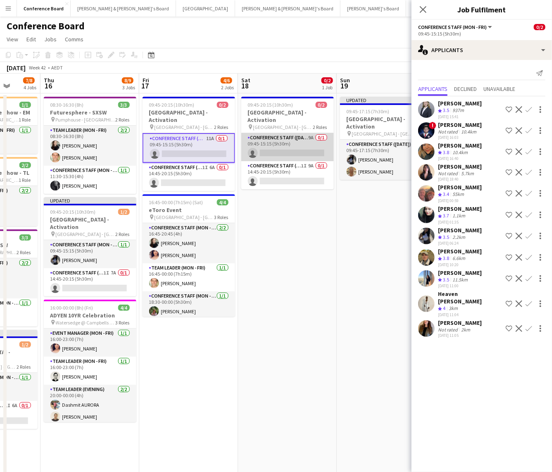
click at [303, 143] on app-card-role "Conference Staff ([DATE]) 9A 0/1 09:45-15:15 (5h30m) single-neutral-actions" at bounding box center [287, 147] width 93 height 28
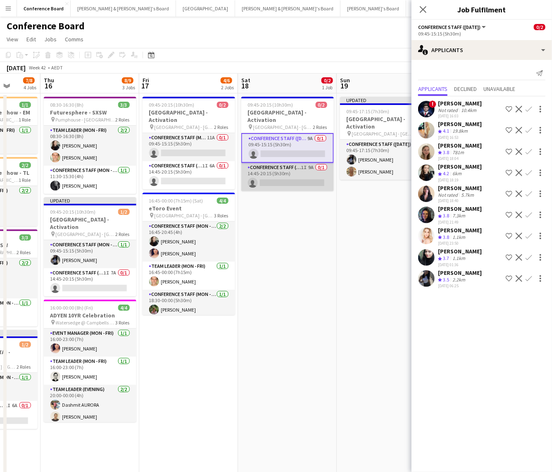
click at [289, 174] on app-card-role "Conference Staff ([DATE]) 1I 9A 0/1 14:45-20:15 (5h30m) single-neutral-actions" at bounding box center [287, 177] width 93 height 28
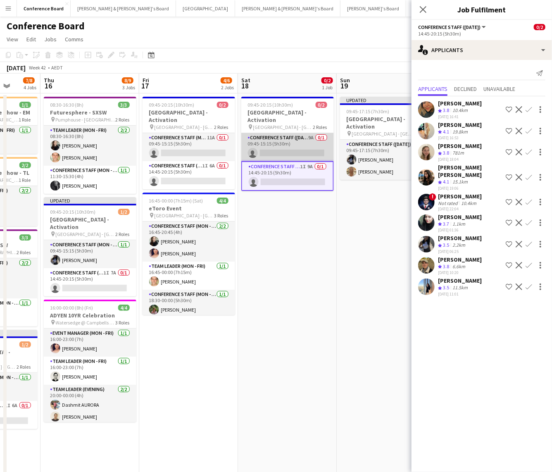
click at [285, 148] on app-card-role "Conference Staff ([DATE]) 9A 0/1 09:45-15:15 (5h30m) single-neutral-actions" at bounding box center [287, 147] width 93 height 28
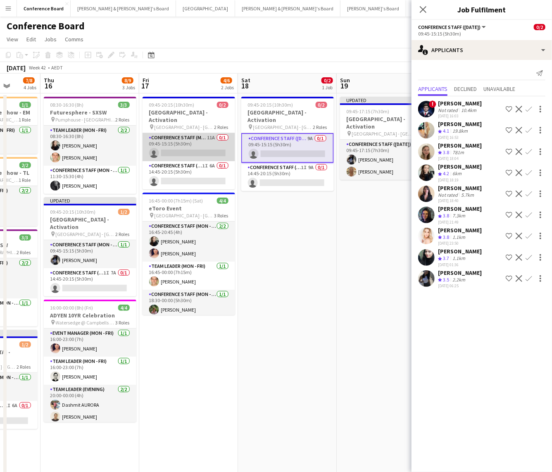
click at [198, 140] on app-card-role "Conference Staff (Mon - Fri) 11A 0/1 09:45-15:15 (5h30m) single-neutral-actions" at bounding box center [189, 147] width 93 height 28
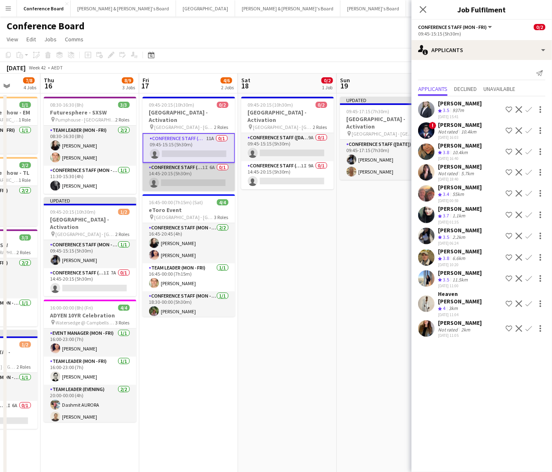
click at [194, 172] on app-card-role "Conference Staff (Mon - Fri) 1I 6A 0/1 14:45-20:15 (5h30m) single-neutral-actio…" at bounding box center [189, 177] width 93 height 28
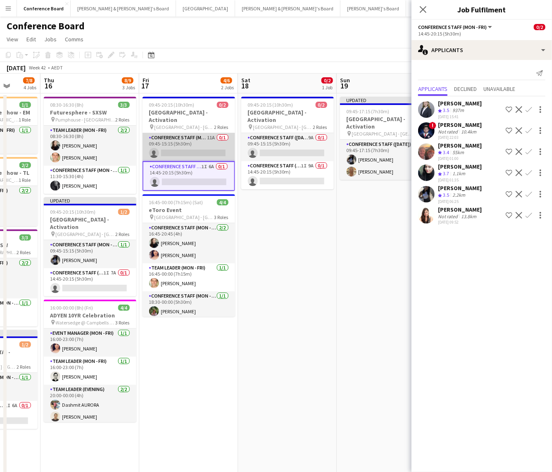
click at [181, 141] on app-card-role "Conference Staff (Mon - Fri) 11A 0/1 09:45-15:15 (5h30m) single-neutral-actions" at bounding box center [189, 147] width 93 height 28
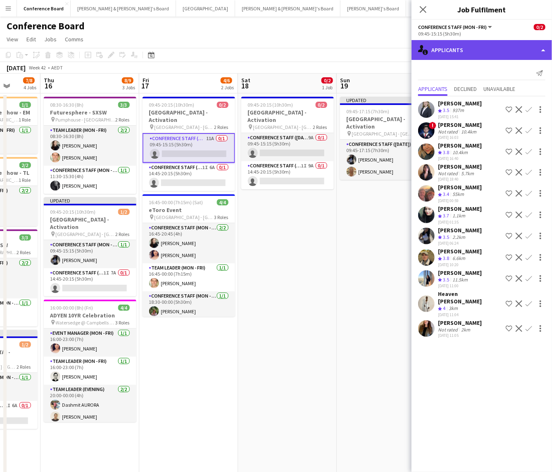
click at [501, 54] on div "single-neutral-actions-information Applicants" at bounding box center [482, 50] width 141 height 20
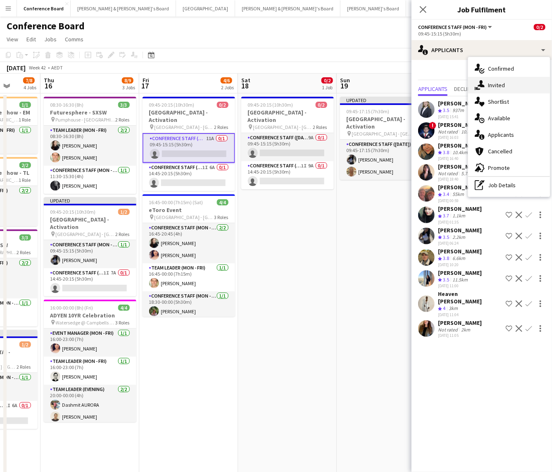
click at [495, 85] on span "Invited" at bounding box center [496, 84] width 17 height 7
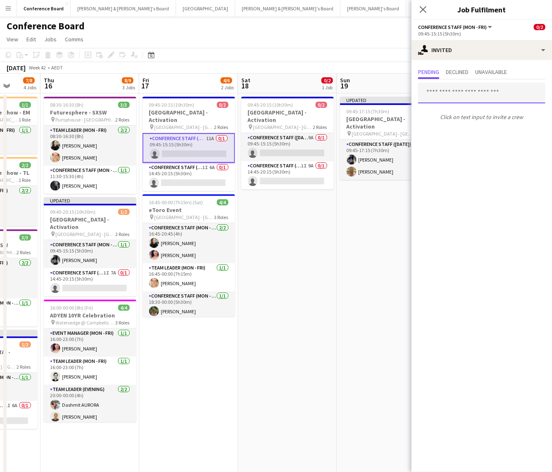
click at [437, 96] on input "text" at bounding box center [481, 93] width 127 height 21
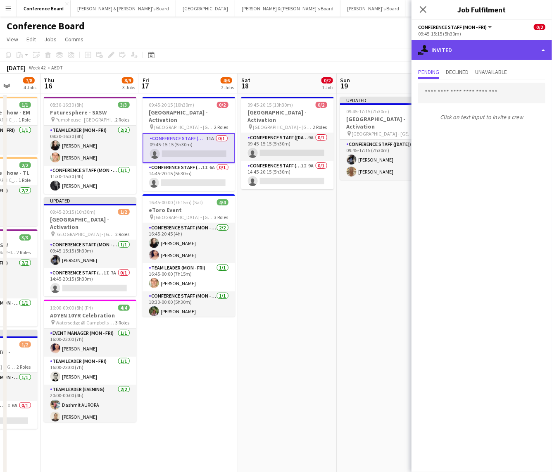
click at [497, 53] on div "single-neutral-actions-share-1 Invited" at bounding box center [482, 50] width 141 height 20
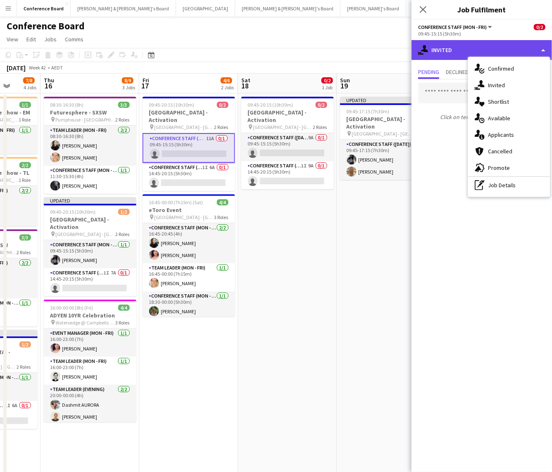
scroll to position [0, 0]
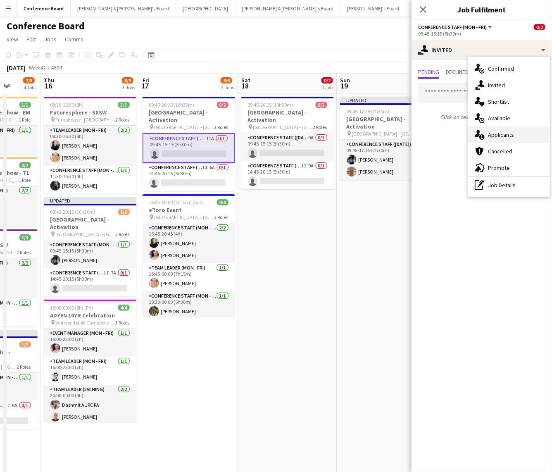
click at [515, 131] on div "single-neutral-actions-information Applicants" at bounding box center [509, 134] width 82 height 17
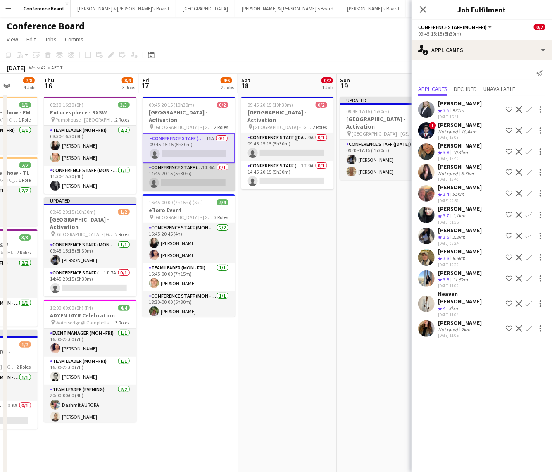
click at [184, 174] on app-card-role "Conference Staff (Mon - Fri) 1I 6A 0/1 14:45-20:15 (5h30m) single-neutral-actio…" at bounding box center [189, 177] width 93 height 28
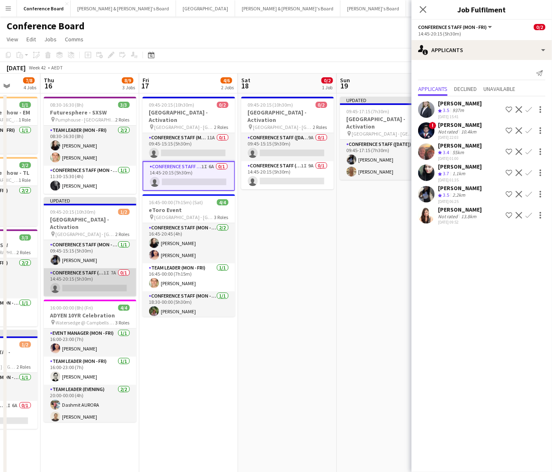
click at [99, 274] on app-card-role "Conference Staff (Mon - Fri) 1I 7A 0/1 14:45-20:15 (5h30m) single-neutral-actio…" at bounding box center [90, 282] width 93 height 28
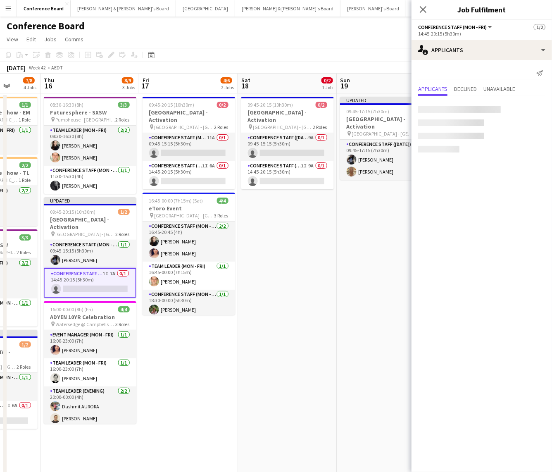
scroll to position [0, 355]
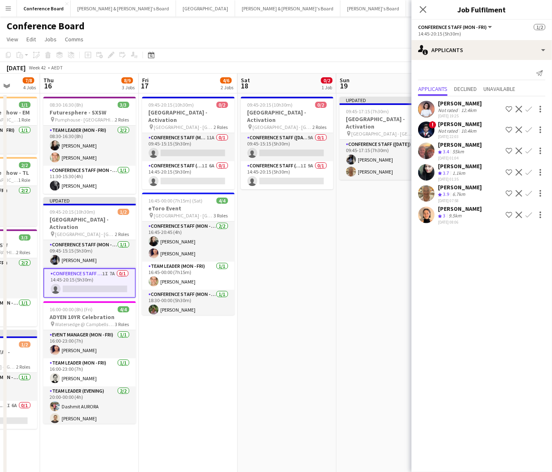
click at [528, 191] on app-icon "Confirm" at bounding box center [529, 193] width 7 height 7
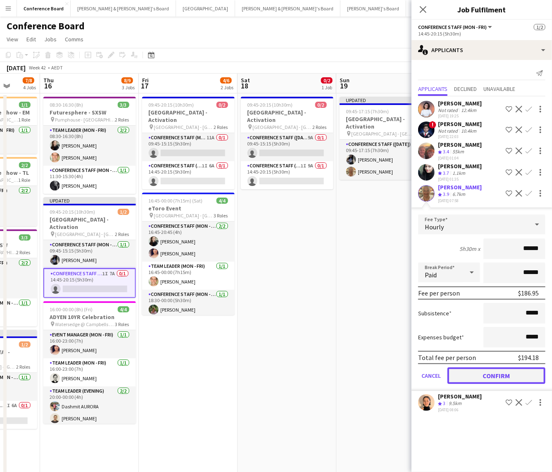
click at [482, 372] on button "Confirm" at bounding box center [497, 375] width 98 height 17
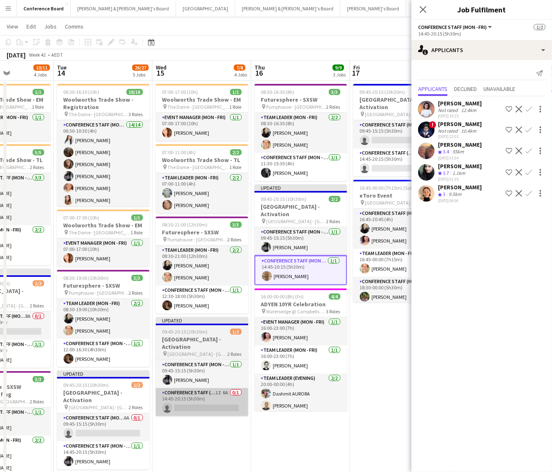
scroll to position [13, 0]
click at [209, 411] on app-date-cell "07:00-17:00 (10h) 1/1 Woolworths Trade Show - EM pin The Dome - [GEOGRAPHIC_DAT…" at bounding box center [201, 341] width 99 height 523
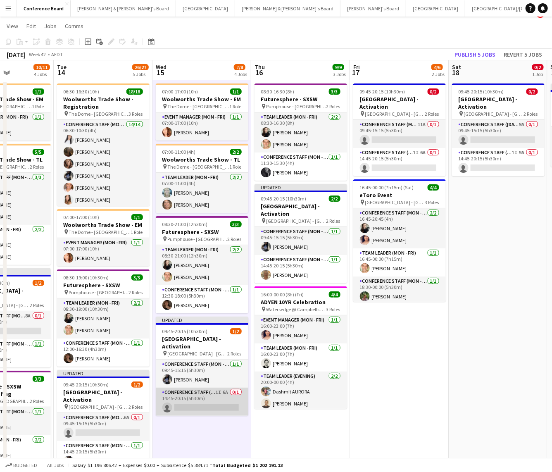
click at [201, 396] on app-card-role "Conference Staff (Mon - Fri) 1I 6A 0/1 14:45-20:15 (5h30m) single-neutral-actio…" at bounding box center [202, 402] width 93 height 28
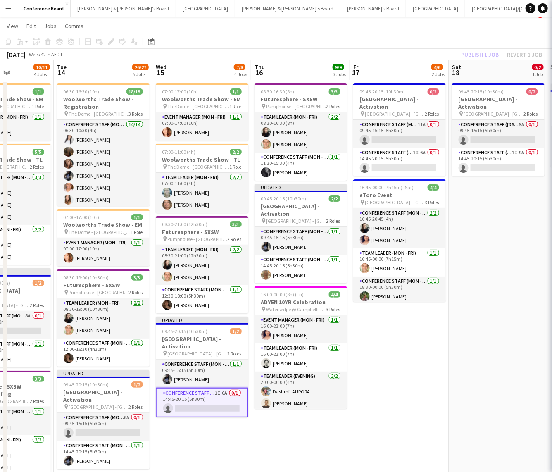
scroll to position [0, 243]
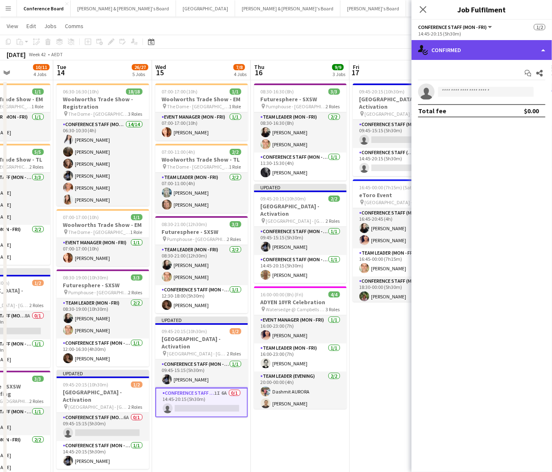
click at [503, 45] on div "single-neutral-actions-check-2 Confirmed" at bounding box center [482, 50] width 141 height 20
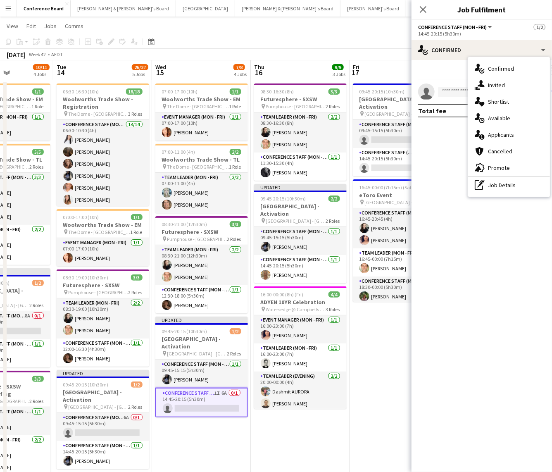
click at [503, 130] on div "single-neutral-actions-information Applicants" at bounding box center [509, 134] width 82 height 17
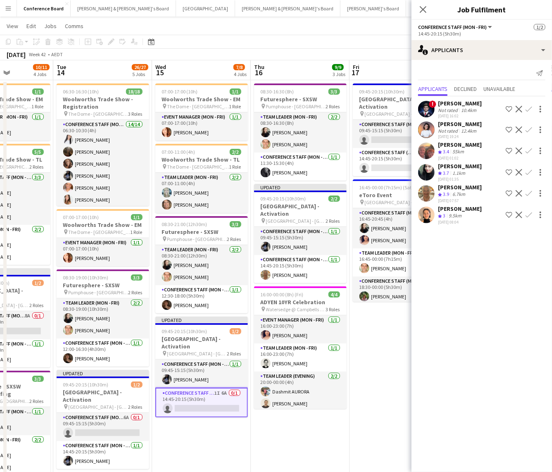
click at [526, 192] on app-icon "Confirm" at bounding box center [529, 193] width 7 height 7
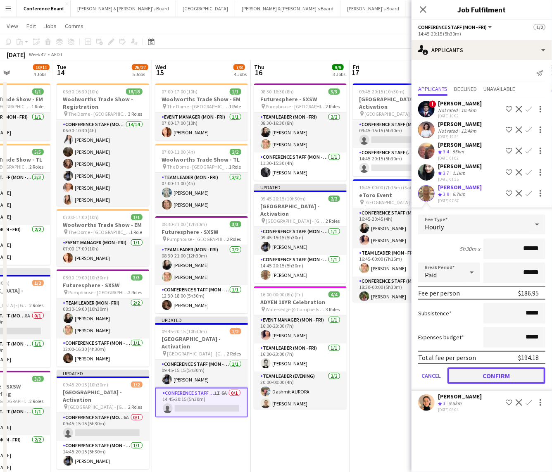
click at [486, 378] on button "Confirm" at bounding box center [497, 375] width 98 height 17
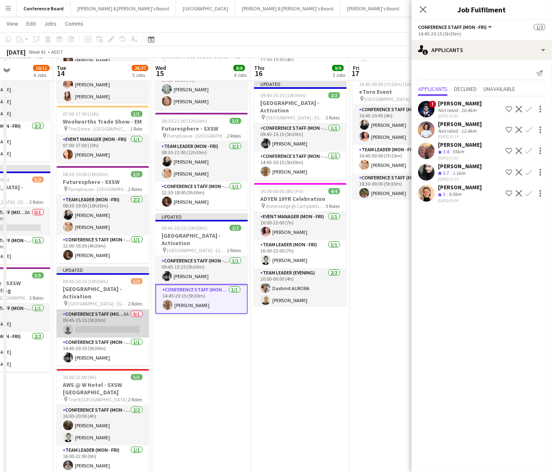
scroll to position [119, 0]
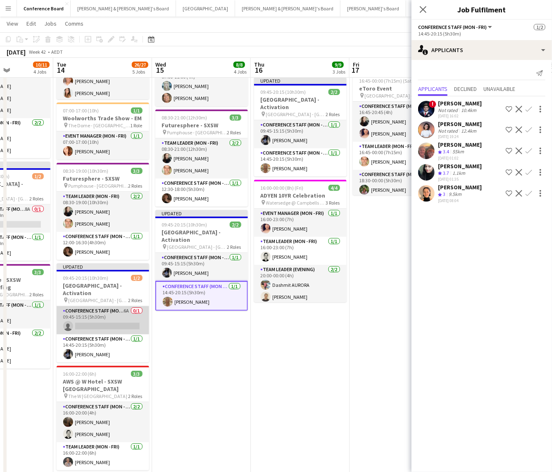
click at [121, 318] on app-card-role "Conference Staff (Mon - Fri) 6A 0/1 09:45-15:15 (5h30m) single-neutral-actions" at bounding box center [103, 320] width 93 height 28
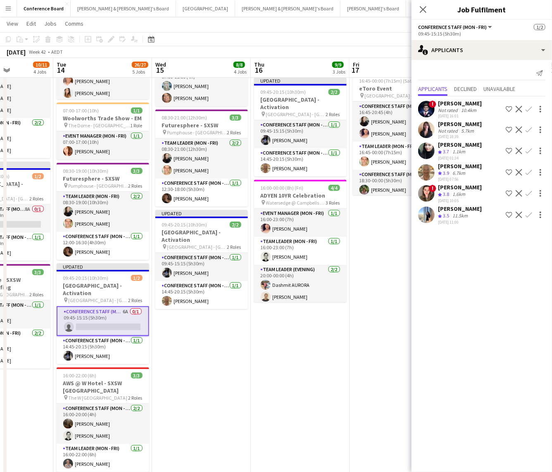
click at [528, 171] on app-icon "Confirm" at bounding box center [529, 172] width 7 height 7
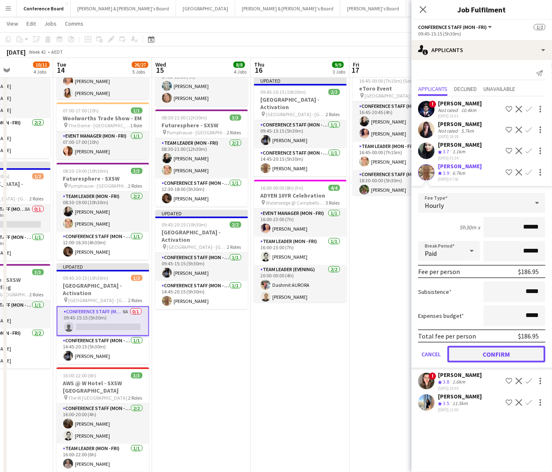
click at [501, 349] on button "Confirm" at bounding box center [497, 354] width 98 height 17
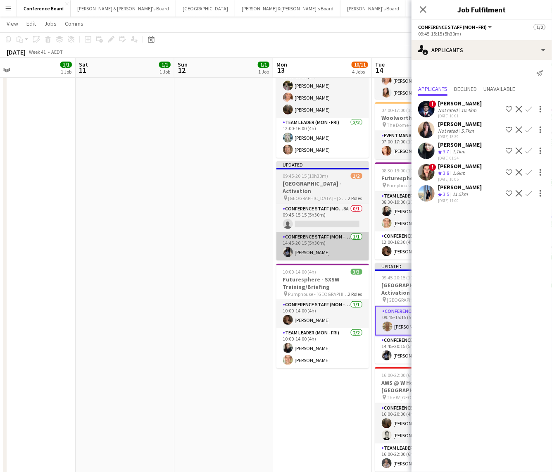
scroll to position [0, 207]
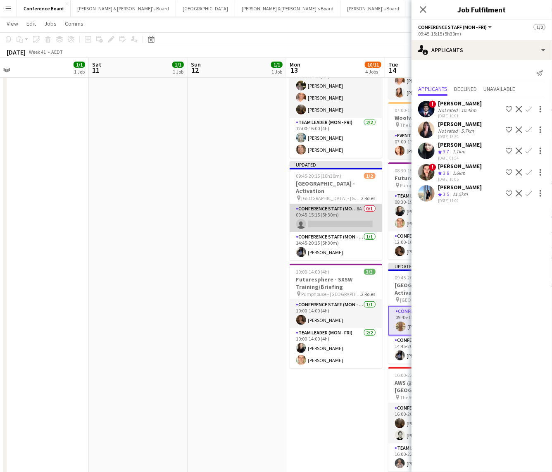
click at [328, 220] on app-card-role "Conference Staff (Mon - Fri) 8A 0/1 09:45-15:15 (5h30m) single-neutral-actions" at bounding box center [336, 218] width 93 height 28
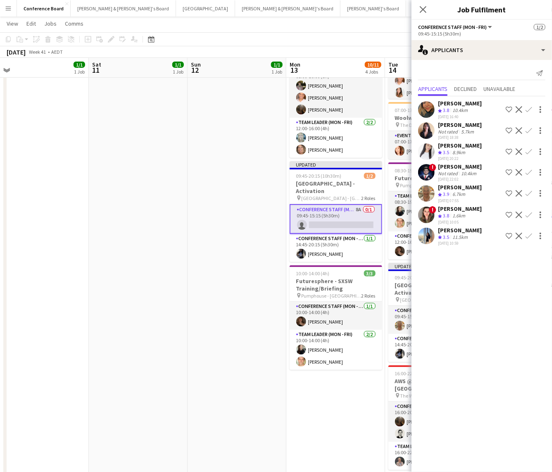
click at [527, 197] on app-icon "Confirm" at bounding box center [529, 193] width 7 height 7
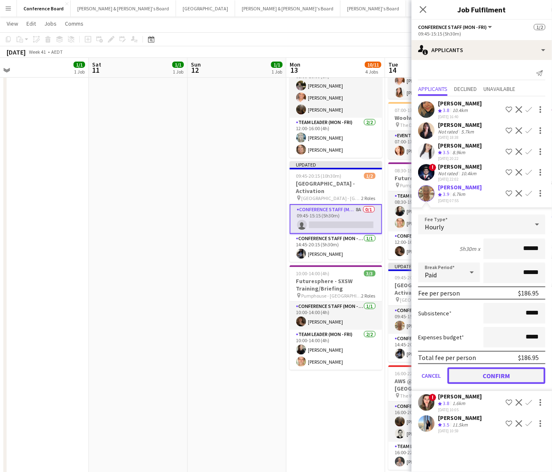
click at [514, 377] on button "Confirm" at bounding box center [497, 375] width 98 height 17
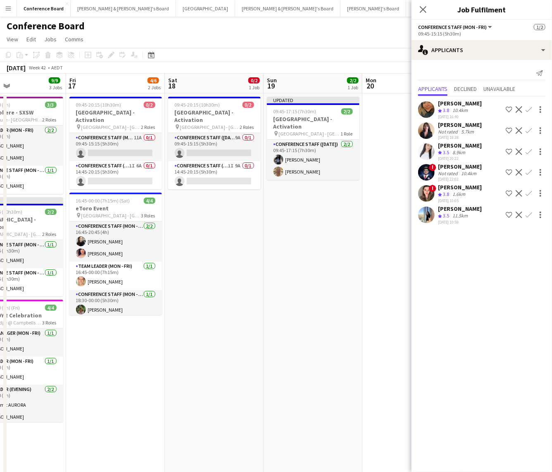
scroll to position [0, 330]
click at [377, 82] on app-board-header-date "Mon 20" at bounding box center [411, 84] width 99 height 20
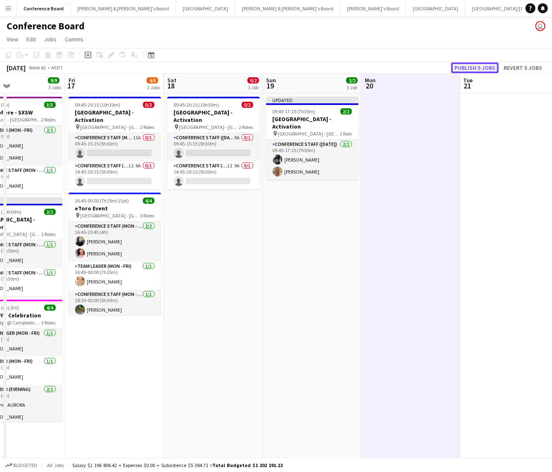
click at [464, 66] on button "Publish 5 jobs" at bounding box center [475, 67] width 48 height 11
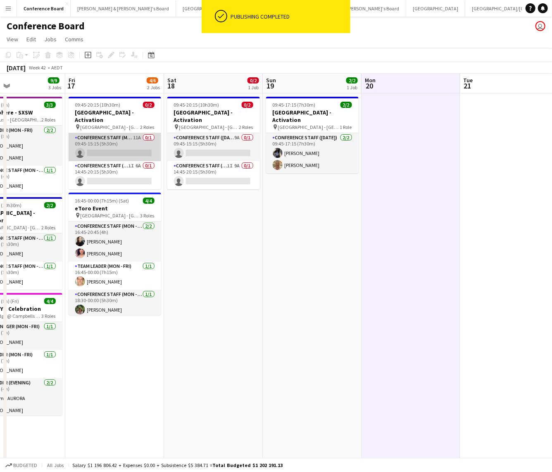
click at [140, 142] on app-card-role "Conference Staff (Mon - Fri) 11A 0/1 09:45-15:15 (5h30m) single-neutral-actions" at bounding box center [115, 147] width 93 height 28
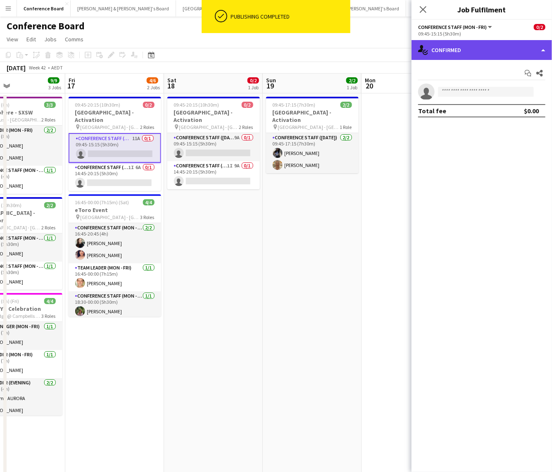
click at [502, 53] on div "single-neutral-actions-check-2 Confirmed" at bounding box center [482, 50] width 141 height 20
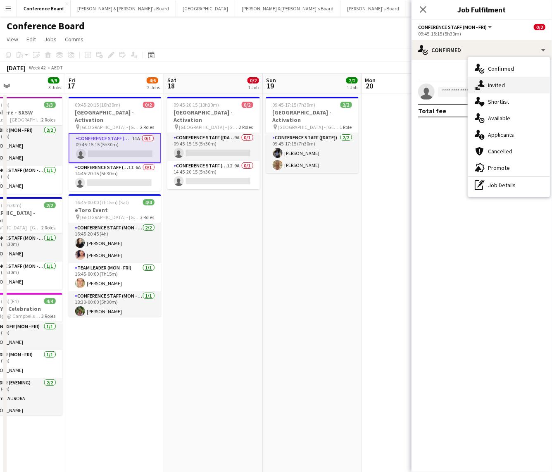
click at [500, 82] on span "Invited" at bounding box center [496, 84] width 17 height 7
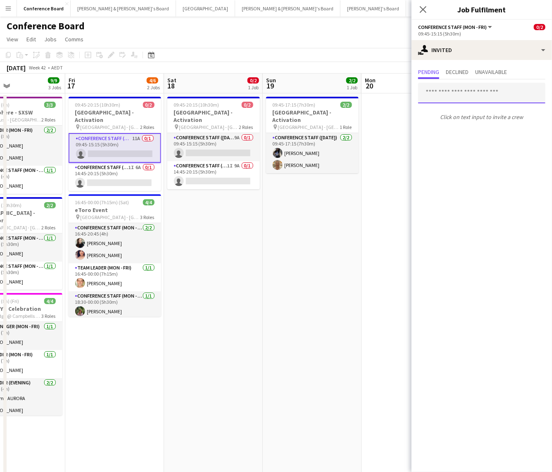
click at [440, 92] on input "text" at bounding box center [481, 93] width 127 height 21
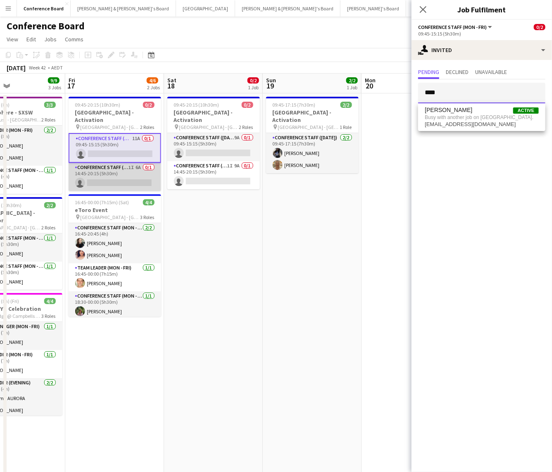
type input "****"
click at [117, 171] on app-card-role "Conference Staff (Mon - Fri) 1I 6A 0/1 14:45-20:15 (5h30m) single-neutral-actio…" at bounding box center [115, 177] width 93 height 28
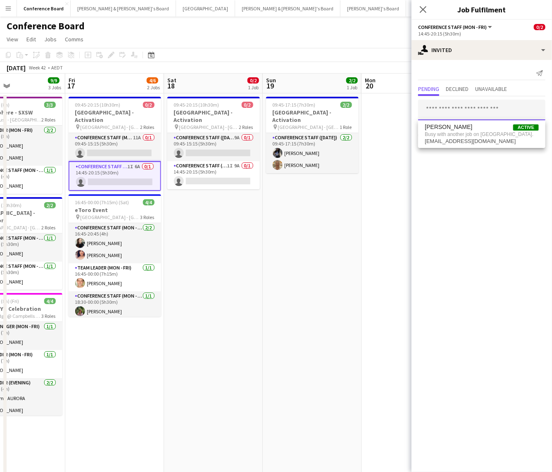
click at [450, 108] on input "text" at bounding box center [481, 110] width 127 height 21
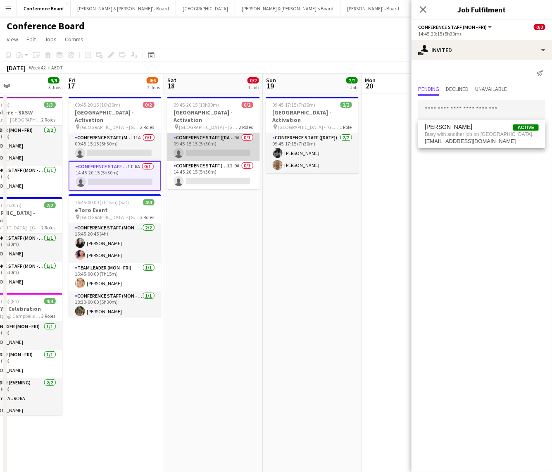
click at [219, 141] on app-card-role "Conference Staff ([DATE]) 9A 0/1 09:45-15:15 (5h30m) single-neutral-actions" at bounding box center [213, 147] width 93 height 28
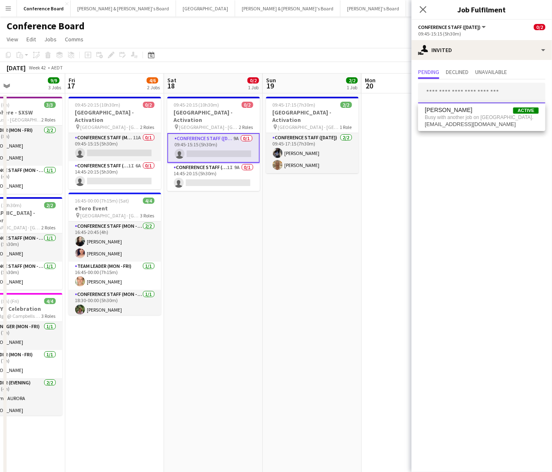
click at [445, 96] on input "text" at bounding box center [481, 93] width 127 height 21
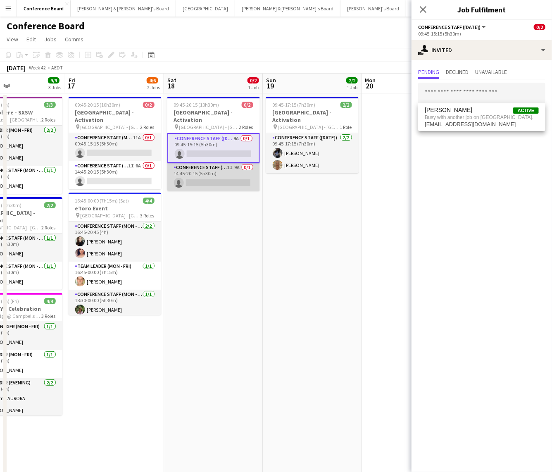
click at [209, 170] on app-card-role "Conference Staff ([DATE]) 1I 9A 0/1 14:45-20:15 (5h30m) single-neutral-actions" at bounding box center [213, 177] width 93 height 28
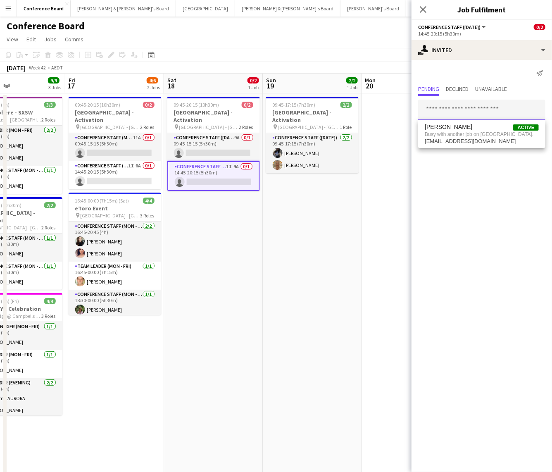
click at [429, 108] on input "text" at bounding box center [481, 110] width 127 height 21
click at [308, 238] on app-date-cell "09:45-17:15 (7h30m) 2/2 [GEOGRAPHIC_DATA] - [GEOGRAPHIC_DATA] pin [GEOGRAPHIC_D…" at bounding box center [312, 351] width 99 height 517
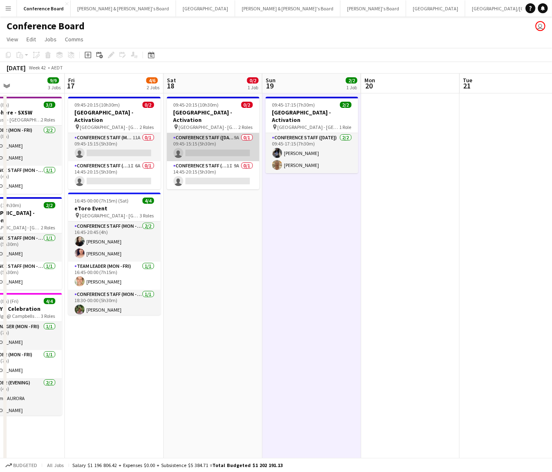
click at [244, 134] on app-card-role "Conference Staff ([DATE]) 9A 0/1 09:45-15:15 (5h30m) single-neutral-actions" at bounding box center [213, 147] width 93 height 28
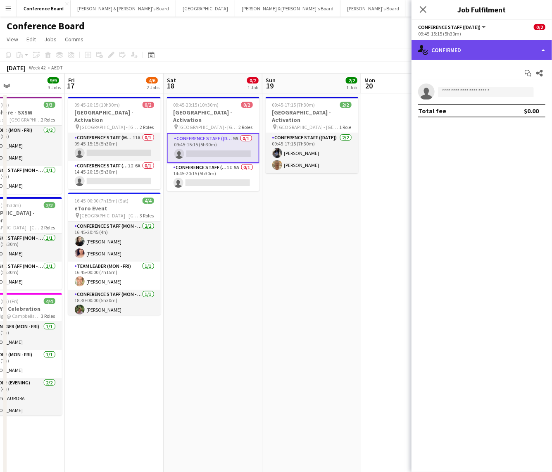
click at [511, 46] on div "single-neutral-actions-check-2 Confirmed" at bounding box center [482, 50] width 141 height 20
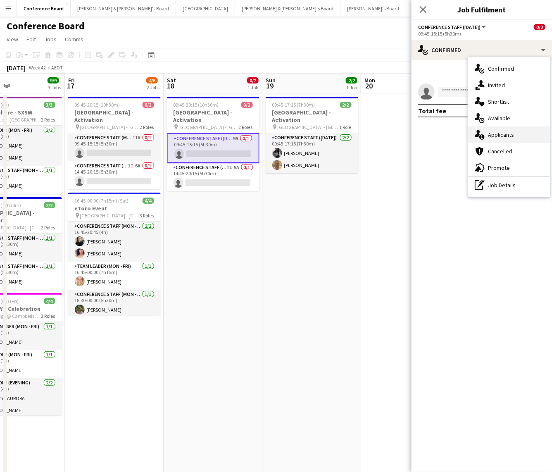
click at [506, 134] on span "Applicants" at bounding box center [501, 134] width 26 height 7
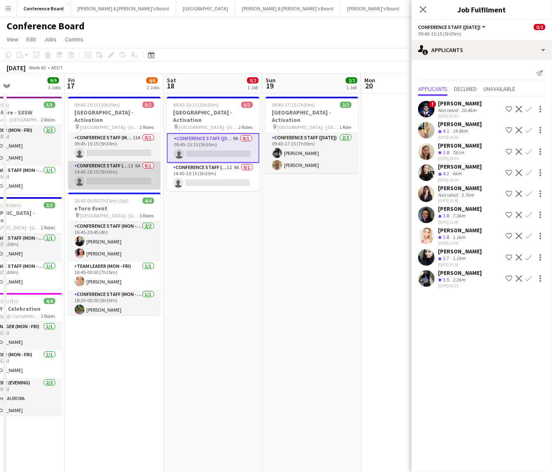
click at [77, 173] on app-card-role "Conference Staff (Mon - Fri) 1I 6A 0/1 14:45-20:15 (5h30m) single-neutral-actio…" at bounding box center [114, 175] width 93 height 28
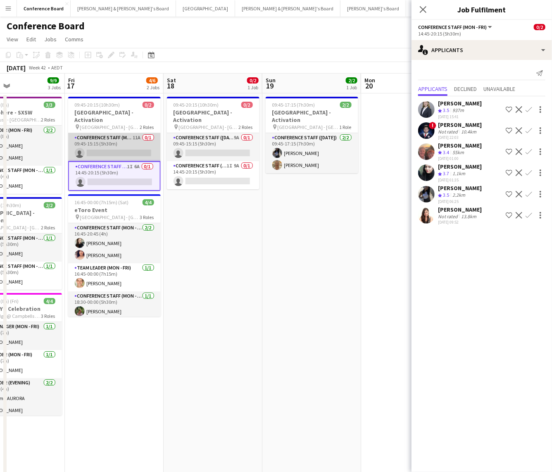
click at [92, 144] on app-card-role "Conference Staff (Mon - Fri) 11A 0/1 09:45-15:15 (5h30m) single-neutral-actions" at bounding box center [114, 147] width 93 height 28
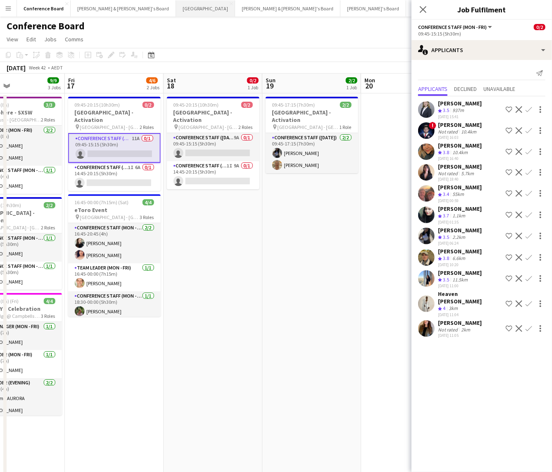
click at [176, 8] on button "Sydney Close" at bounding box center [205, 8] width 59 height 16
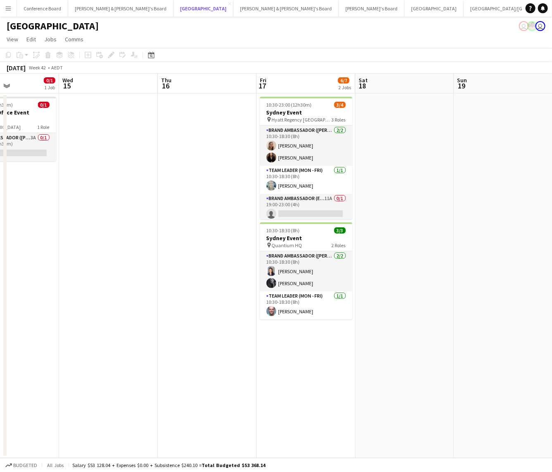
scroll to position [0, 341]
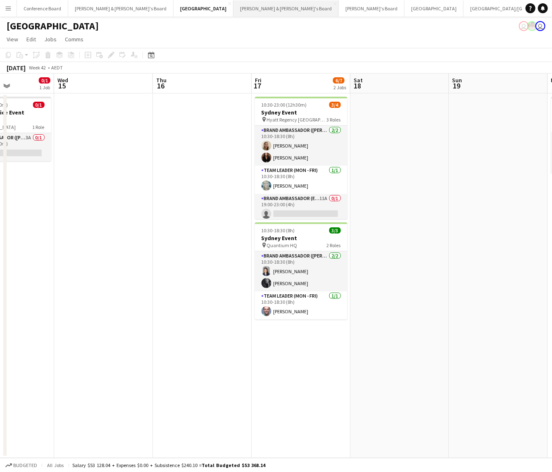
click at [233, 5] on button "[PERSON_NAME] & [PERSON_NAME]'s Board Close" at bounding box center [285, 8] width 105 height 16
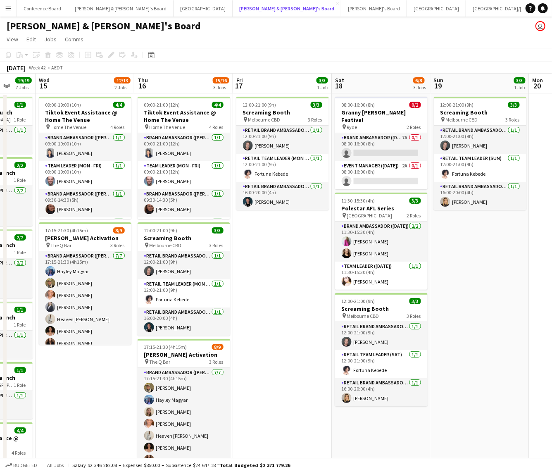
scroll to position [0, 361]
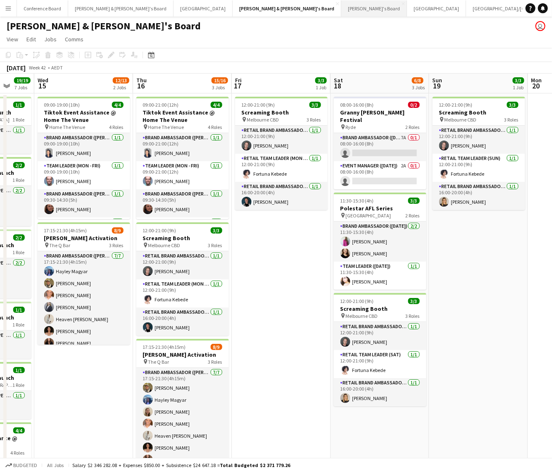
click at [341, 7] on button "Tennille's Board Close" at bounding box center [374, 8] width 66 height 16
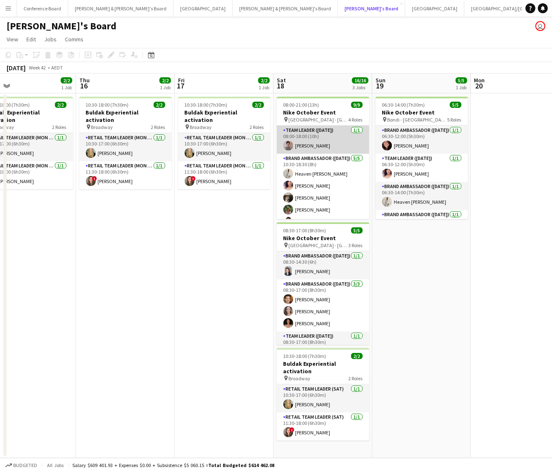
scroll to position [0, 320]
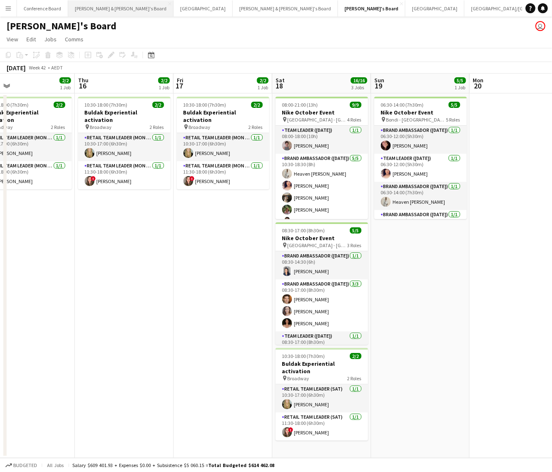
click at [98, 10] on button "[PERSON_NAME] & [PERSON_NAME]'s Board Close" at bounding box center [120, 8] width 105 height 16
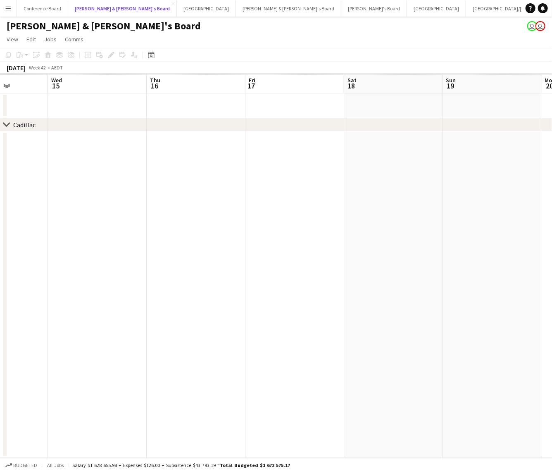
scroll to position [0, 353]
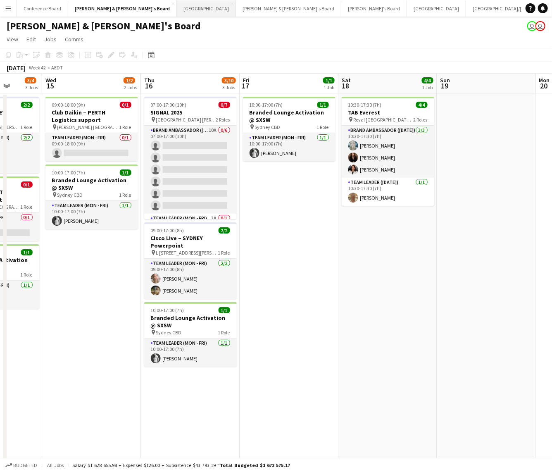
click at [177, 10] on button "Sydney Close" at bounding box center [206, 8] width 59 height 16
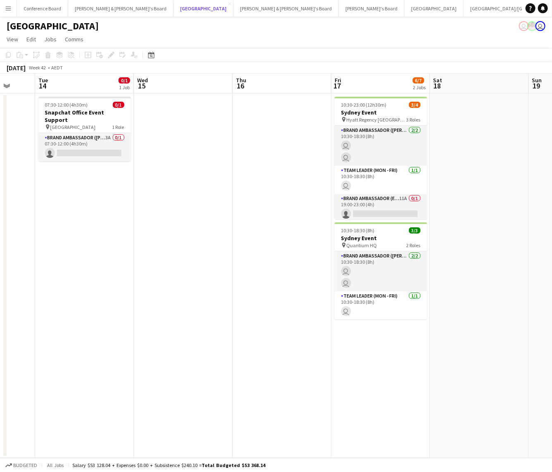
scroll to position [0, 362]
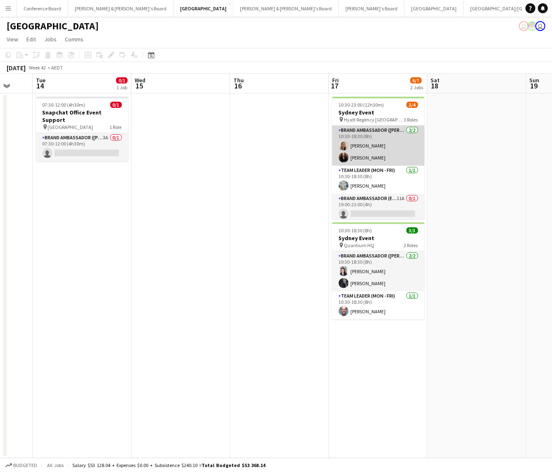
click at [354, 151] on app-card-role "Brand Ambassador (Mon - Fri) [DATE] 10:30-18:30 (8h) [PERSON_NAME] [PERSON_NAME]" at bounding box center [378, 146] width 93 height 40
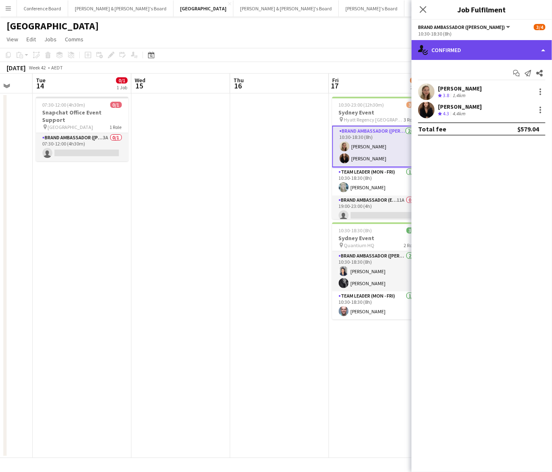
click at [487, 46] on div "single-neutral-actions-check-2 Confirmed" at bounding box center [482, 50] width 141 height 20
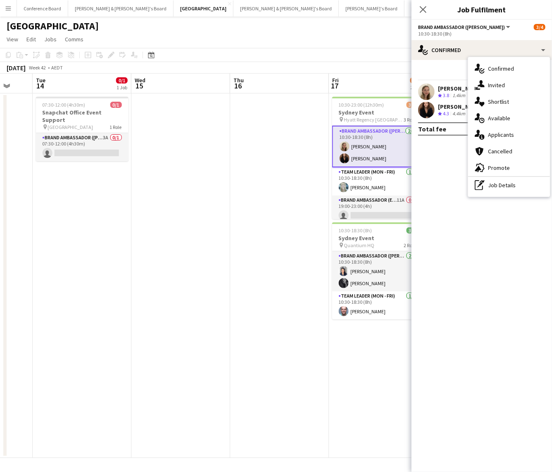
click at [505, 181] on div "pen-write Job Details" at bounding box center [509, 185] width 82 height 17
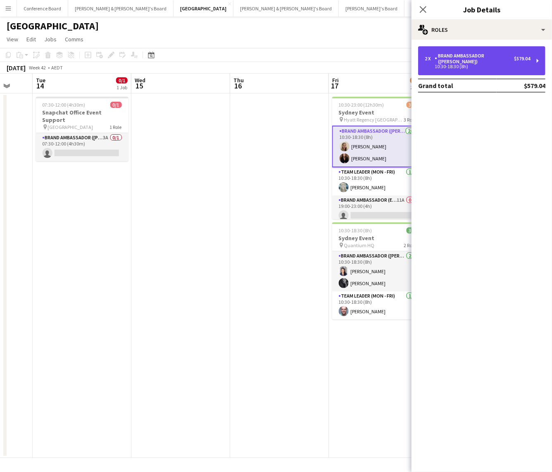
click at [468, 66] on div "2 x Brand Ambassador (Mon - Fri) $579.04 10:30-18:30 (8h)" at bounding box center [481, 60] width 127 height 29
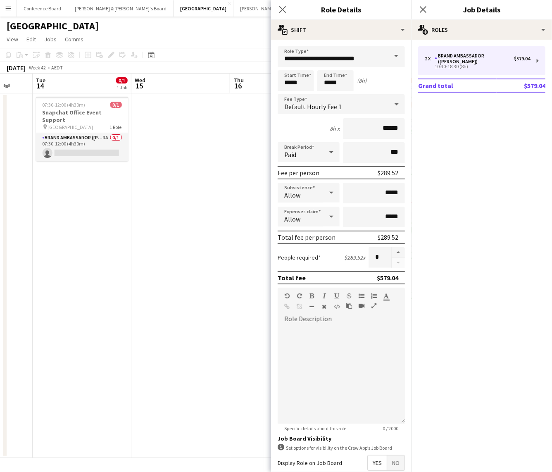
click at [211, 131] on app-date-cell at bounding box center [180, 275] width 99 height 364
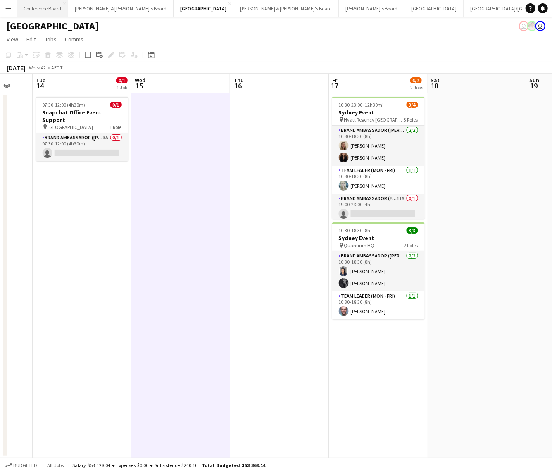
click at [41, 9] on button "Conference Board Close" at bounding box center [42, 8] width 51 height 16
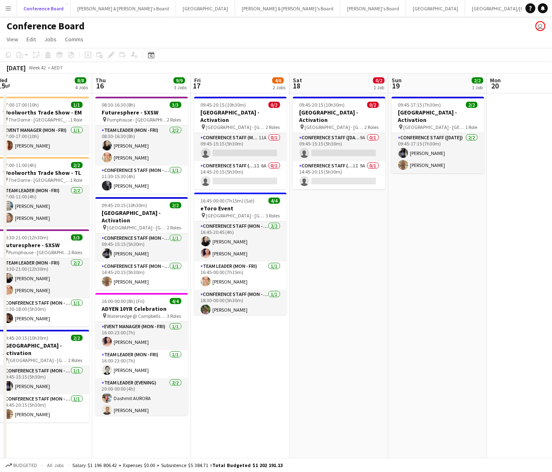
scroll to position [0, 305]
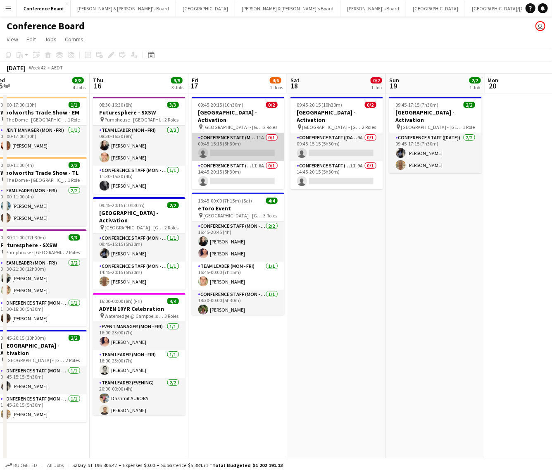
click at [245, 138] on app-card-role "Conference Staff (Mon - Fri) 11A 0/1 09:45-15:15 (5h30m) single-neutral-actions" at bounding box center [238, 147] width 93 height 28
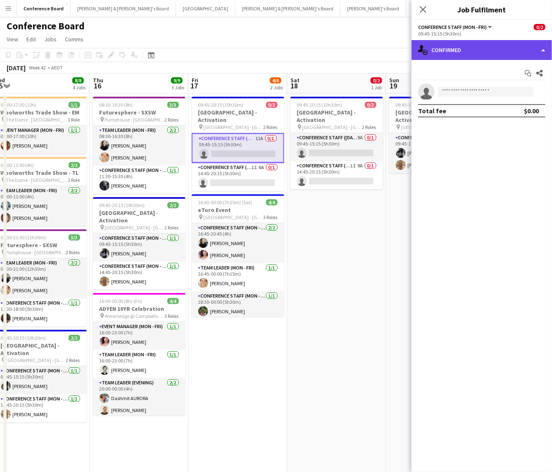
click at [471, 51] on div "single-neutral-actions-check-2 Confirmed" at bounding box center [482, 50] width 141 height 20
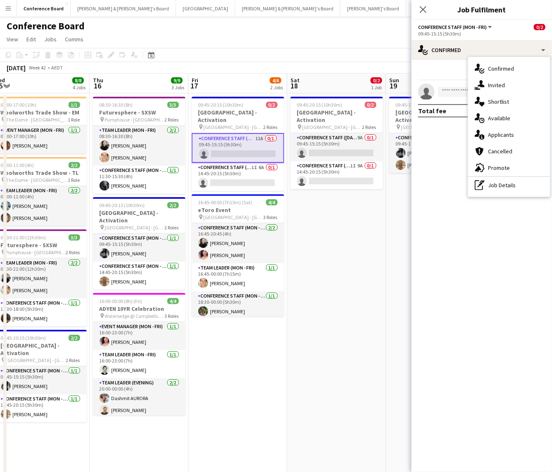
click at [522, 186] on div "pen-write Job Details" at bounding box center [509, 185] width 82 height 17
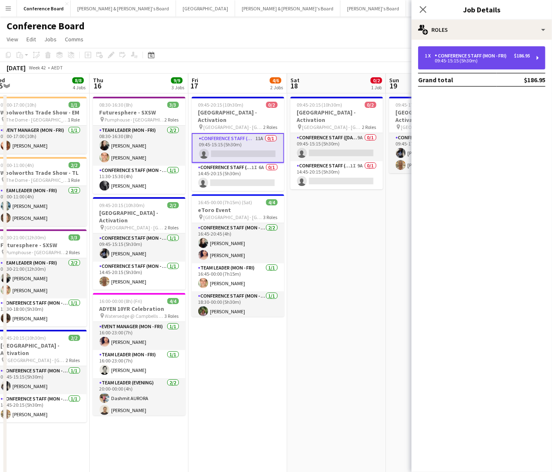
click at [467, 61] on div "09:45-15:15 (5h30m)" at bounding box center [477, 61] width 105 height 4
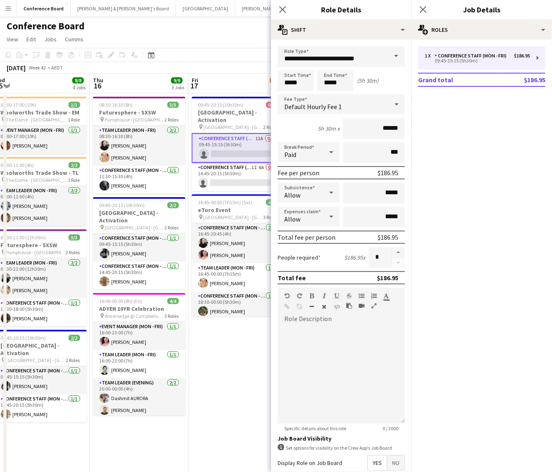
click at [210, 79] on app-board-header-date "Fri 17 4/6 2 Jobs" at bounding box center [237, 84] width 99 height 20
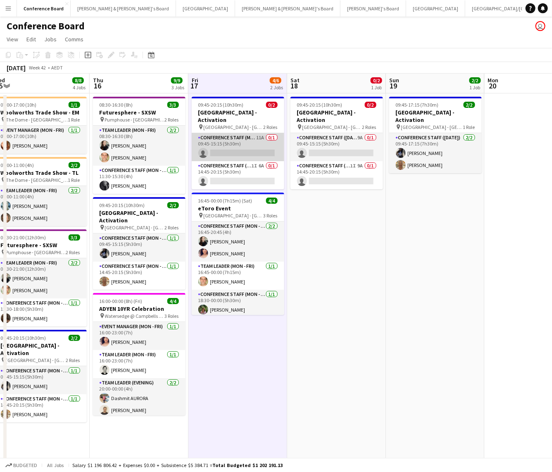
click at [245, 136] on app-card-role "Conference Staff (Mon - Fri) 11A 0/1 09:45-15:15 (5h30m) single-neutral-actions" at bounding box center [238, 147] width 93 height 28
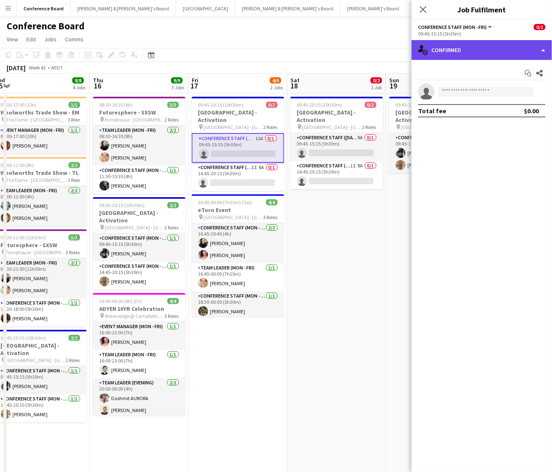
click at [479, 54] on div "single-neutral-actions-check-2 Confirmed" at bounding box center [482, 50] width 141 height 20
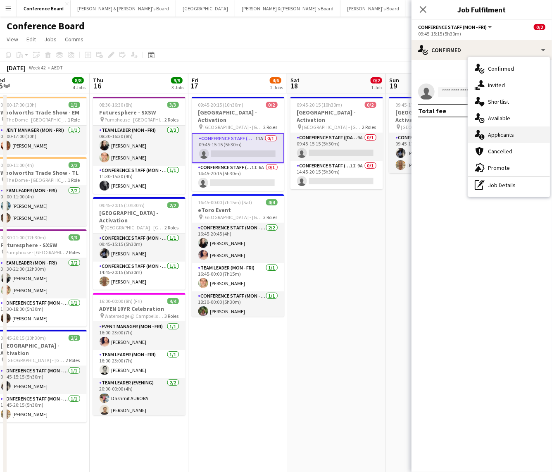
click at [515, 138] on div "single-neutral-actions-information Applicants" at bounding box center [509, 134] width 82 height 17
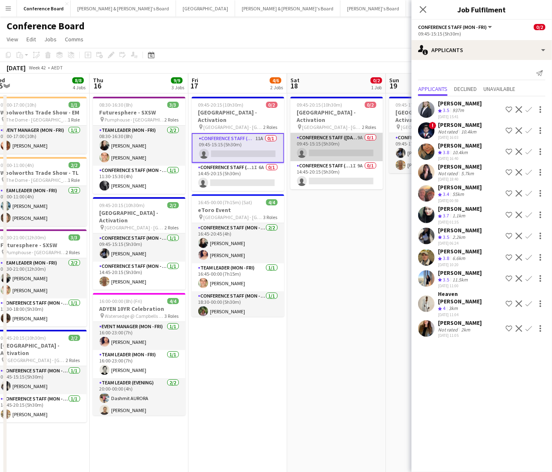
click at [347, 145] on app-card-role "Conference Staff ([DATE]) 9A 0/1 09:45-15:15 (5h30m) single-neutral-actions" at bounding box center [337, 147] width 93 height 28
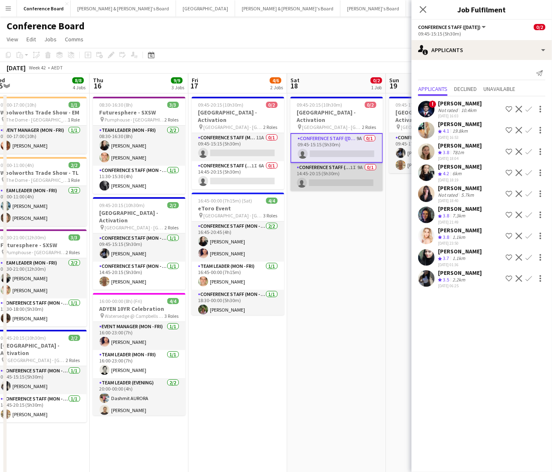
click at [347, 170] on app-card-role "Conference Staff ([DATE]) 1I 9A 0/1 14:45-20:15 (5h30m) single-neutral-actions" at bounding box center [337, 177] width 93 height 28
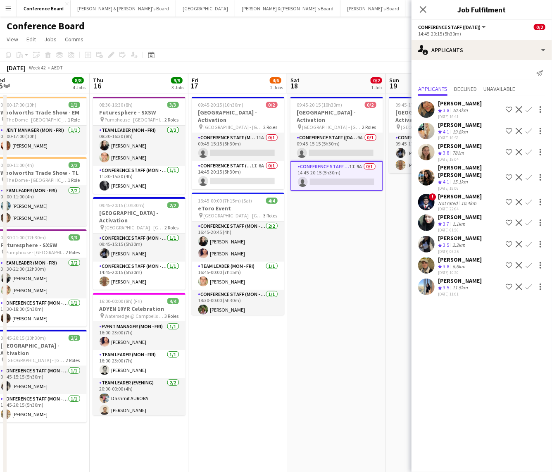
click at [528, 262] on app-icon "Confirm" at bounding box center [529, 265] width 7 height 7
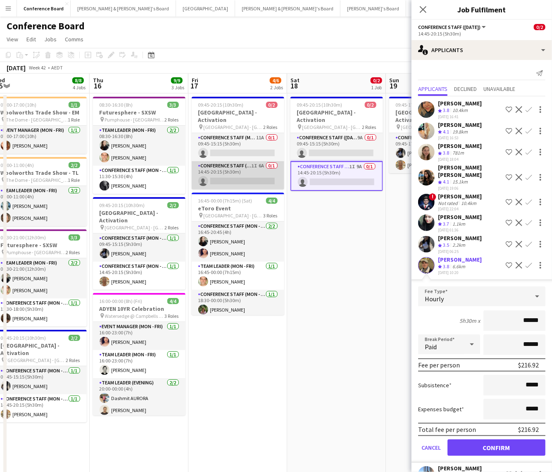
click at [245, 169] on app-card-role "Conference Staff (Mon - Fri) 1I 6A 0/1 14:45-20:15 (5h30m) single-neutral-actio…" at bounding box center [238, 175] width 93 height 28
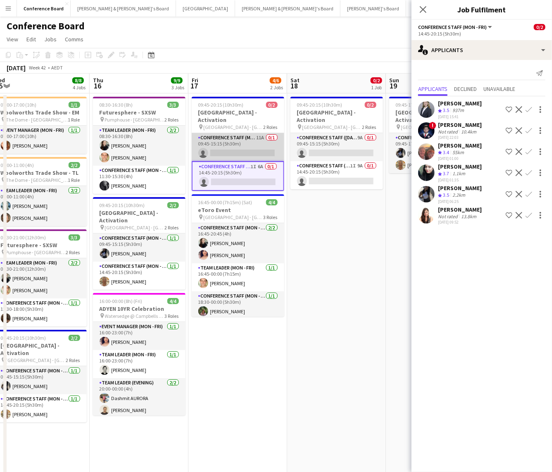
click at [254, 141] on app-card-role "Conference Staff (Mon - Fri) 11A 0/1 09:45-15:15 (5h30m) single-neutral-actions" at bounding box center [238, 147] width 93 height 28
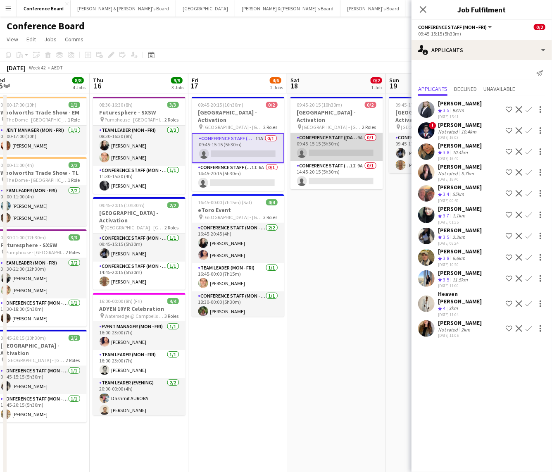
click at [355, 141] on app-card-role "Conference Staff ([DATE]) 9A 0/1 09:45-15:15 (5h30m) single-neutral-actions" at bounding box center [337, 147] width 93 height 28
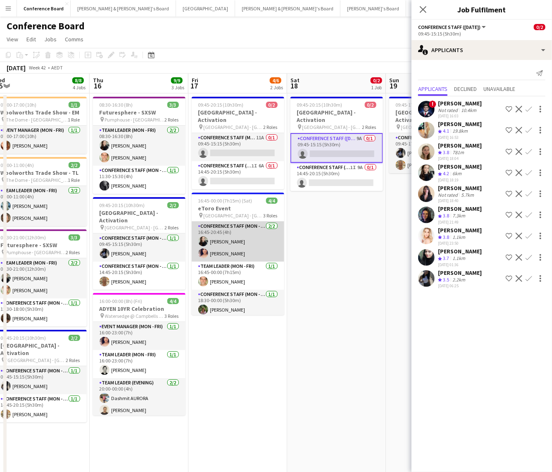
click at [247, 236] on app-card-role "Conference Staff (Mon - Fri) [DATE] 16:45-20:45 (4h) [PERSON_NAME] [PERSON_NAME]" at bounding box center [238, 242] width 93 height 40
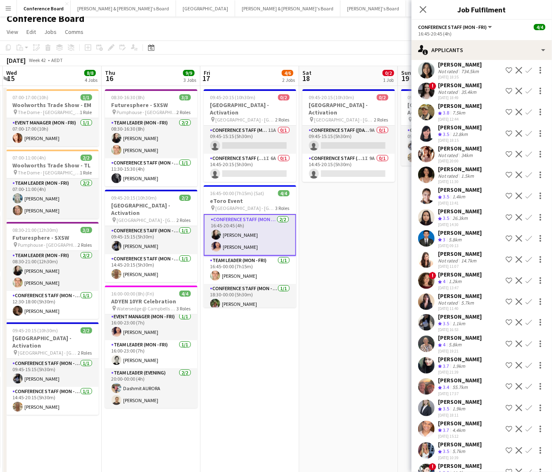
scroll to position [58, 0]
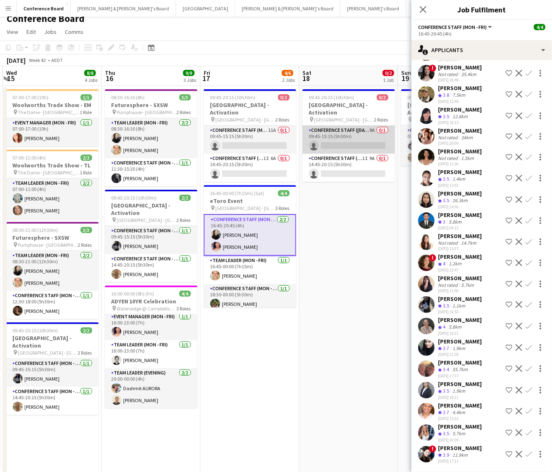
click at [339, 139] on app-card-role "Conference Staff ([DATE]) 9A 0/1 09:45-15:15 (5h30m) single-neutral-actions" at bounding box center [349, 140] width 93 height 28
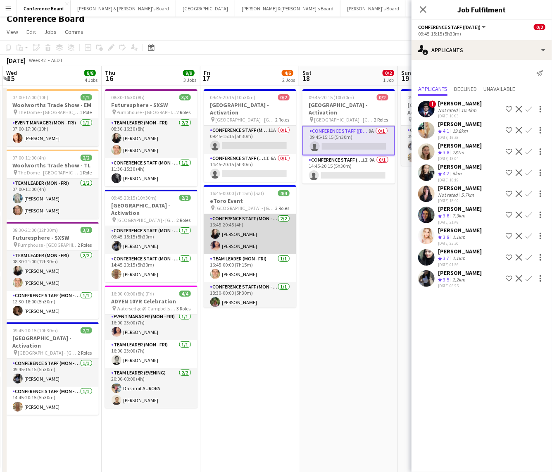
scroll to position [0, 0]
click at [429, 171] on app-user-avatar at bounding box center [426, 172] width 17 height 17
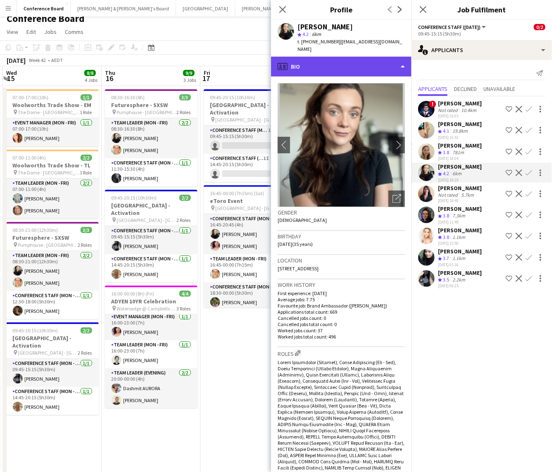
click at [378, 64] on div "profile Bio" at bounding box center [341, 67] width 141 height 20
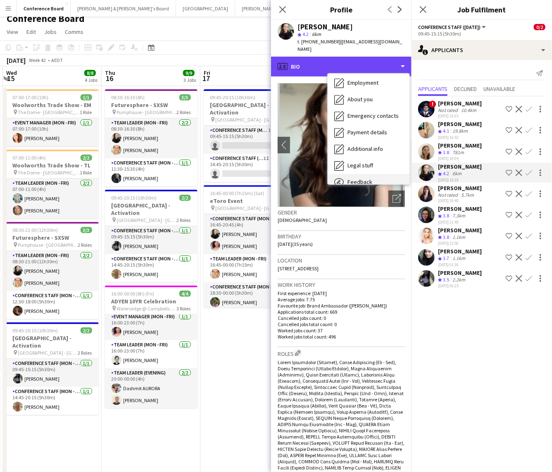
scroll to position [61, 0]
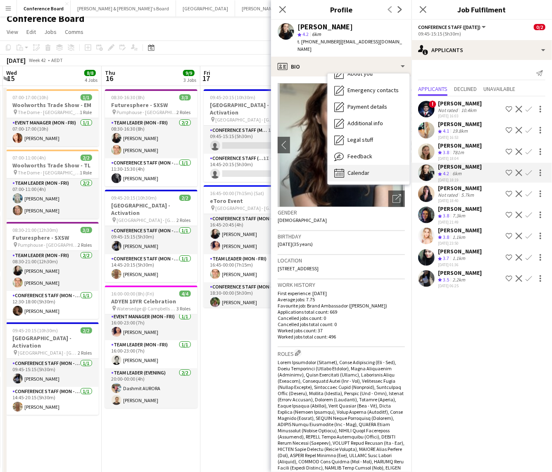
click at [367, 169] on span "Calendar" at bounding box center [359, 172] width 22 height 7
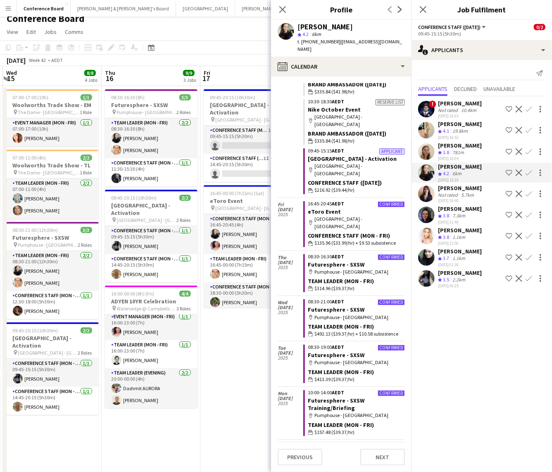
scroll to position [582, 0]
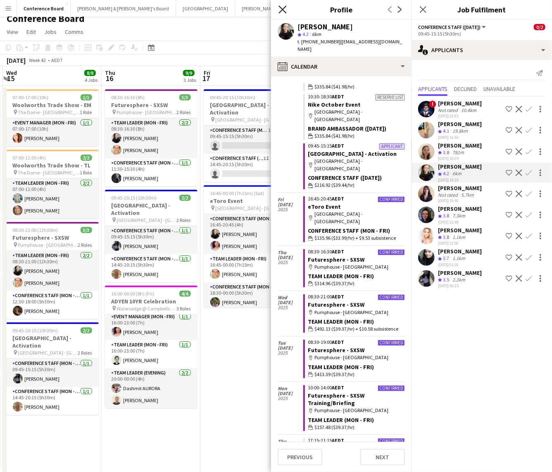
click at [283, 11] on icon "Close pop-in" at bounding box center [283, 9] width 8 height 8
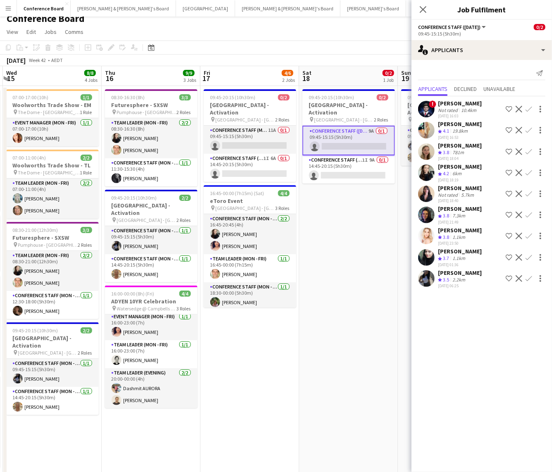
click at [529, 170] on app-icon "Confirm" at bounding box center [529, 172] width 7 height 7
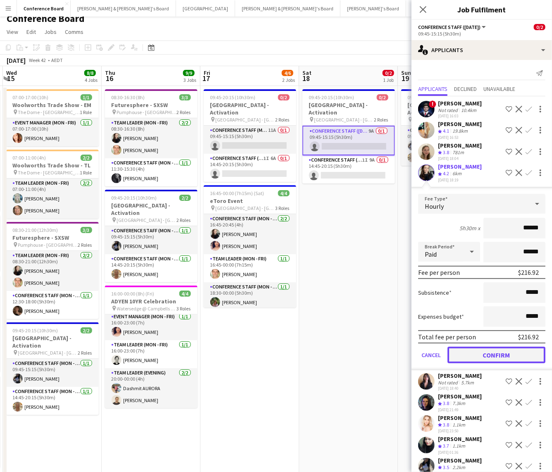
click at [504, 351] on button "Confirm" at bounding box center [497, 355] width 98 height 17
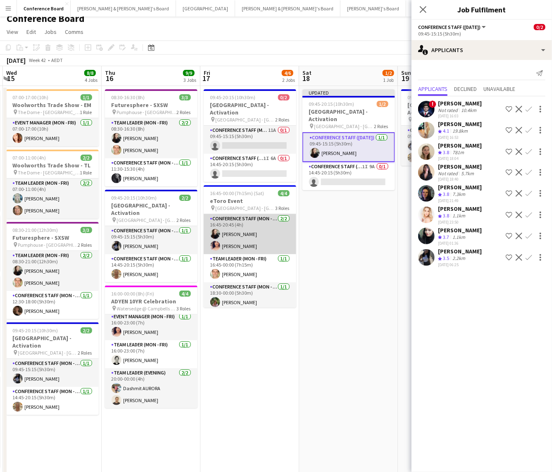
click at [241, 229] on app-card-role "Conference Staff (Mon - Fri) [DATE] 16:45-20:45 (4h) [PERSON_NAME] [PERSON_NAME]" at bounding box center [250, 234] width 93 height 40
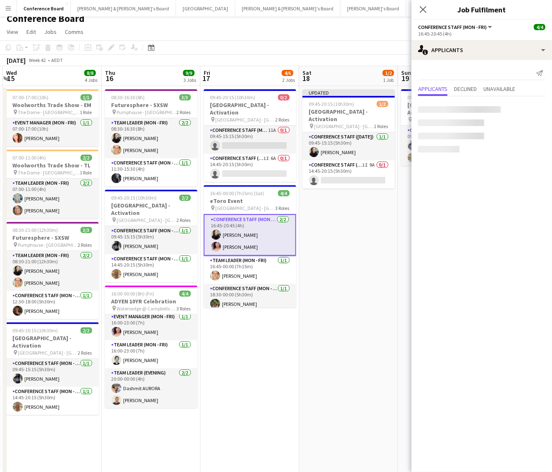
scroll to position [1, 0]
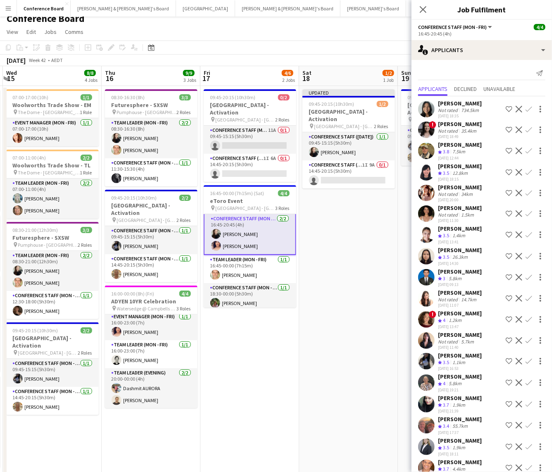
click at [239, 222] on app-card-role "Conference Staff (Mon - Fri) [DATE] 16:45-20:45 (4h) [PERSON_NAME] [PERSON_NAME]" at bounding box center [250, 234] width 93 height 42
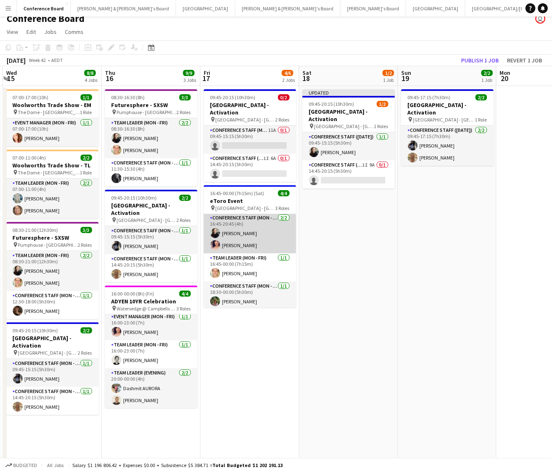
scroll to position [0, 0]
click at [243, 224] on app-card-role "Conference Staff (Mon - Fri) [DATE] 16:45-20:45 (4h) [PERSON_NAME] [PERSON_NAME]" at bounding box center [250, 234] width 93 height 40
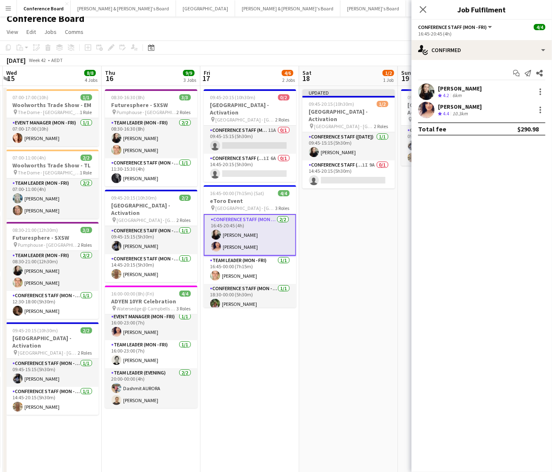
scroll to position [1, 0]
click at [543, 92] on div at bounding box center [541, 92] width 10 height 10
click at [521, 125] on span "Switch crew" at bounding box center [505, 126] width 35 height 7
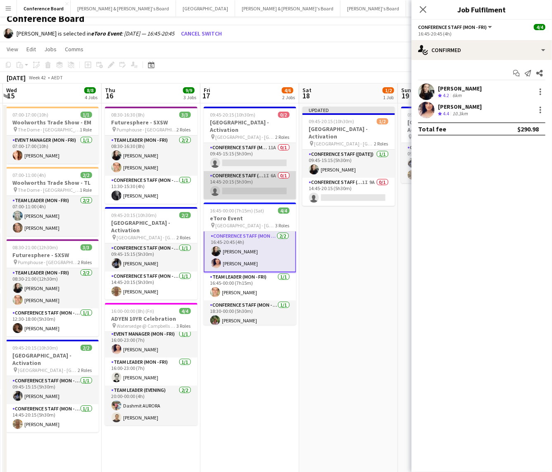
click at [253, 180] on app-card-role "Conference Staff (Mon - Fri) 1I 6A 0/1 14:45-20:15 (5h30m) single-neutral-actio…" at bounding box center [250, 185] width 93 height 28
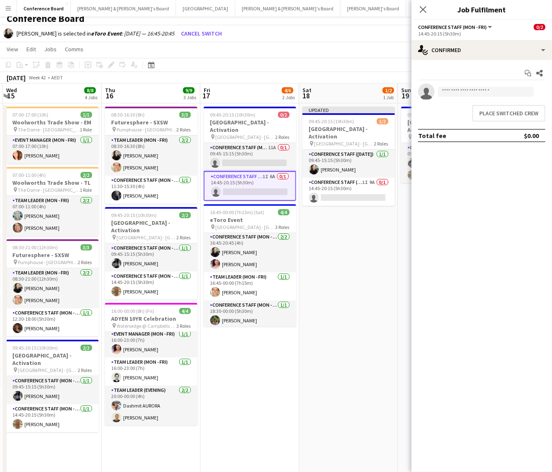
scroll to position [0, 0]
click at [488, 112] on button "Place switched crew" at bounding box center [508, 113] width 73 height 17
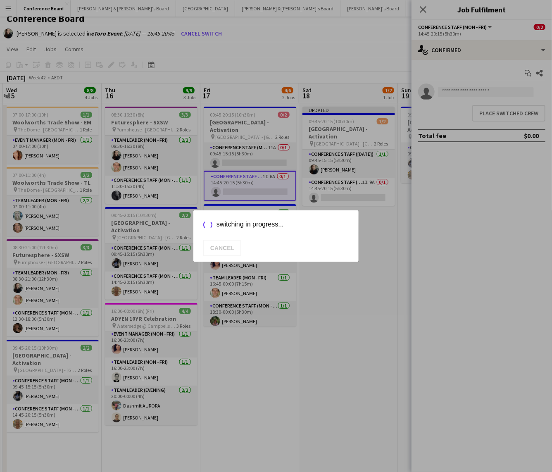
scroll to position [7, 0]
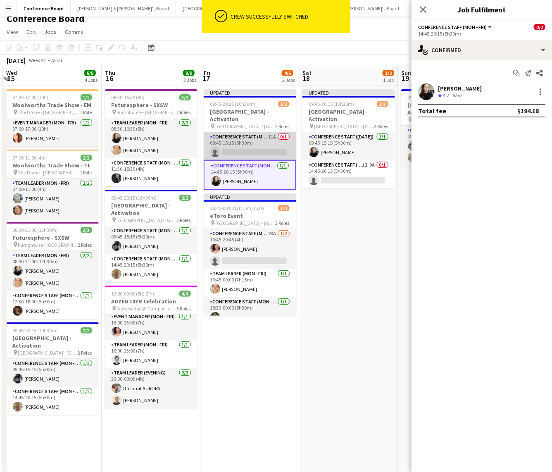
click at [273, 141] on app-card-role "Conference Staff (Mon - Fri) 11A 0/1 09:45-15:15 (5h30m) single-neutral-actions" at bounding box center [250, 146] width 93 height 28
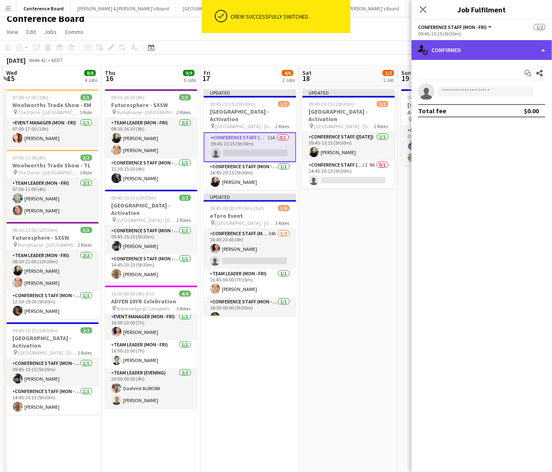
click at [469, 50] on div "single-neutral-actions-check-2 Confirmed" at bounding box center [482, 50] width 141 height 20
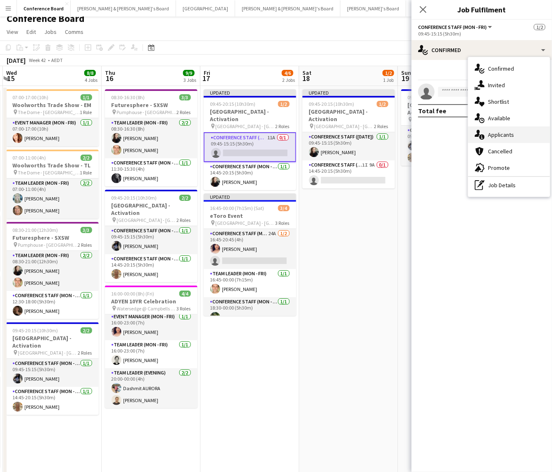
click at [498, 132] on span "Applicants" at bounding box center [501, 134] width 26 height 7
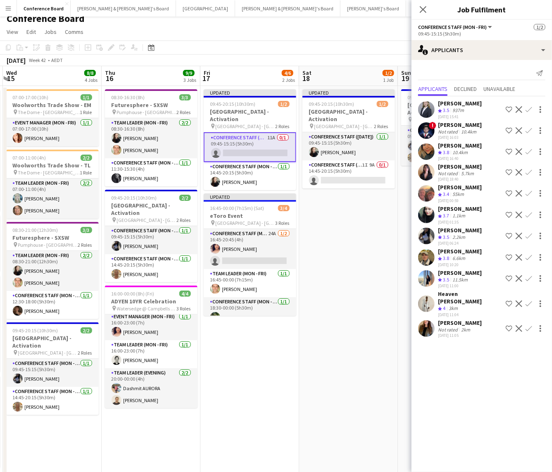
drag, startPoint x: 529, startPoint y: 247, endPoint x: 528, endPoint y: 259, distance: 12.4
click at [529, 239] on app-icon "Confirm" at bounding box center [529, 236] width 7 height 7
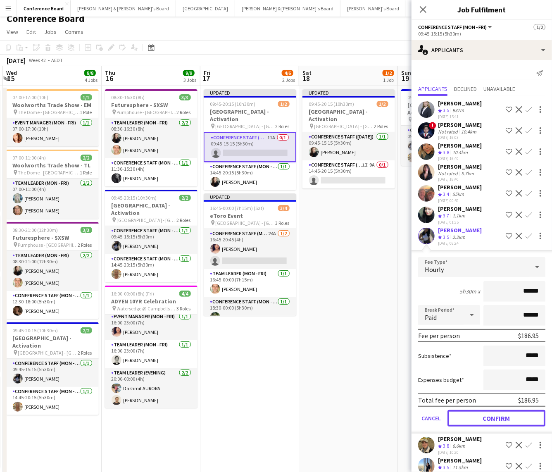
click at [510, 426] on button "Confirm" at bounding box center [497, 418] width 98 height 17
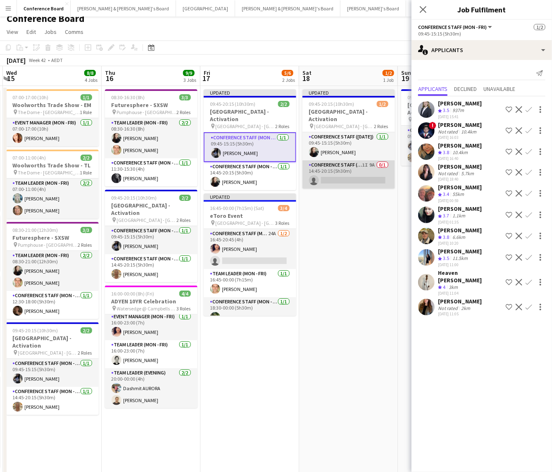
click at [372, 172] on app-card-role "Conference Staff ([DATE]) 1I 9A 0/1 14:45-20:15 (5h30m) single-neutral-actions" at bounding box center [349, 174] width 93 height 28
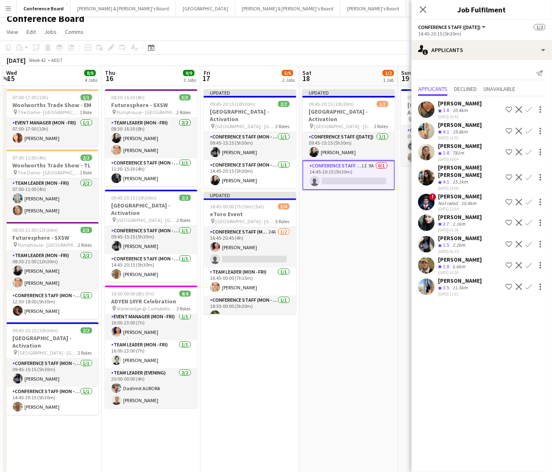
click at [529, 236] on div "[PERSON_NAME] Crew rating 3.5 2.2km [DATE] 06:25 Shortlist crew Decline Confirm" at bounding box center [482, 244] width 141 height 20
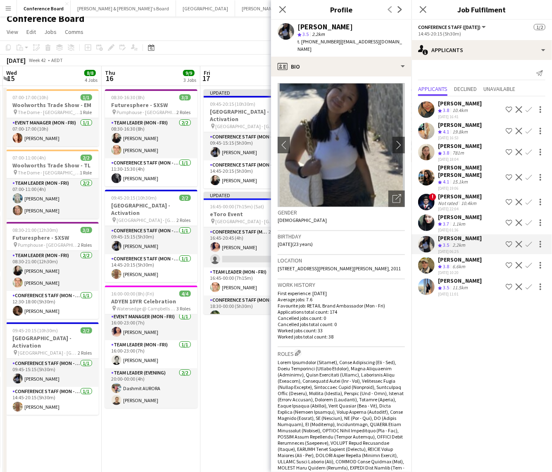
click at [526, 241] on app-icon "Confirm" at bounding box center [529, 244] width 7 height 7
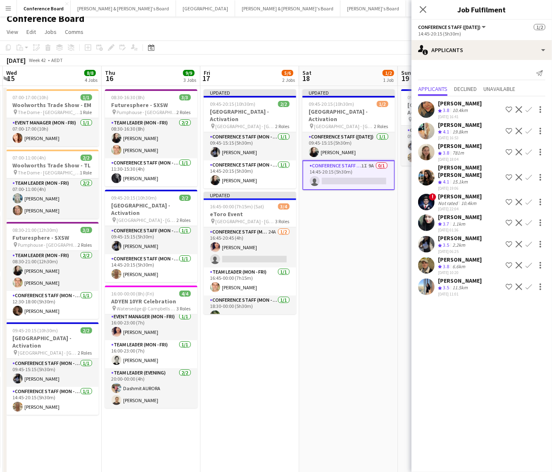
click at [530, 241] on app-icon "Confirm" at bounding box center [529, 244] width 7 height 7
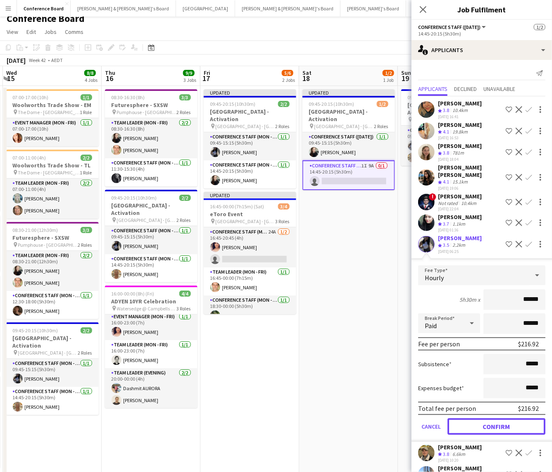
drag, startPoint x: 480, startPoint y: 425, endPoint x: 477, endPoint y: 417, distance: 8.1
click at [481, 424] on button "Confirm" at bounding box center [497, 426] width 98 height 17
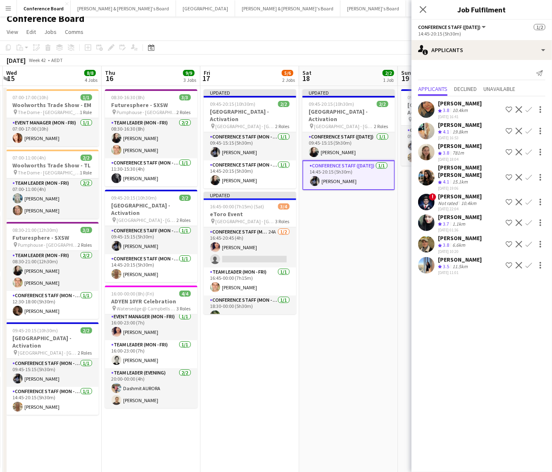
click at [341, 264] on app-date-cell "Updated 09:45-20:15 (10h30m) 2/2 [GEOGRAPHIC_DATA] - Activation pin [GEOGRAPHIC…" at bounding box center [348, 344] width 99 height 517
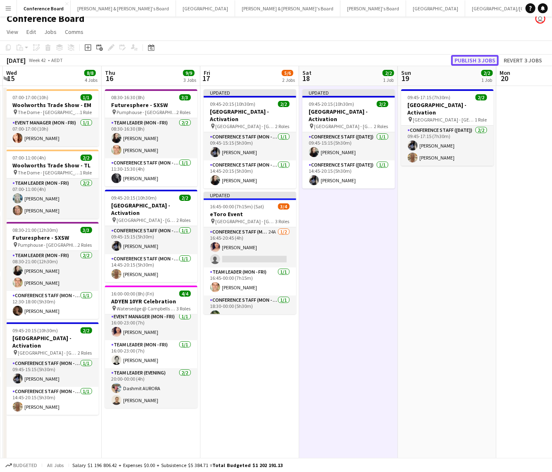
click at [474, 57] on button "Publish 3 jobs" at bounding box center [475, 60] width 48 height 11
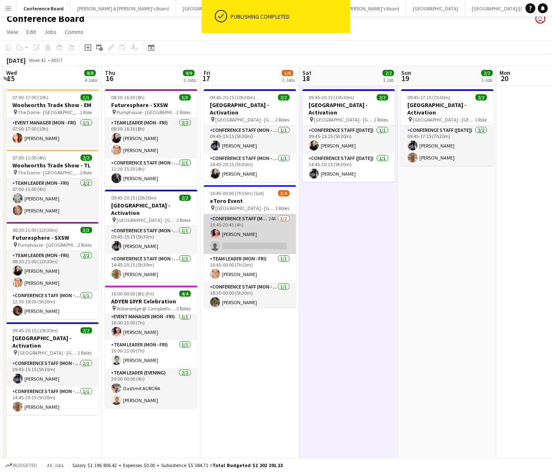
click at [260, 232] on app-card-role "Conference Staff (Mon - Fri) 24A [DATE] 16:45-20:45 (4h) [PERSON_NAME] single-n…" at bounding box center [250, 234] width 93 height 40
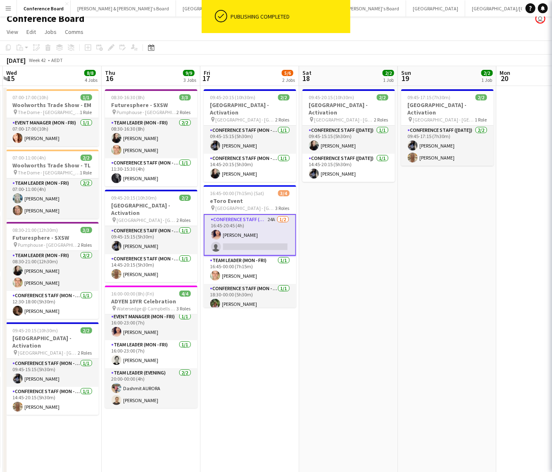
scroll to position [1, 0]
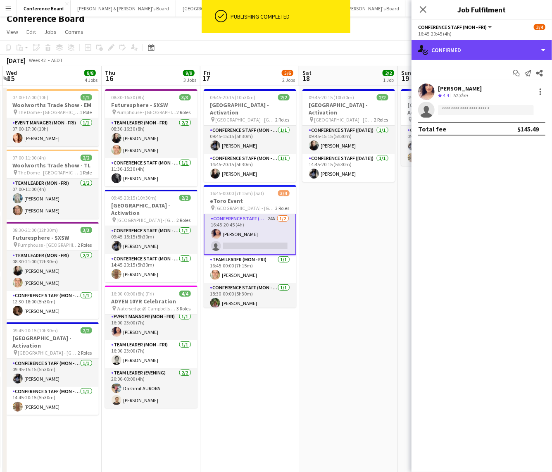
click at [514, 57] on div "single-neutral-actions-check-2 Confirmed" at bounding box center [482, 50] width 141 height 20
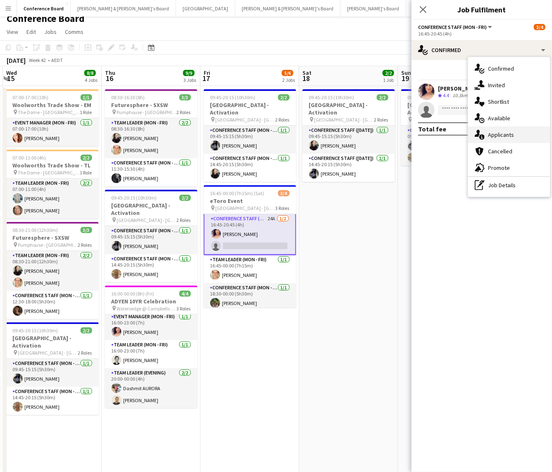
click at [504, 134] on span "Applicants" at bounding box center [501, 134] width 26 height 7
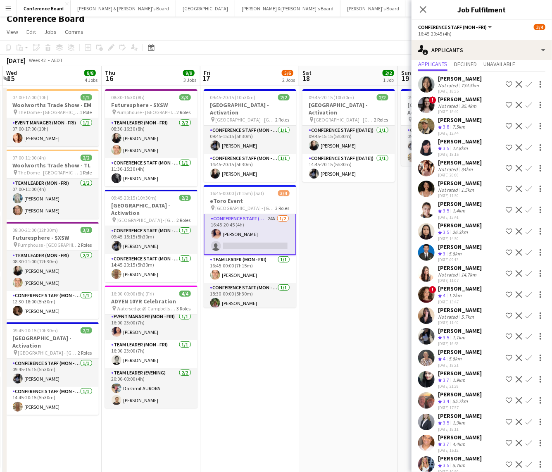
scroll to position [58, 0]
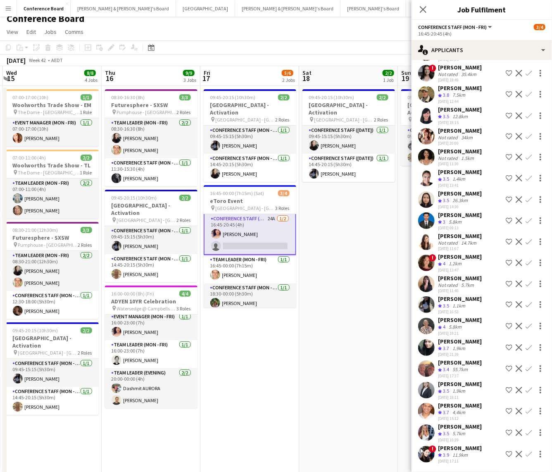
click at [529, 323] on app-icon "Confirm" at bounding box center [529, 326] width 7 height 7
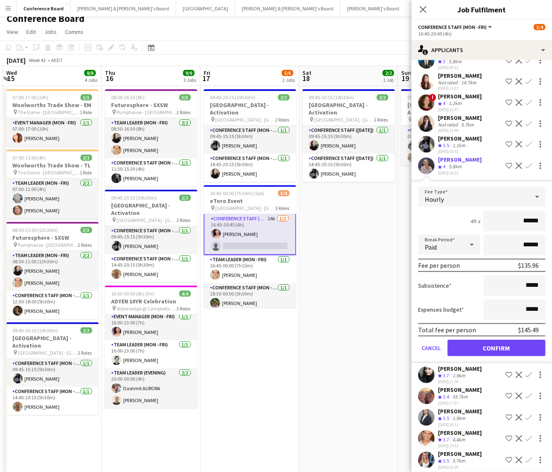
scroll to position [244, 0]
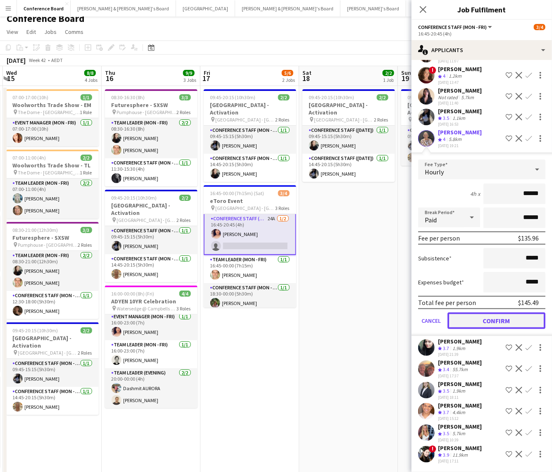
click at [493, 312] on button "Confirm" at bounding box center [497, 320] width 98 height 17
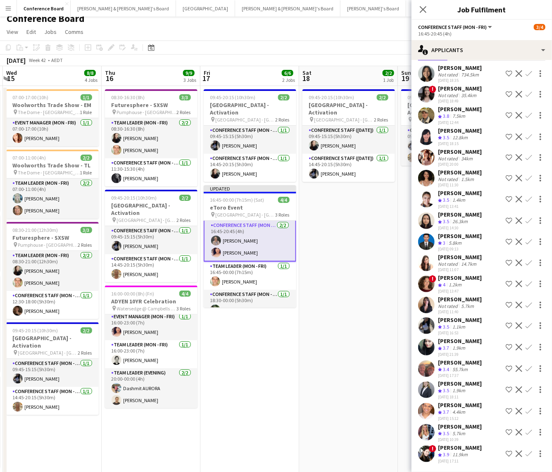
scroll to position [37, 0]
click at [362, 302] on app-date-cell "09:45-20:15 (10h30m) 2/2 [GEOGRAPHIC_DATA] - [GEOGRAPHIC_DATA] pin [GEOGRAPHIC_…" at bounding box center [348, 344] width 99 height 517
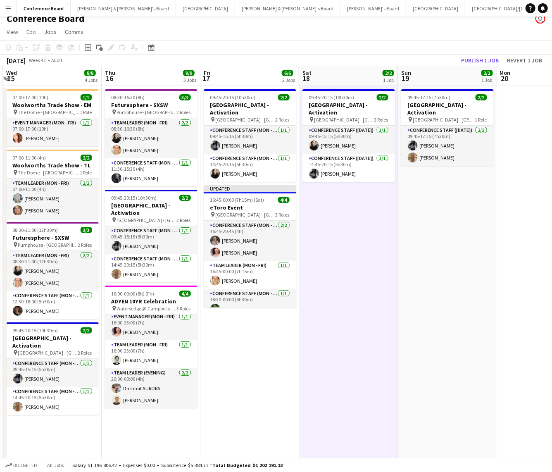
scroll to position [8, 0]
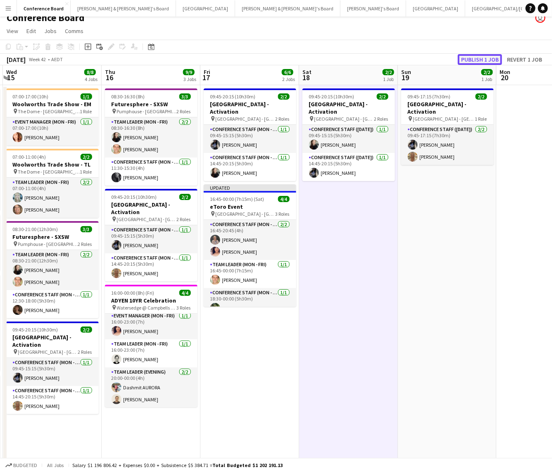
click at [472, 57] on button "Publish 1 job" at bounding box center [480, 59] width 44 height 11
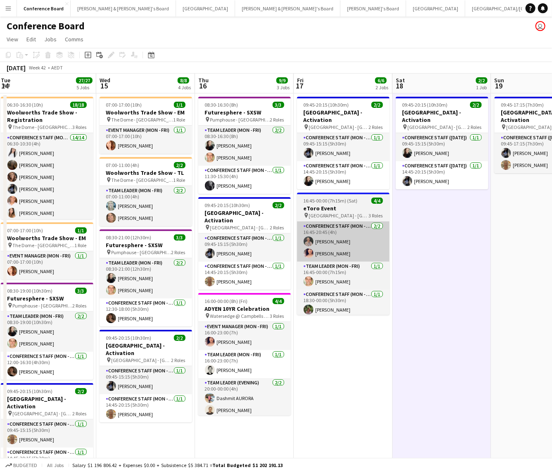
scroll to position [0, 302]
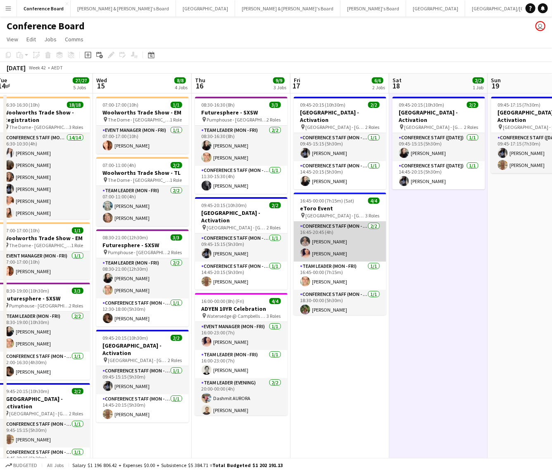
click at [316, 233] on app-card-role "Conference Staff (Mon - Fri) [DATE] 16:45-20:45 (4h) [PERSON_NAME] [PERSON_NAME]" at bounding box center [340, 242] width 93 height 40
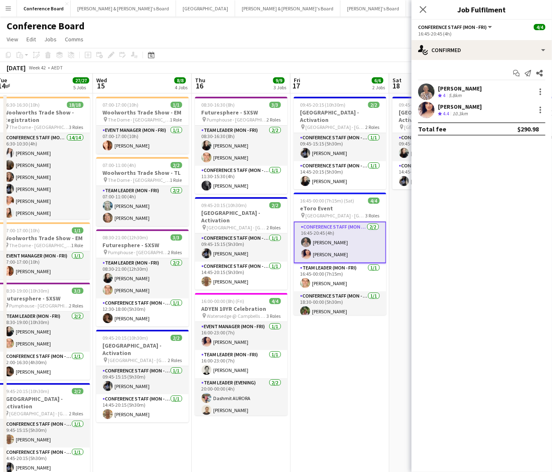
click at [426, 91] on app-user-avatar at bounding box center [426, 91] width 17 height 17
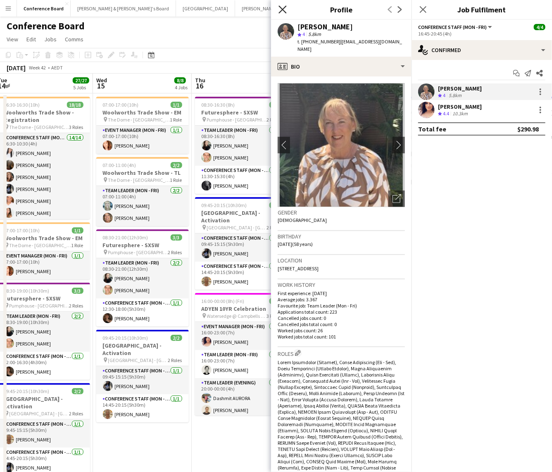
click at [282, 9] on icon at bounding box center [283, 9] width 8 height 8
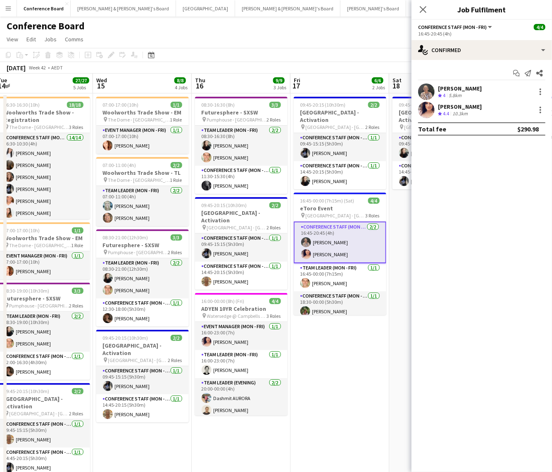
click at [359, 346] on app-date-cell "09:45-20:15 (10h30m) 2/2 [GEOGRAPHIC_DATA] - [GEOGRAPHIC_DATA] pin [GEOGRAPHIC_…" at bounding box center [340, 351] width 99 height 517
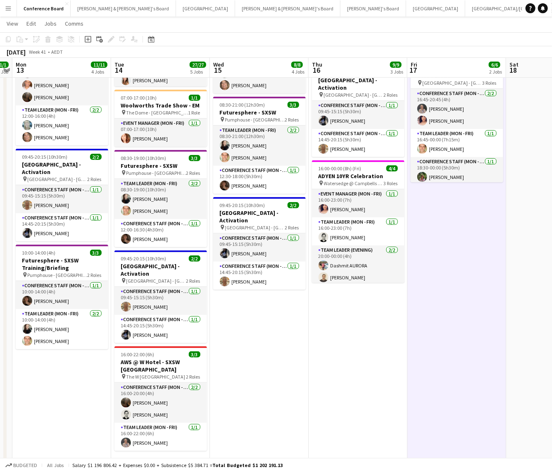
scroll to position [151, 0]
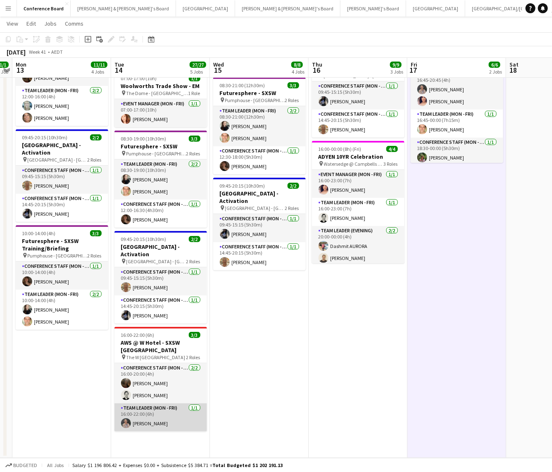
click at [126, 418] on app-user-avatar at bounding box center [126, 423] width 10 height 10
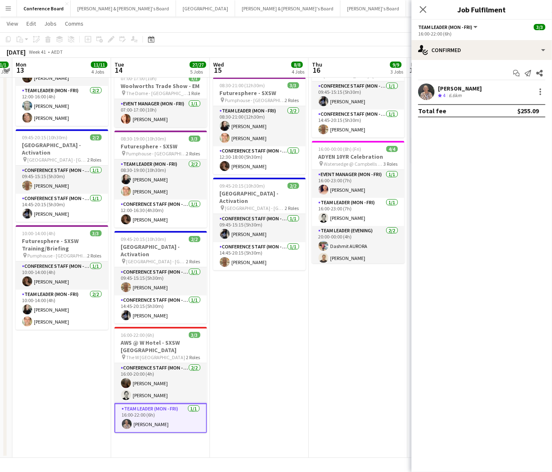
drag, startPoint x: 424, startPoint y: 86, endPoint x: 418, endPoint y: 89, distance: 6.1
click at [423, 86] on app-user-avatar at bounding box center [426, 91] width 17 height 17
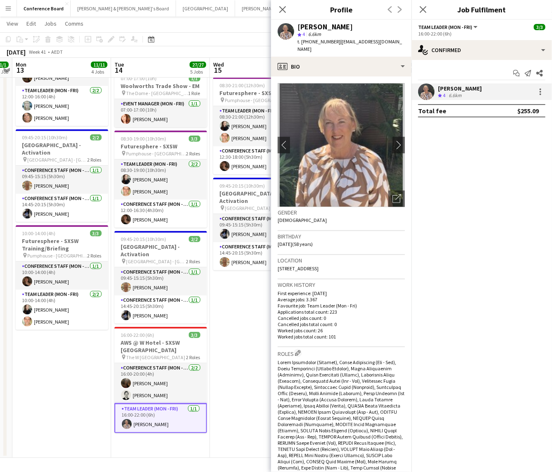
click at [283, 9] on icon at bounding box center [282, 9] width 7 height 7
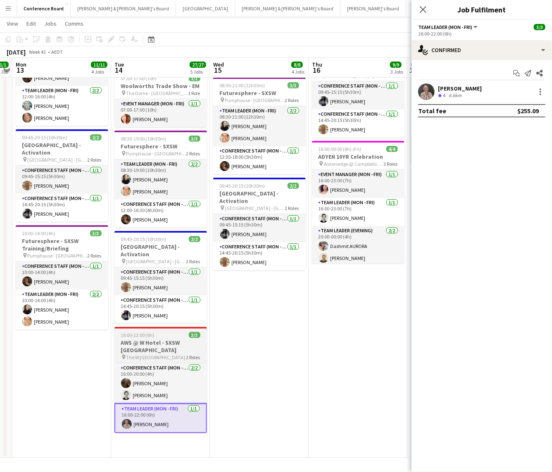
click at [145, 354] on span "The W [GEOGRAPHIC_DATA]" at bounding box center [155, 357] width 59 height 6
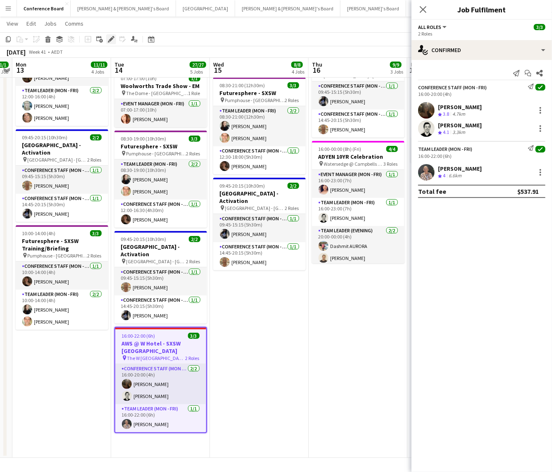
click at [111, 36] on icon "Edit" at bounding box center [111, 39] width 7 height 7
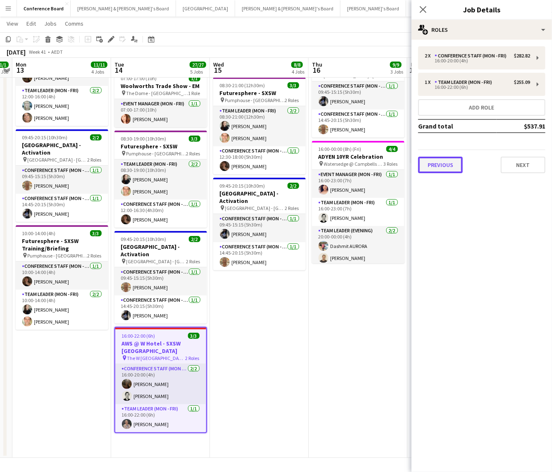
drag, startPoint x: 437, startPoint y: 160, endPoint x: 428, endPoint y: 160, distance: 9.1
click at [437, 160] on button "Previous" at bounding box center [440, 165] width 45 height 17
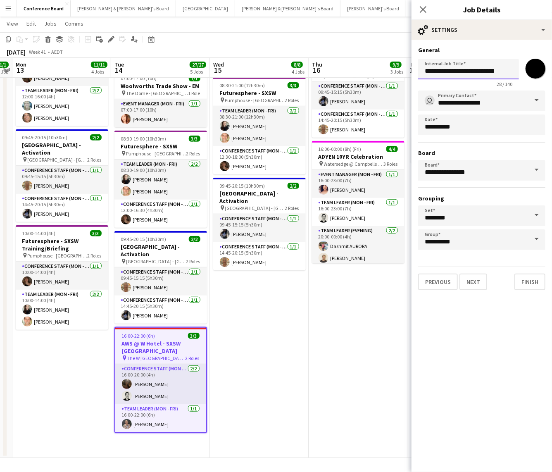
click at [439, 72] on input "**********" at bounding box center [468, 69] width 101 height 21
click at [484, 71] on input "**********" at bounding box center [468, 69] width 101 height 21
type input "**********"
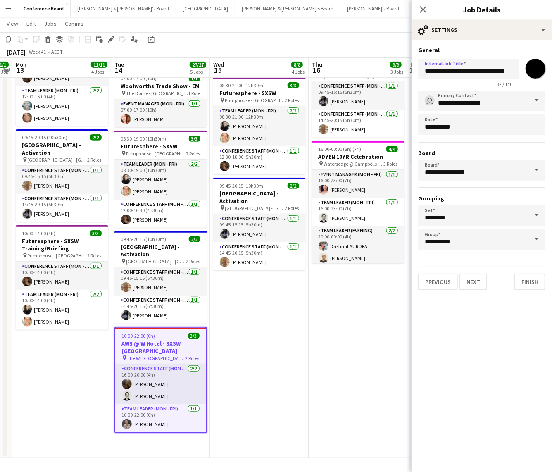
click at [322, 344] on app-date-cell "08:30-16:30 (8h) 3/3 Futuresphere - SXSW pin Pumphouse - Sydney 2 Roles Team Le…" at bounding box center [358, 199] width 99 height 517
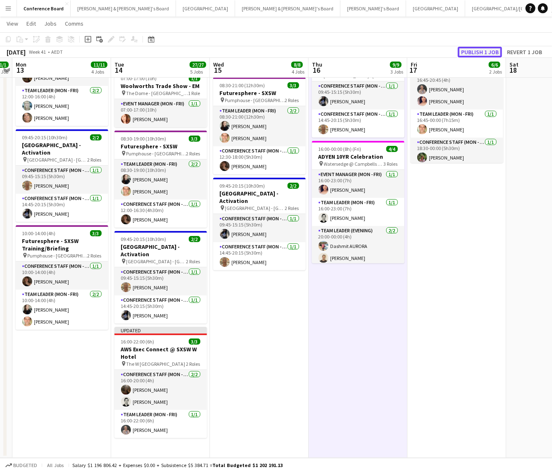
click at [479, 51] on button "Publish 1 job" at bounding box center [480, 52] width 44 height 11
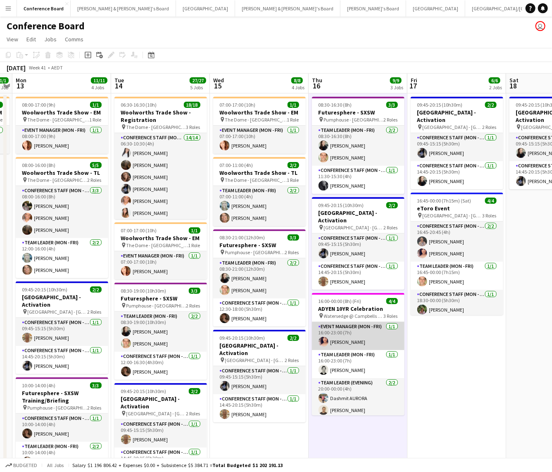
click at [322, 337] on app-user-avatar at bounding box center [324, 342] width 10 height 10
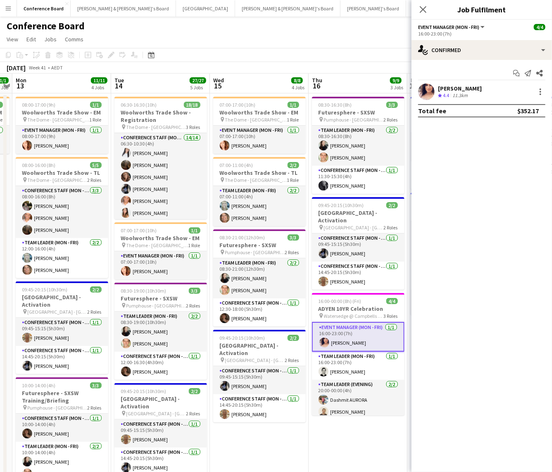
click at [424, 92] on app-user-avatar at bounding box center [426, 91] width 17 height 17
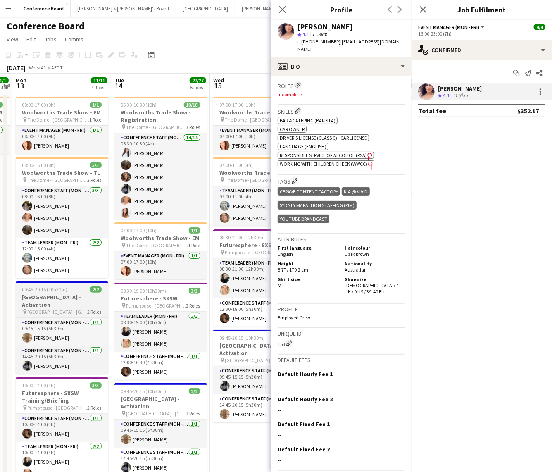
scroll to position [269, 0]
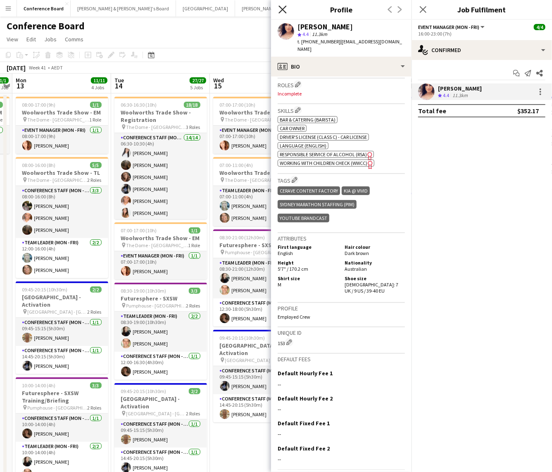
click at [283, 9] on icon at bounding box center [283, 9] width 8 height 8
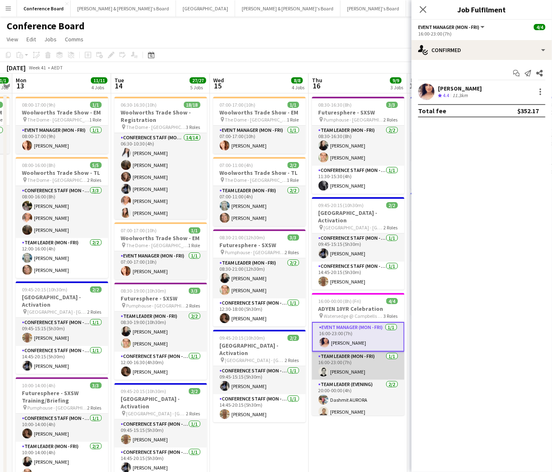
scroll to position [4, 0]
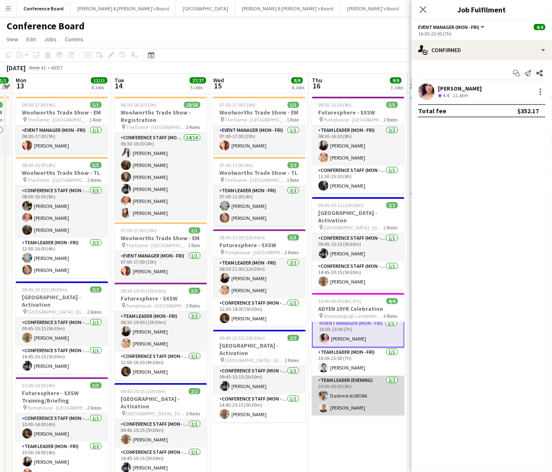
click at [325, 391] on app-user-avatar at bounding box center [324, 396] width 10 height 10
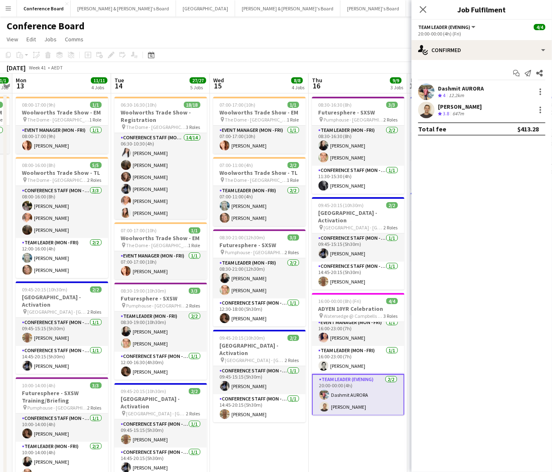
scroll to position [3, 0]
click at [426, 89] on app-user-avatar at bounding box center [426, 91] width 17 height 17
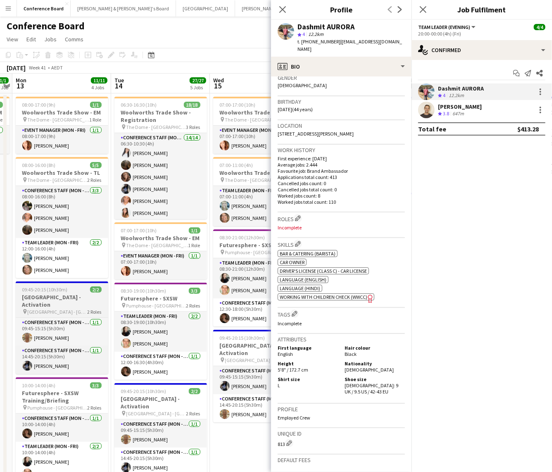
scroll to position [251, 0]
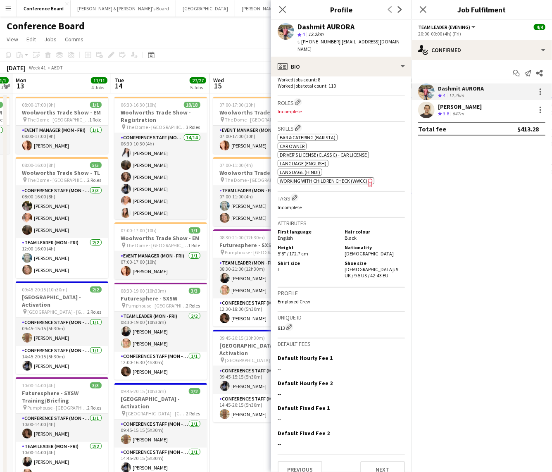
drag, startPoint x: 431, startPoint y: 112, endPoint x: 423, endPoint y: 114, distance: 8.2
click at [431, 112] on app-user-avatar at bounding box center [426, 110] width 17 height 17
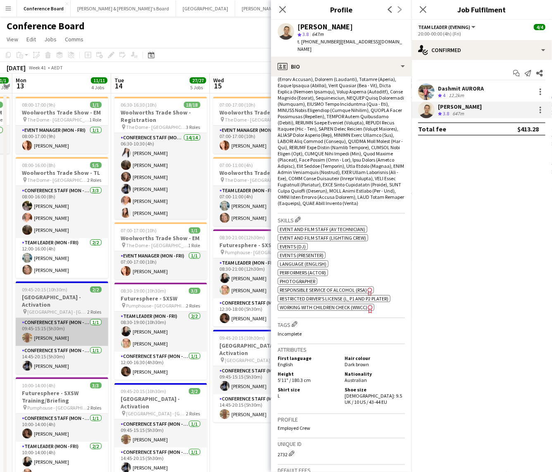
scroll to position [323, 0]
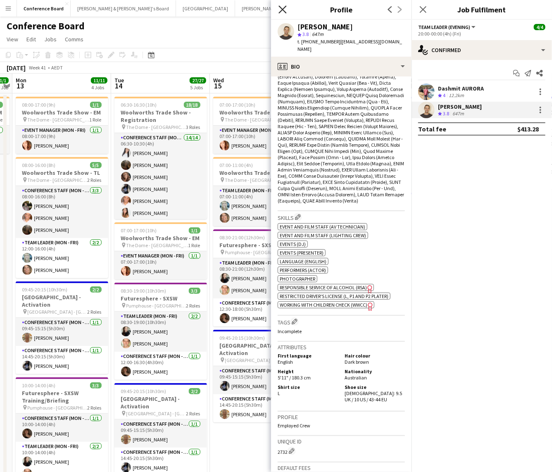
click at [285, 12] on icon "Close pop-in" at bounding box center [283, 9] width 8 height 8
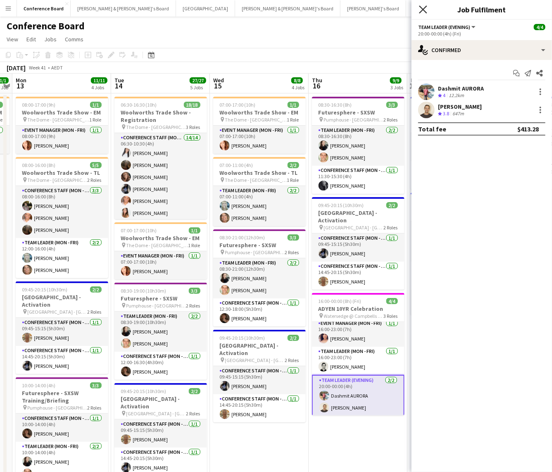
click at [427, 9] on icon "Close pop-in" at bounding box center [423, 9] width 8 height 8
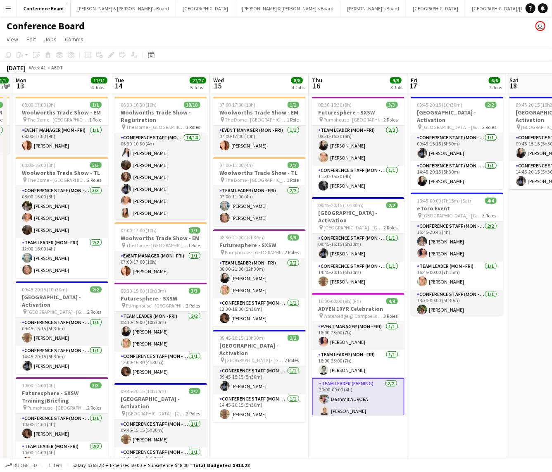
scroll to position [4, 0]
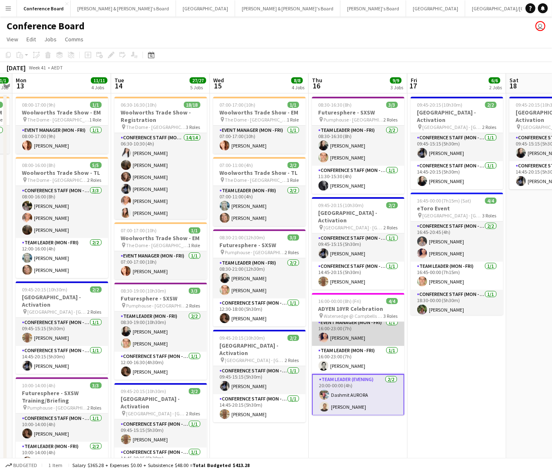
click at [326, 333] on app-user-avatar at bounding box center [324, 338] width 10 height 10
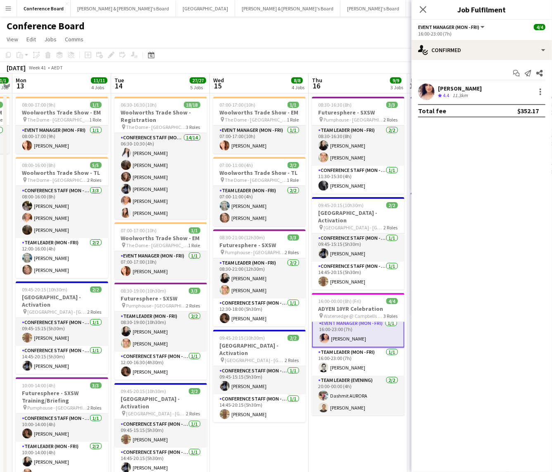
drag, startPoint x: 432, startPoint y: 94, endPoint x: 420, endPoint y: 98, distance: 12.5
click at [432, 94] on app-user-avatar at bounding box center [426, 91] width 17 height 17
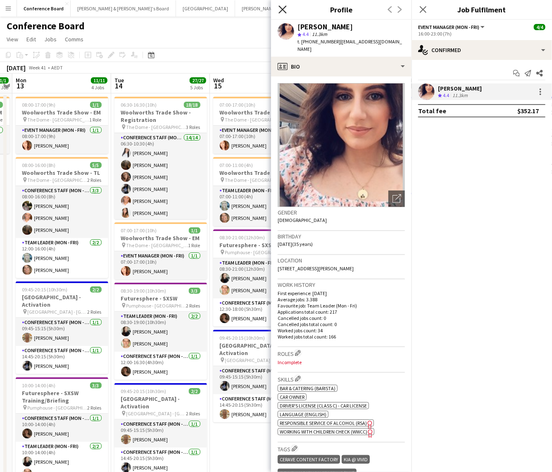
click at [280, 11] on icon "Close pop-in" at bounding box center [283, 9] width 8 height 8
